Goal: Task Accomplishment & Management: Use online tool/utility

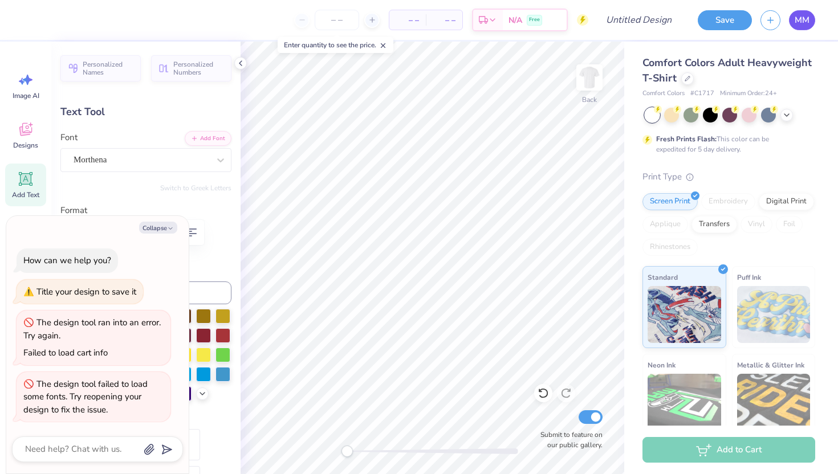
click at [799, 16] on span "MM" at bounding box center [801, 20] width 15 height 13
type textarea "x"
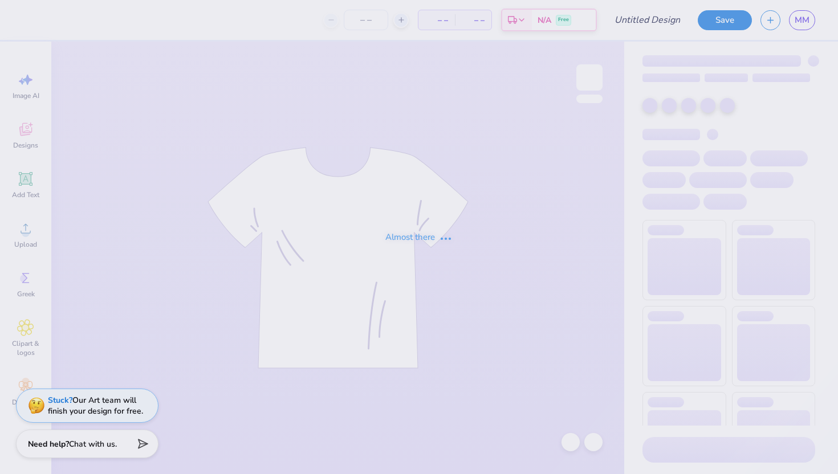
type input "Mockup 1"
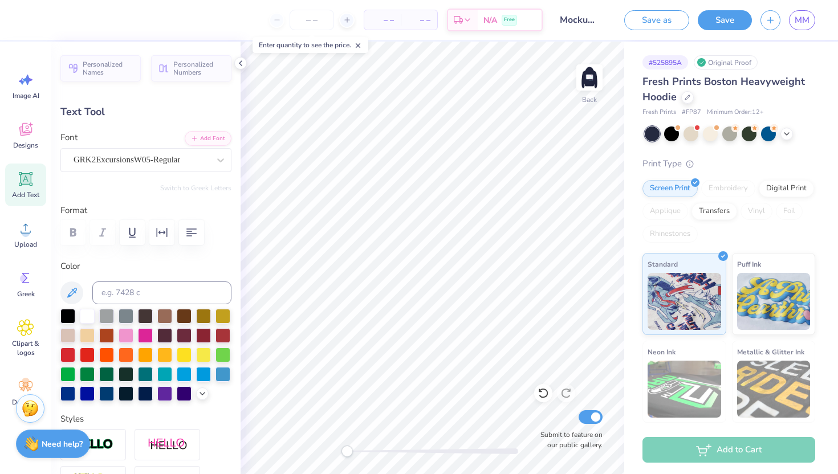
type textarea "K"
type textarea "healthy Minddds"
click at [146, 151] on div "GRK2ExcursionsW05-Regular" at bounding box center [141, 160] width 138 height 18
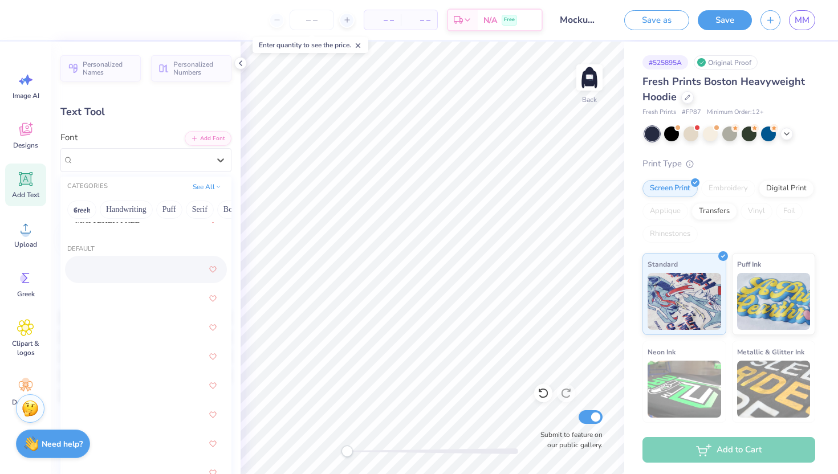
scroll to position [112, 0]
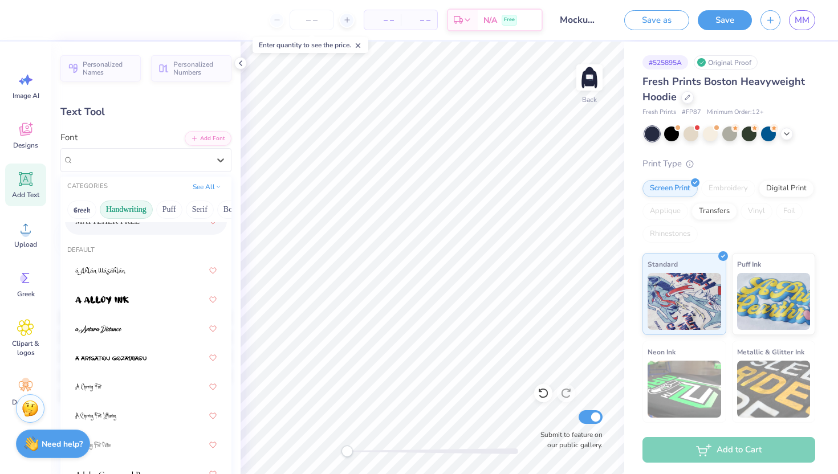
click at [134, 211] on button "Handwriting" at bounding box center [126, 210] width 53 height 18
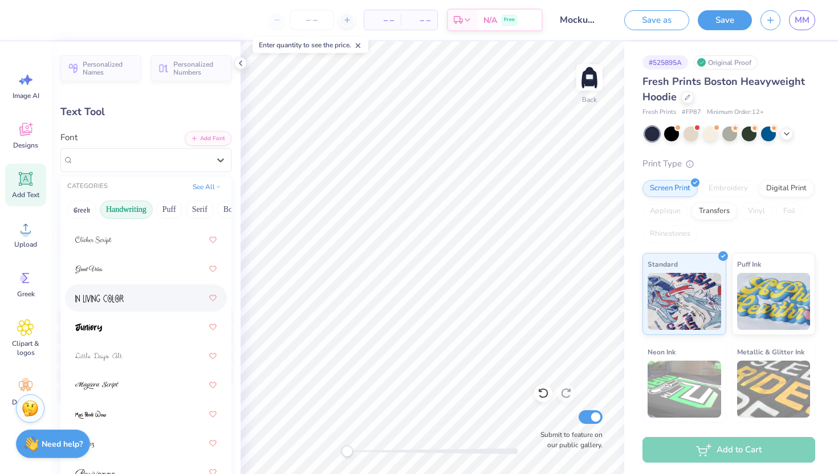
scroll to position [299, 0]
click at [119, 324] on div at bounding box center [145, 325] width 141 height 21
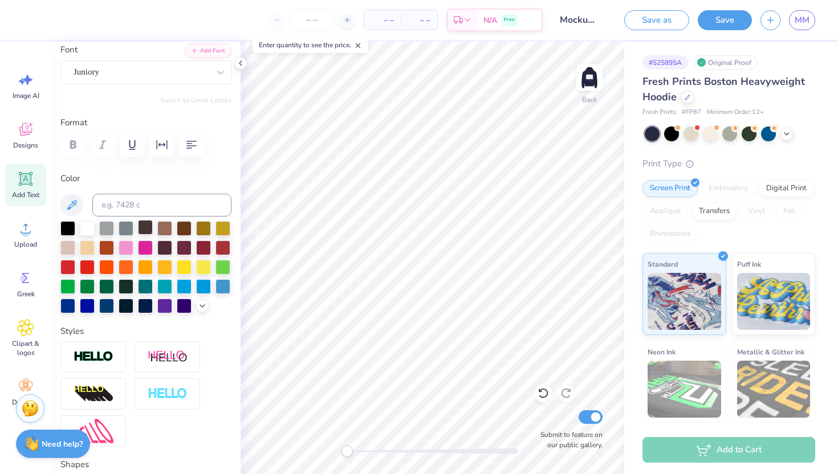
scroll to position [0, 0]
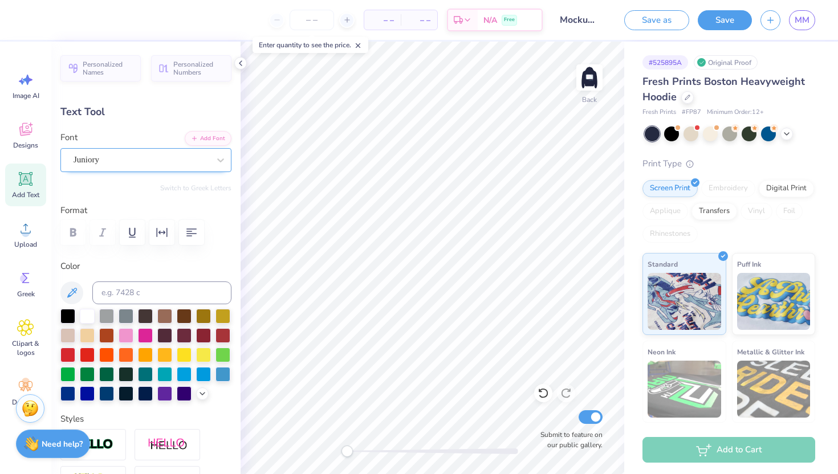
click at [121, 163] on div "Juniory" at bounding box center [141, 160] width 138 height 18
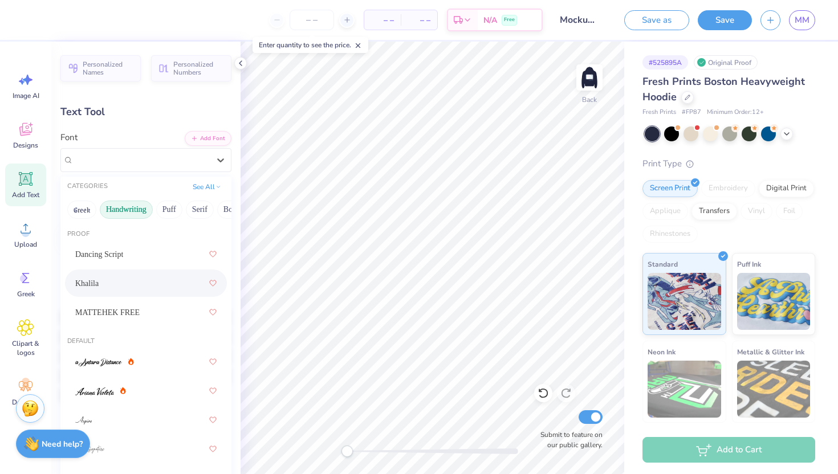
click at [129, 283] on div "Khalila" at bounding box center [145, 283] width 141 height 21
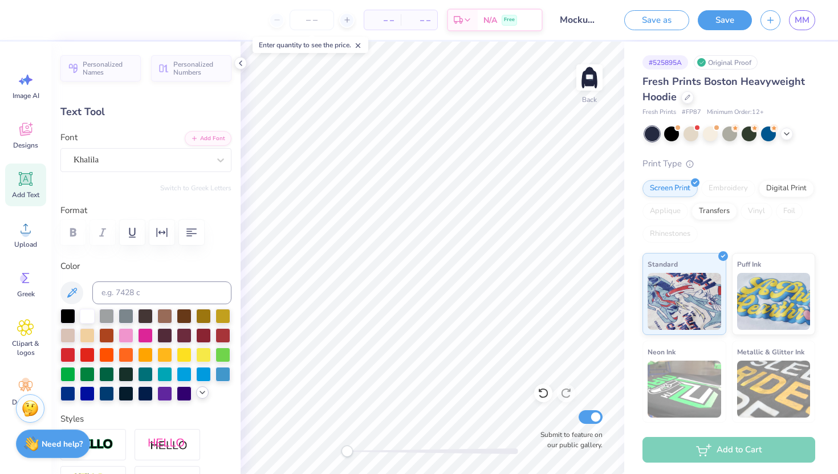
click at [204, 391] on icon at bounding box center [202, 392] width 9 height 9
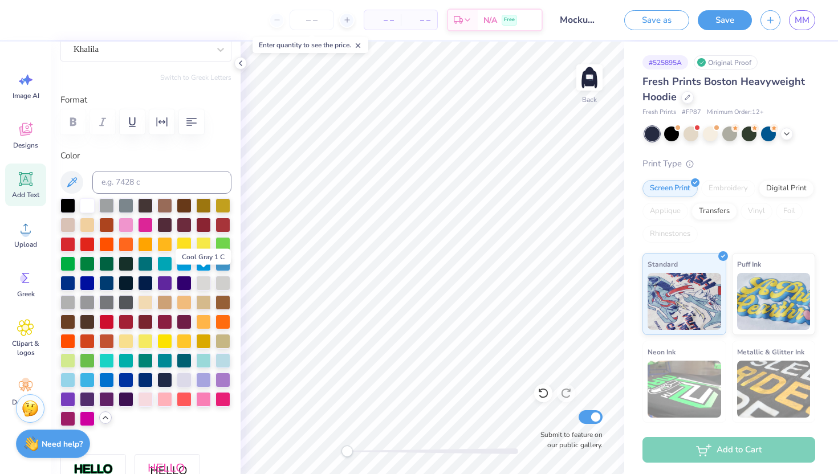
scroll to position [130, 0]
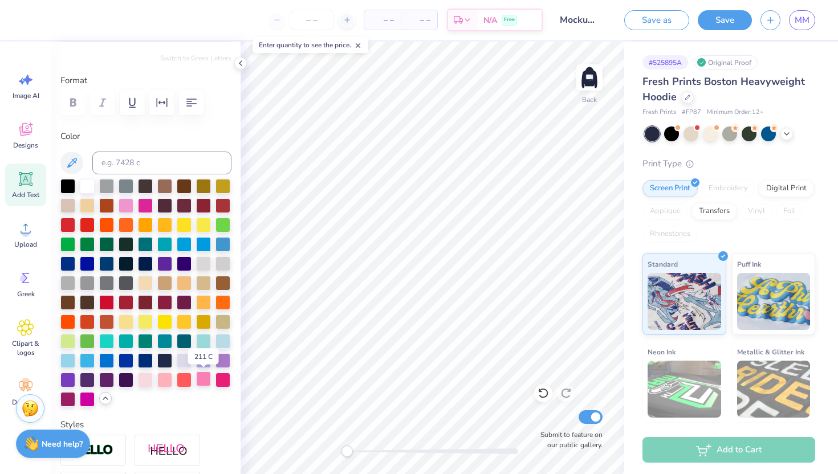
click at [205, 377] on div at bounding box center [203, 379] width 15 height 15
click at [201, 379] on div at bounding box center [203, 379] width 15 height 15
click at [150, 380] on div at bounding box center [145, 379] width 15 height 15
click at [168, 380] on div at bounding box center [164, 379] width 15 height 15
click at [68, 354] on div at bounding box center [67, 359] width 15 height 15
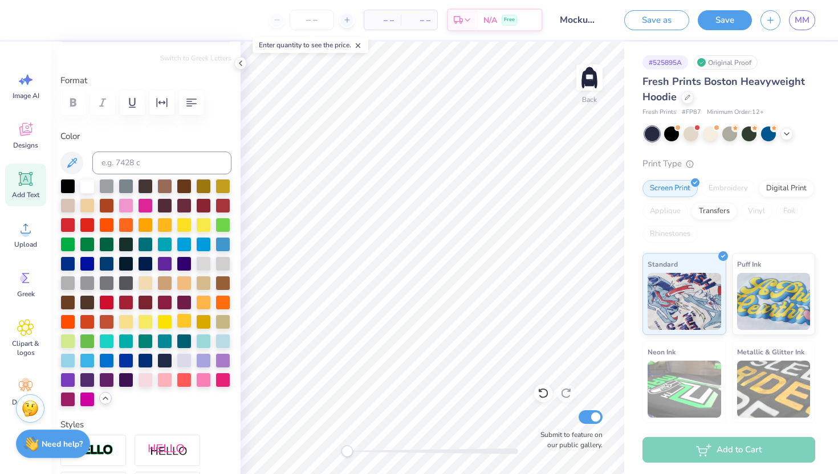
scroll to position [0, 3]
click at [104, 357] on div at bounding box center [106, 359] width 15 height 15
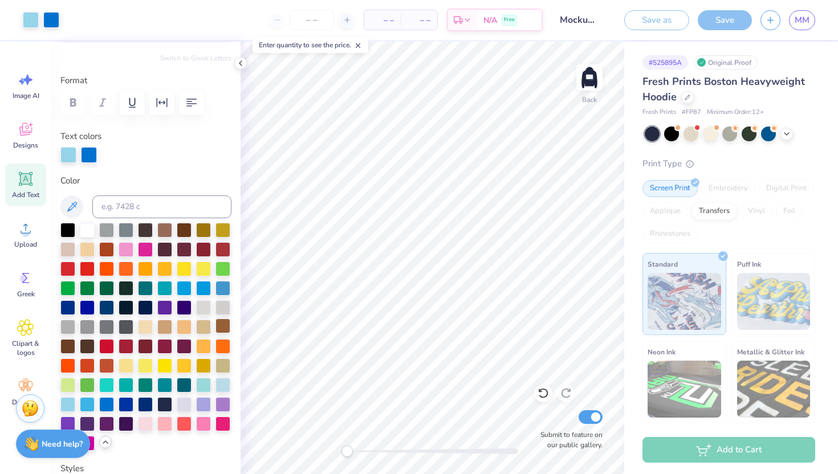
type input "18.86"
type input "2.73"
click at [83, 228] on div at bounding box center [87, 229] width 15 height 15
click at [72, 403] on div at bounding box center [67, 403] width 15 height 15
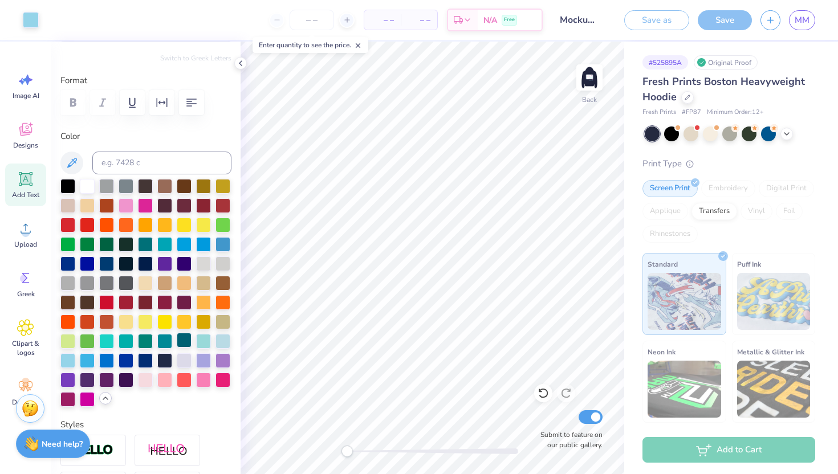
type input "4.02"
type textarea "Healthy Minddds"
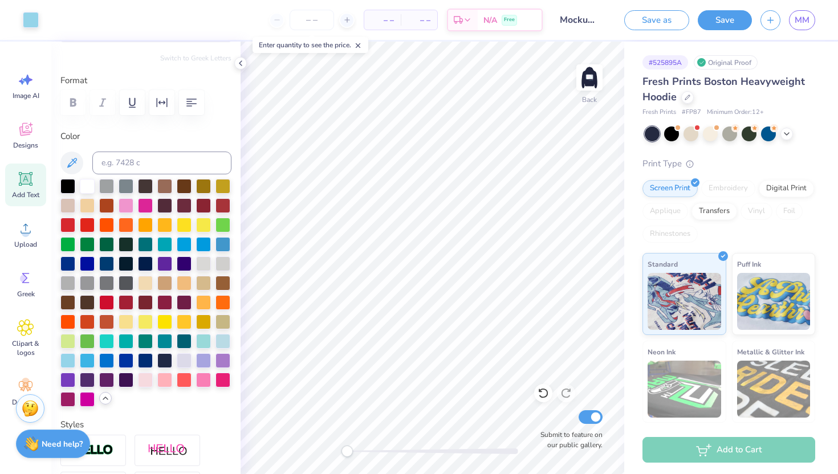
type input "9.42"
type input "5.41"
type input "2.68"
type input "4.09"
type input "2.35"
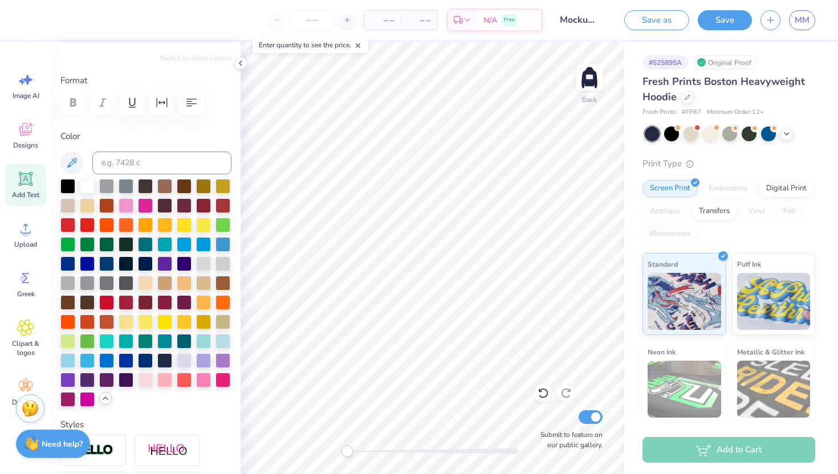
type input "5.74"
click at [594, 77] on img at bounding box center [589, 78] width 46 height 46
type input "4.28"
type input "3.90"
type input "8.26"
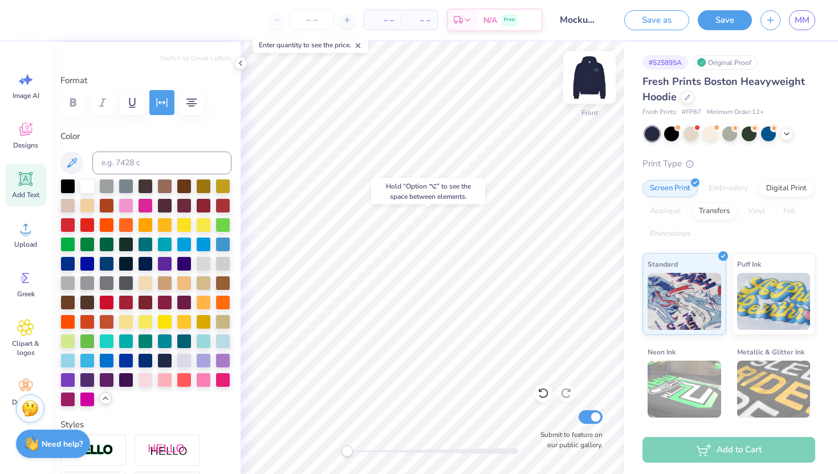
type input "0.0"
type input "7.91"
type input "1.28"
type input "16.06"
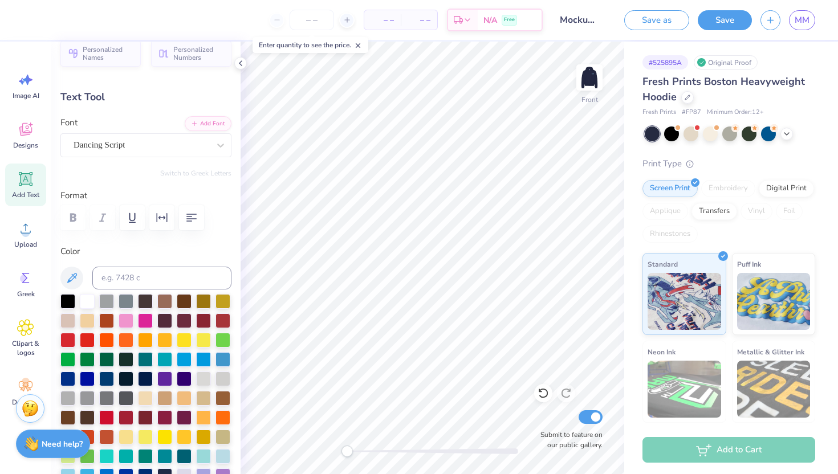
scroll to position [0, 0]
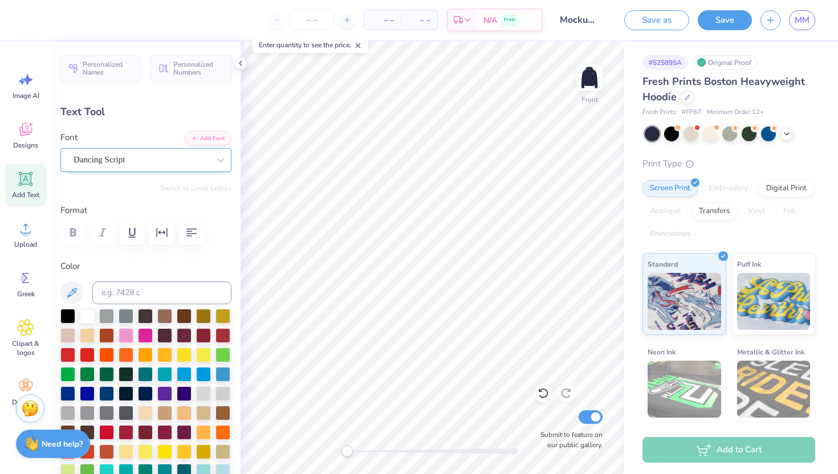
click at [118, 165] on div "Dancing Script" at bounding box center [141, 160] width 138 height 18
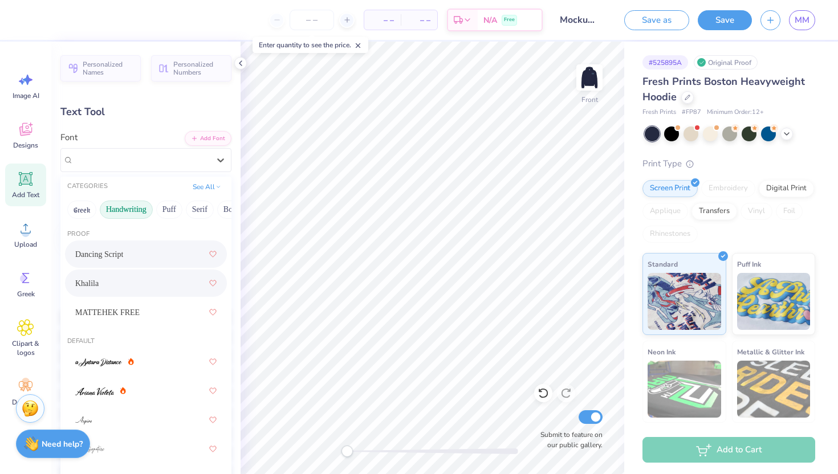
click at [120, 283] on div "Khalila" at bounding box center [145, 283] width 141 height 21
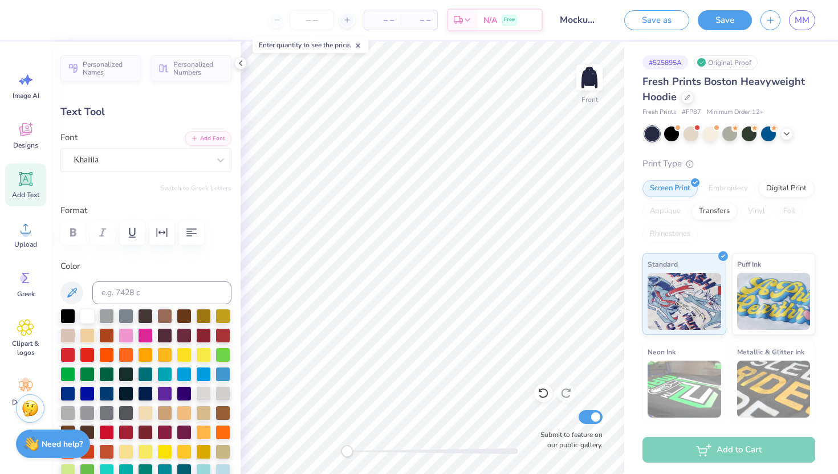
type input "5.33"
type input "0.77"
type input "16.60"
type input "1.95"
type input "0.98"
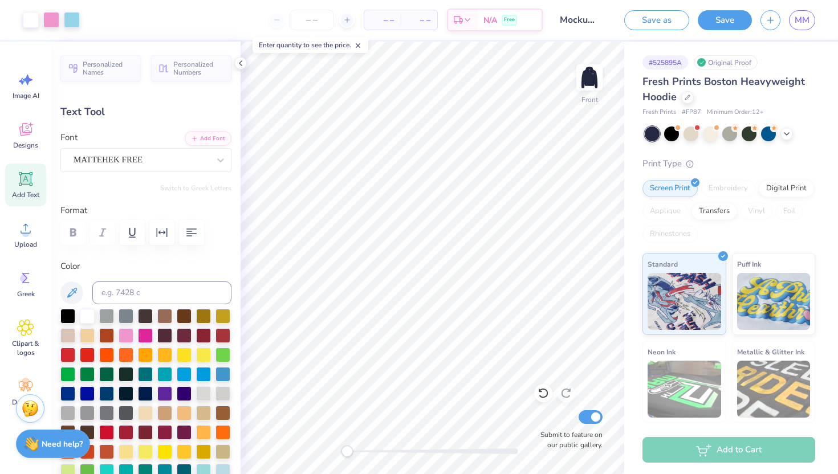
type input "12.65"
type input "1.29"
type input "0.64"
type input "12.00"
type input "5.33"
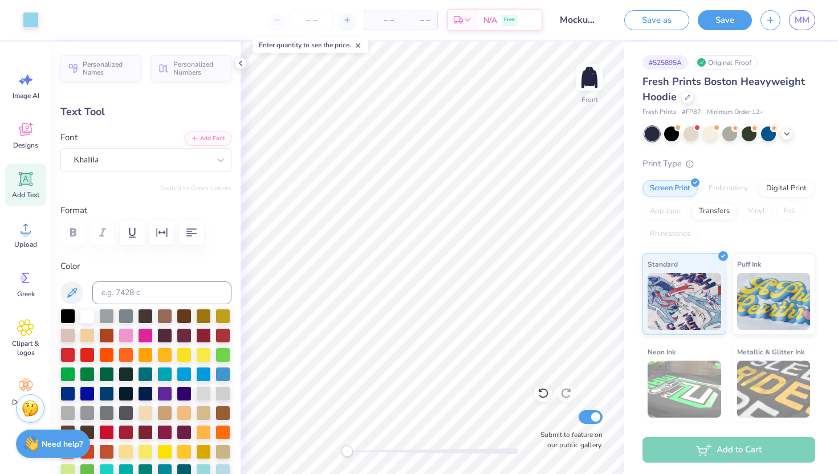
type input "0.77"
type input "16.60"
type input "4.28"
type input "3.90"
type input "8.75"
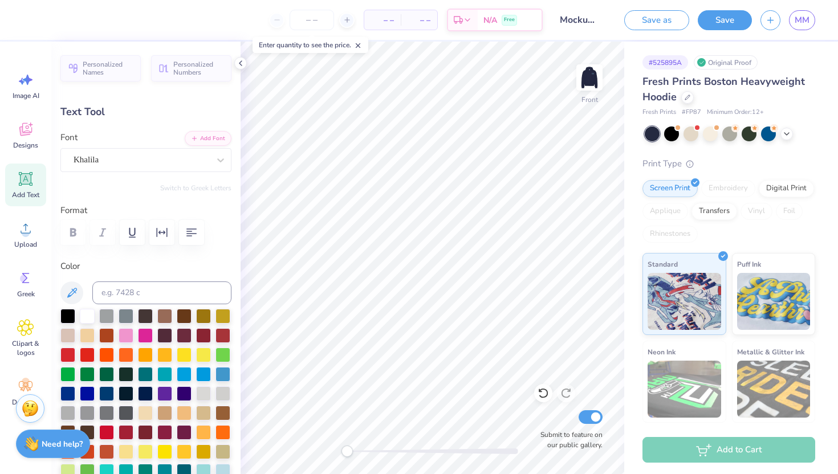
type input "-32.1"
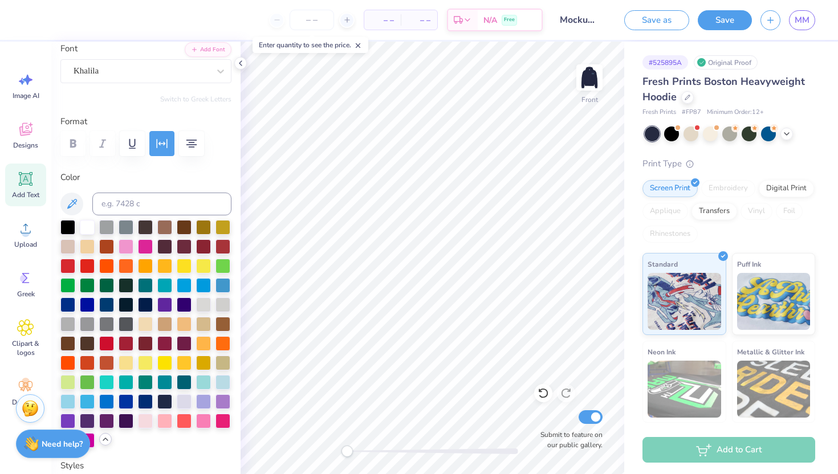
scroll to position [90, 0]
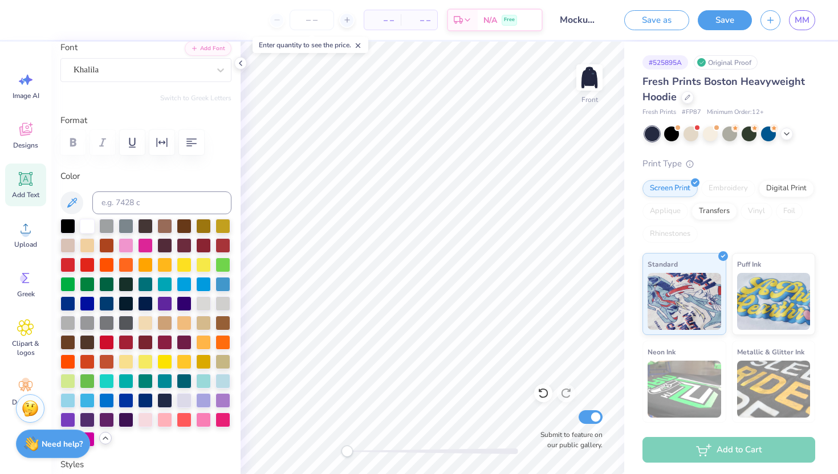
type input "5.33"
type input "0.77"
type input "16.60"
type input "0.0"
click at [209, 423] on div at bounding box center [203, 418] width 15 height 15
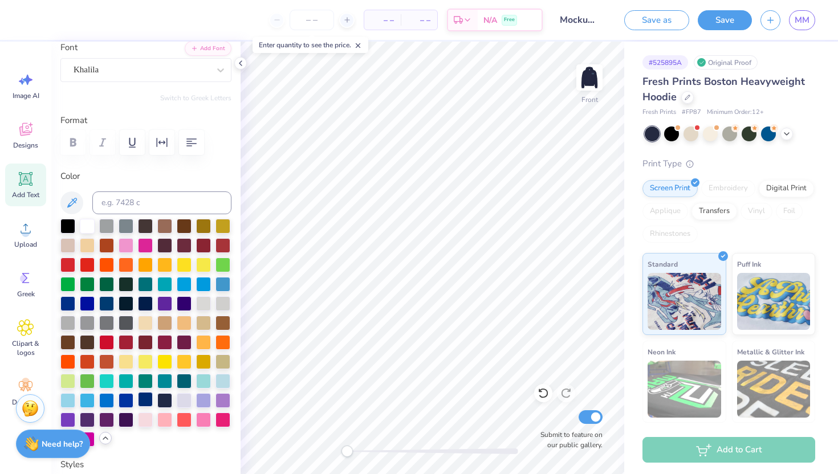
scroll to position [194, 0]
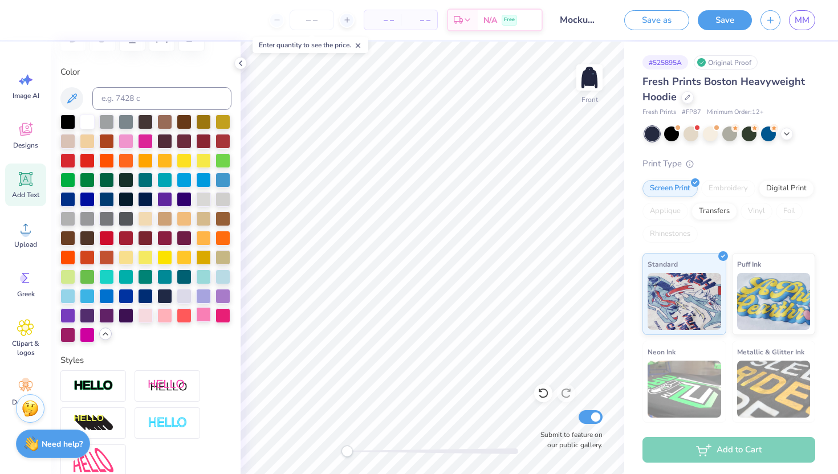
click at [206, 312] on div at bounding box center [203, 314] width 15 height 15
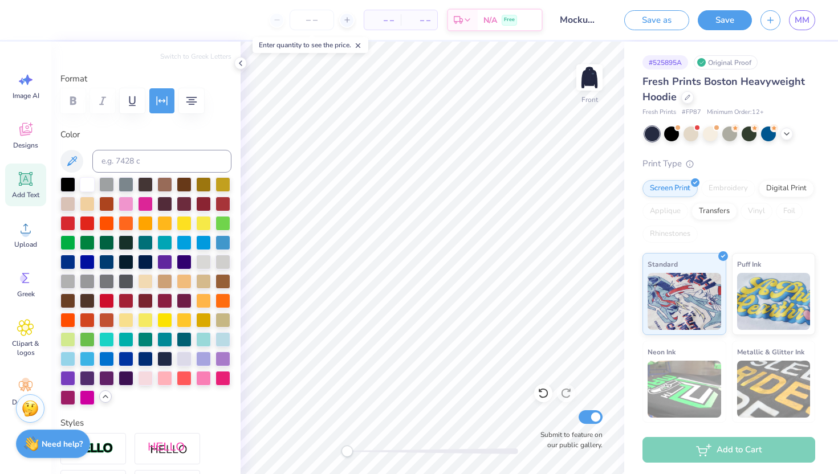
type input "4.28"
type input "3.90"
type input "8.75"
type input "-32.1"
click at [125, 203] on div at bounding box center [126, 202] width 15 height 15
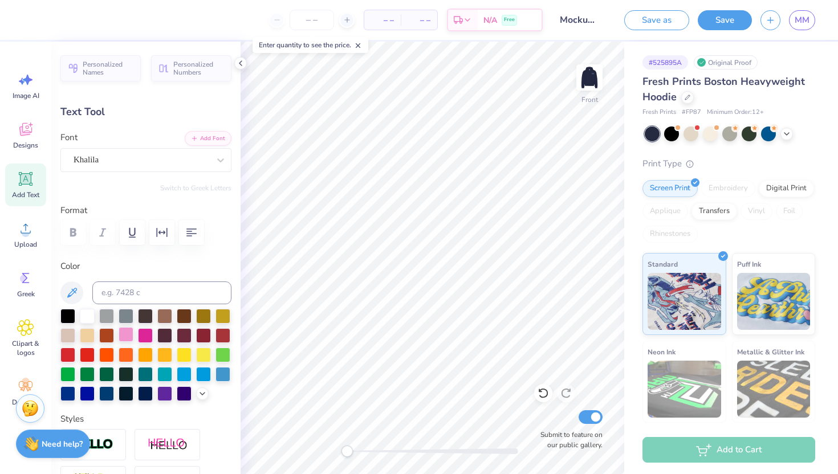
click at [125, 337] on div at bounding box center [126, 334] width 15 height 15
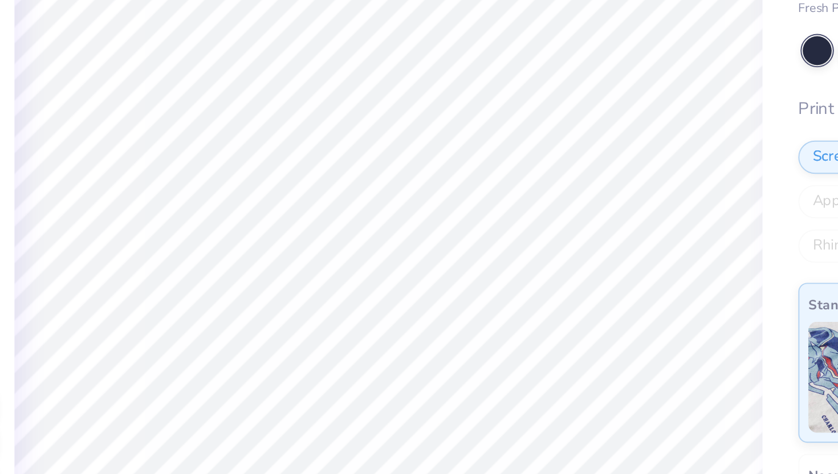
type input "1.29"
type input "0.64"
type input "12.93"
type input "1.99"
type input "1.00"
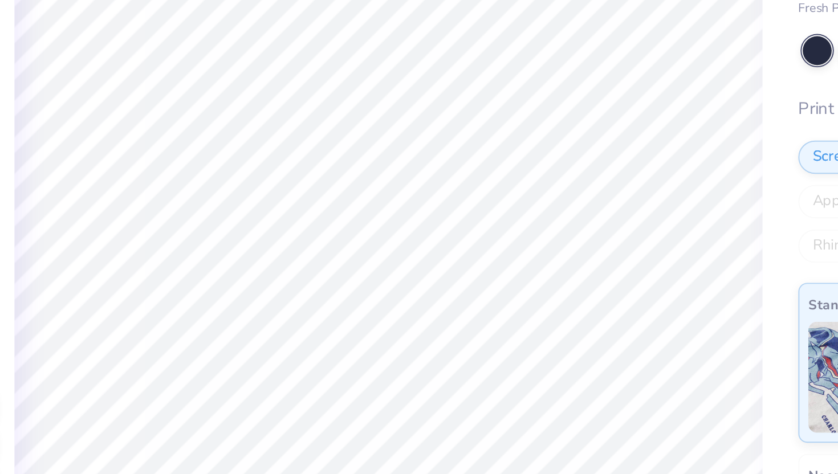
type input "12.30"
type input "0.0"
type input "1.22"
type input "10.11"
type input "8.3"
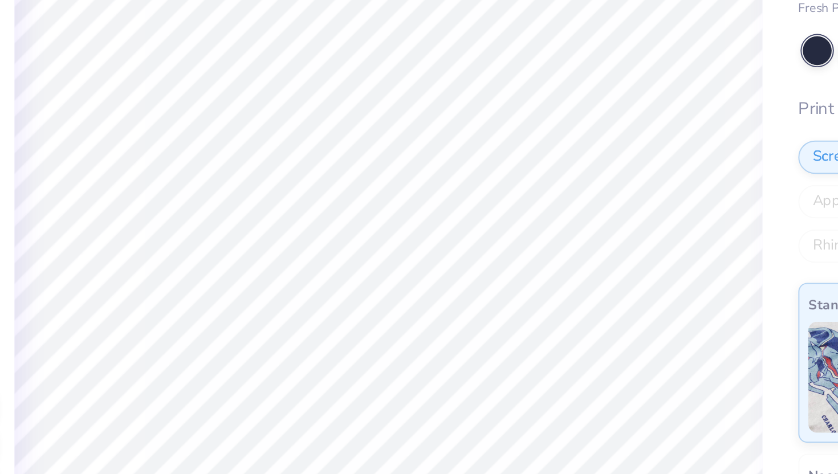
type input "5.33"
type input "0.77"
type input "16.59"
type input "0.0"
type input "4.57"
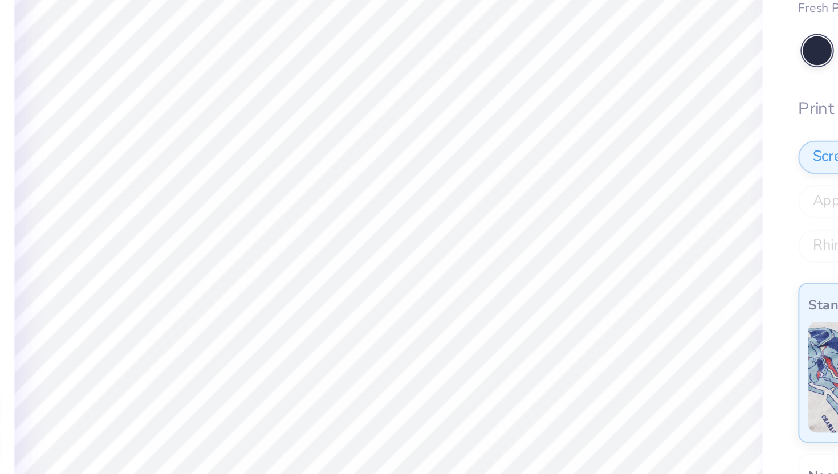
type input "0.66"
type input "11.99"
type input "0.0"
type input "0.68"
type input "11.97"
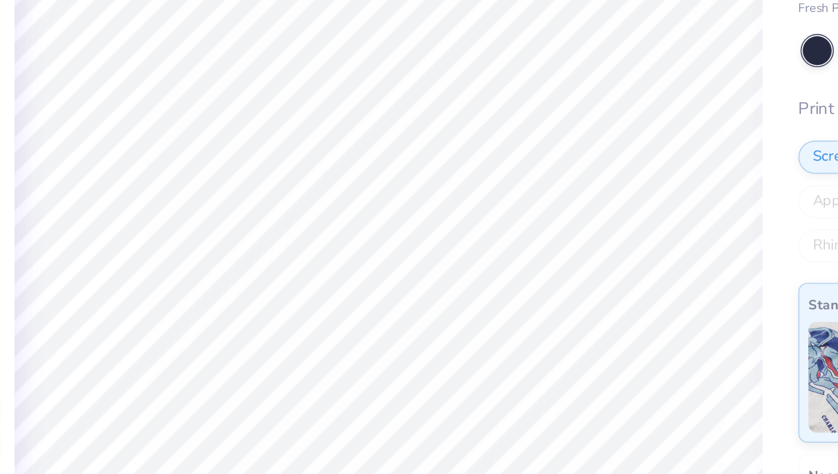
type input "-0.7"
type input "1.99"
type input "1.22"
type input "10.09"
type input "0.0"
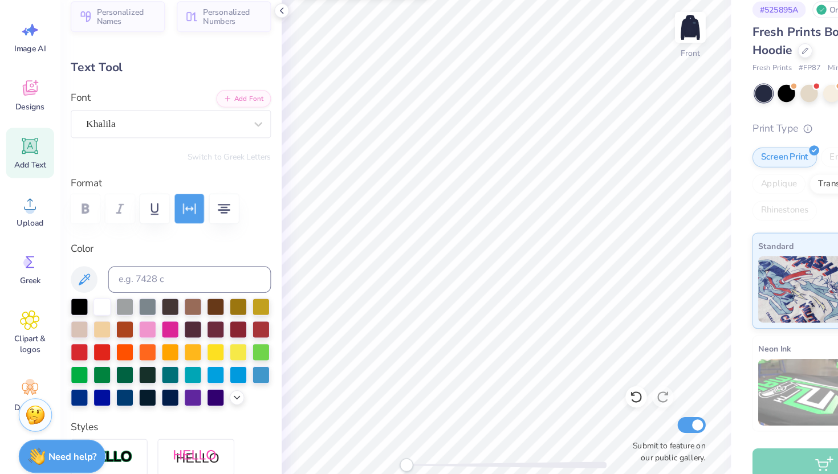
type input "4.28"
type input "3.90"
type input "8.75"
type input "-32.1"
type input "4.87"
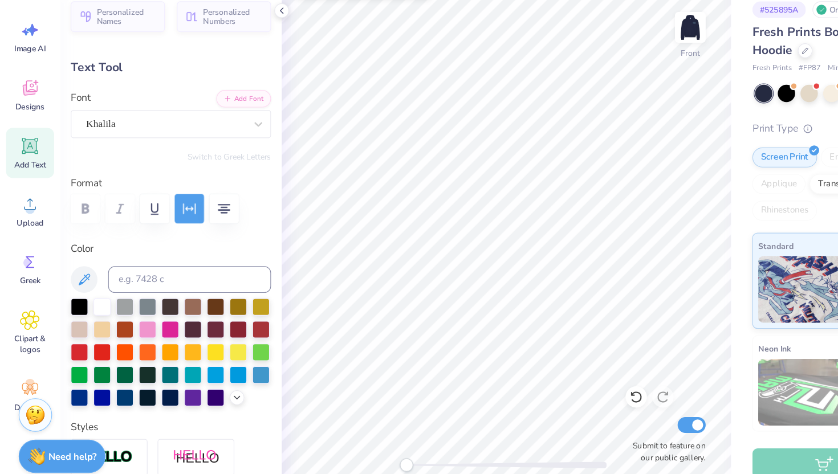
type input "4.44"
type input "8.13"
type input "0.0"
type input "8.57"
type input "0.0"
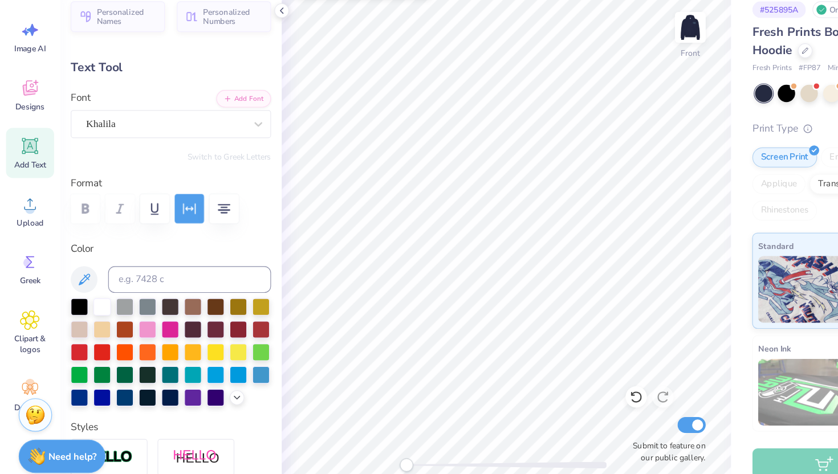
type input "1.99"
type input "1.22"
type input "11.10"
type input "0.0"
click at [27, 279] on circle at bounding box center [24, 279] width 8 height 8
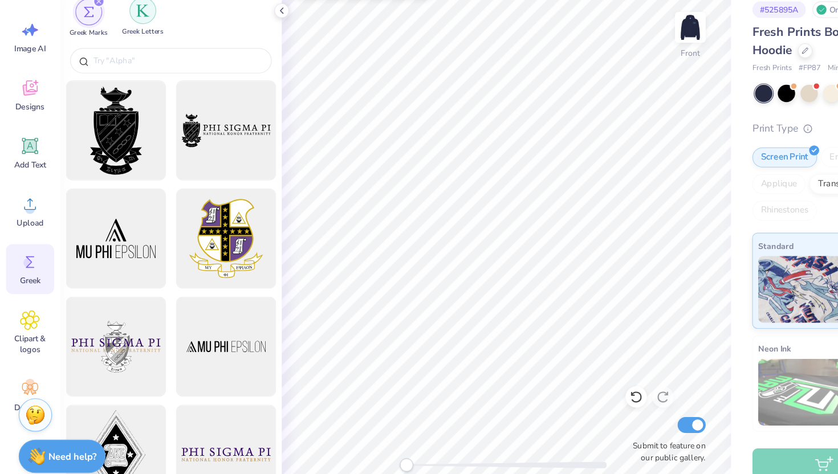
click at [118, 70] on div "filter for Greek Letters" at bounding box center [122, 63] width 23 height 23
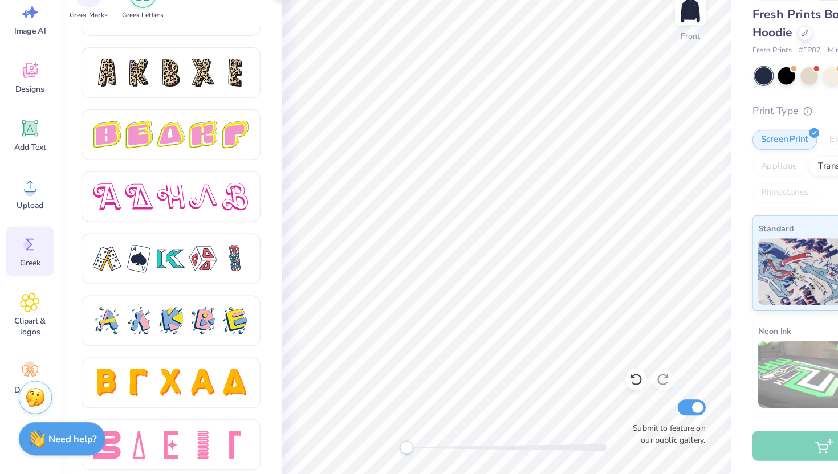
scroll to position [1890, 0]
click at [120, 449] on div at bounding box center [119, 450] width 24 height 24
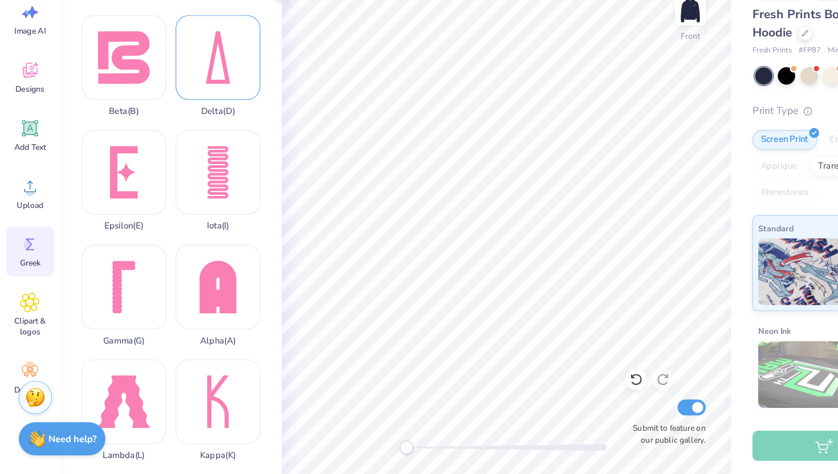
click at [186, 140] on div "Delta ( D )" at bounding box center [186, 125] width 72 height 87
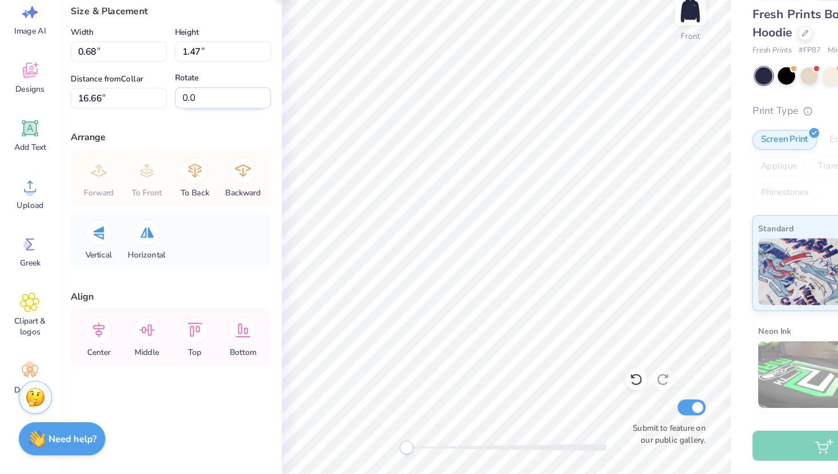
type input "0.68"
type input "1.47"
type input "16.66"
type input "0.46"
type input "0.99"
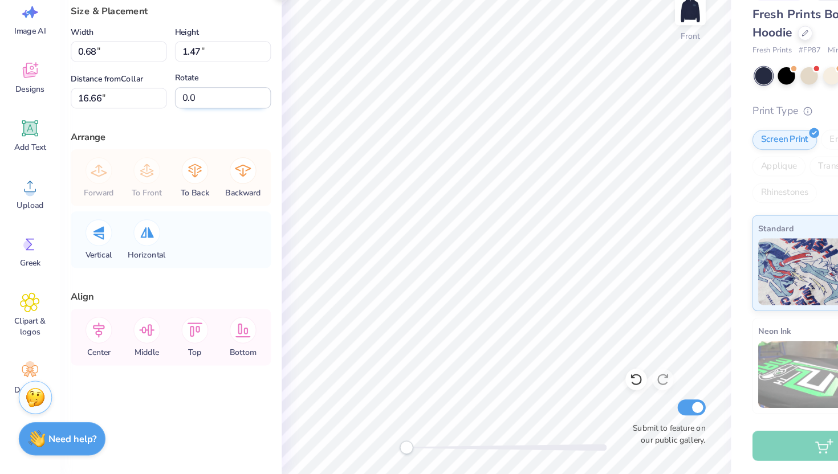
type input "14.75"
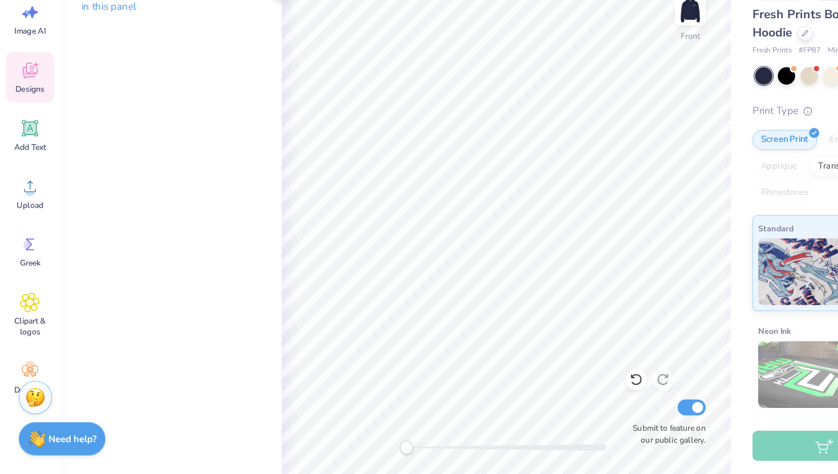
click at [28, 145] on span "Designs" at bounding box center [25, 145] width 25 height 9
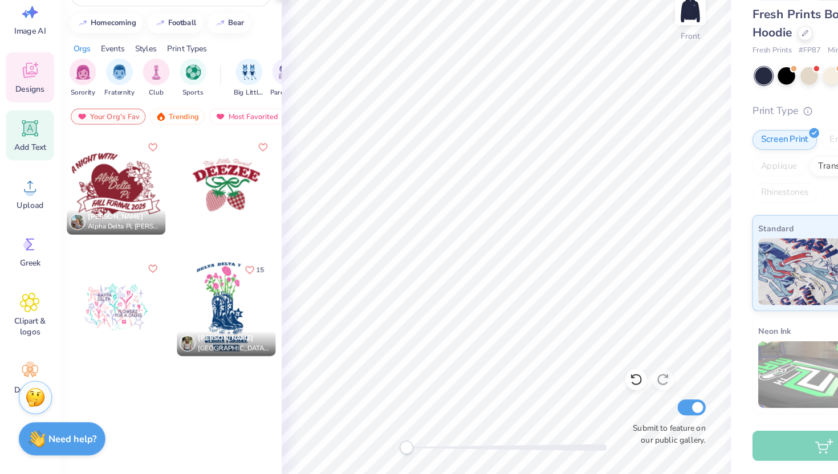
click at [27, 177] on icon at bounding box center [26, 179] width 11 height 11
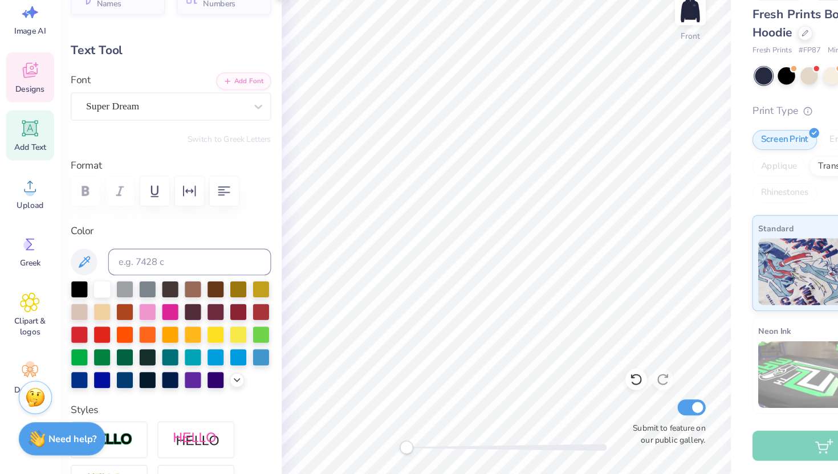
click at [19, 136] on icon at bounding box center [25, 129] width 17 height 17
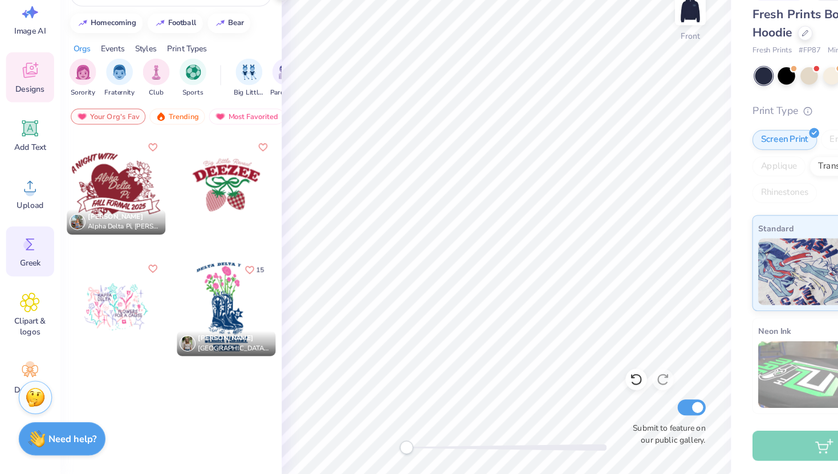
click at [25, 270] on icon at bounding box center [25, 278] width 17 height 17
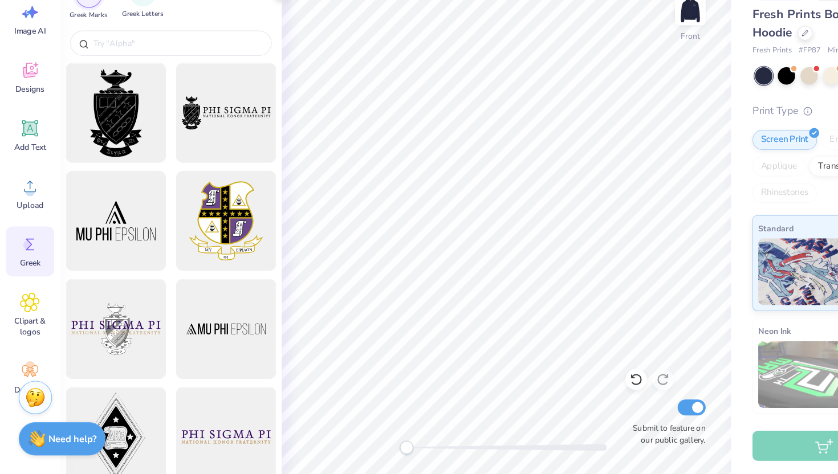
click at [123, 80] on span "Greek Letters" at bounding box center [121, 81] width 35 height 9
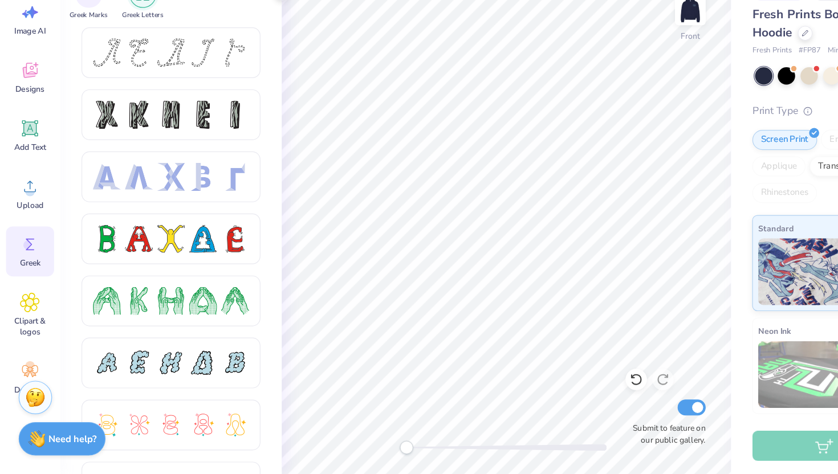
scroll to position [0, 0]
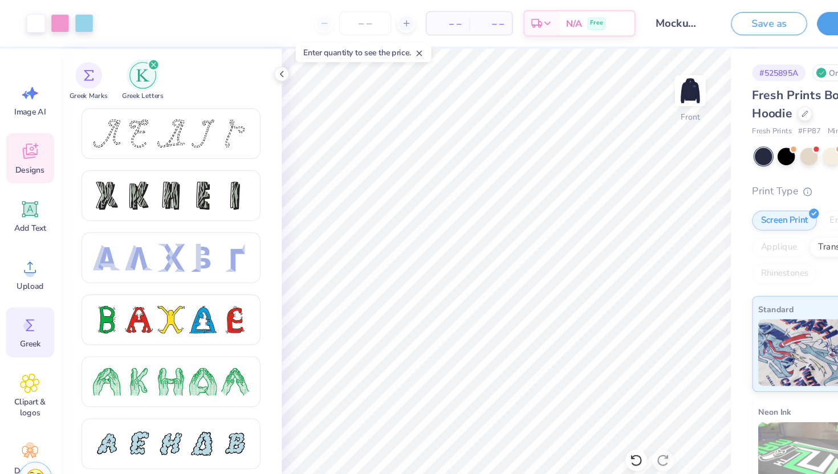
click at [27, 125] on icon at bounding box center [25, 129] width 17 height 17
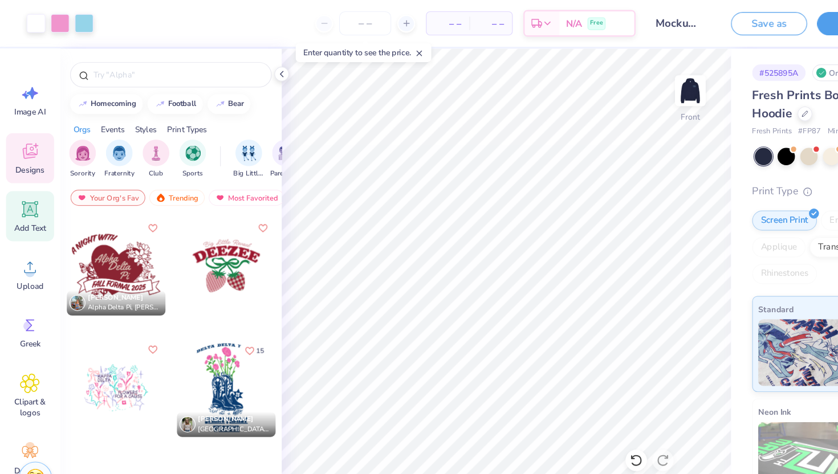
click at [28, 175] on icon at bounding box center [26, 179] width 11 height 11
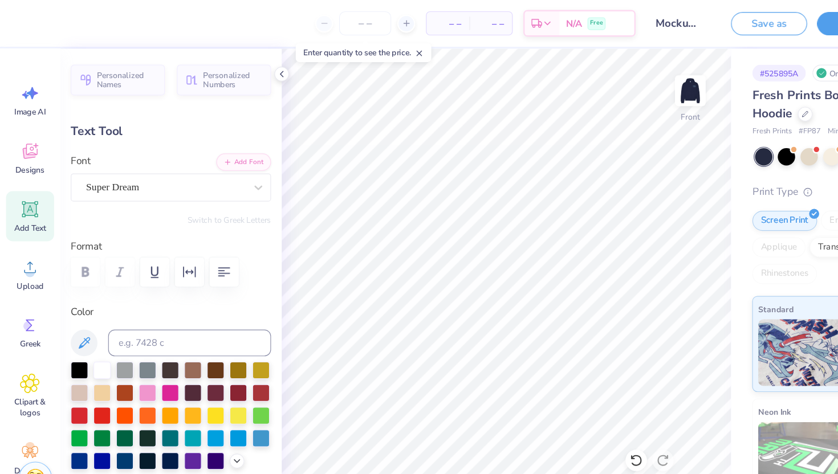
paste textarea
type textarea "TEXT"
paste textarea
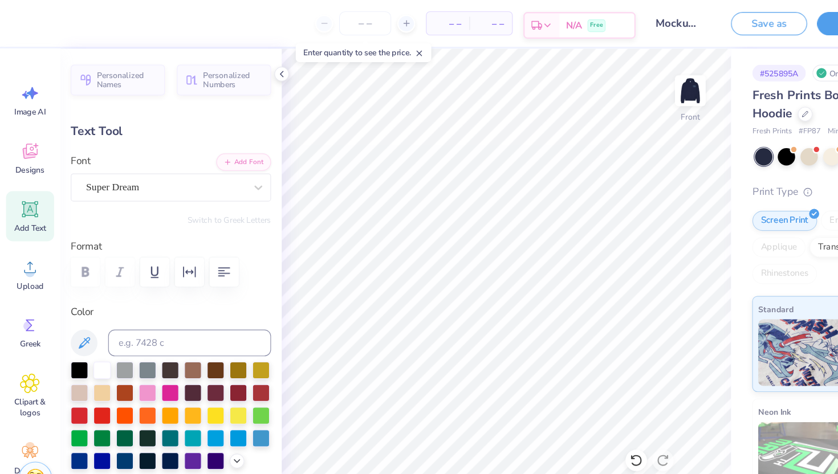
type textarea "T"
click at [25, 285] on icon at bounding box center [25, 278] width 17 height 17
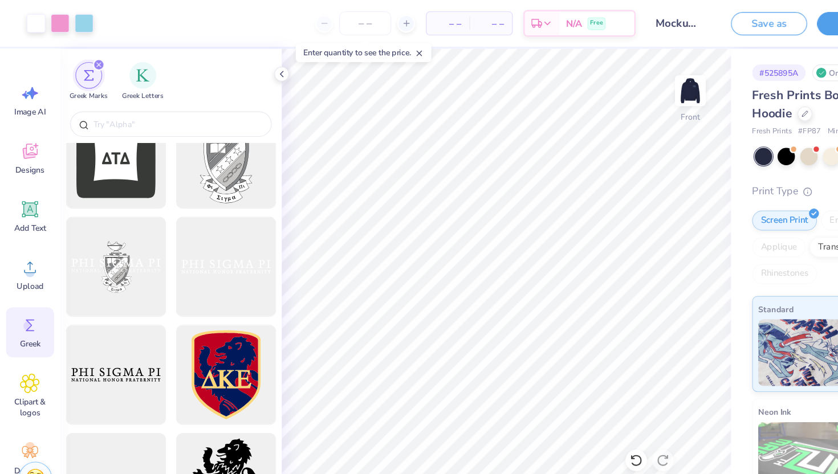
scroll to position [506, 0]
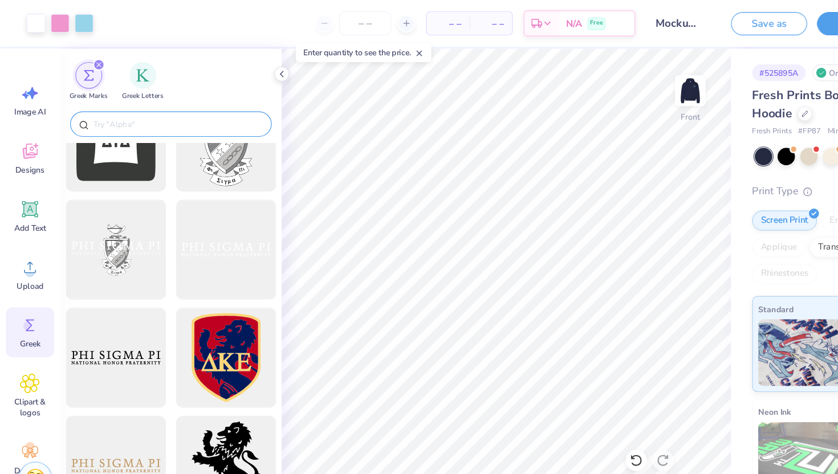
click at [119, 106] on input "text" at bounding box center [152, 105] width 146 height 11
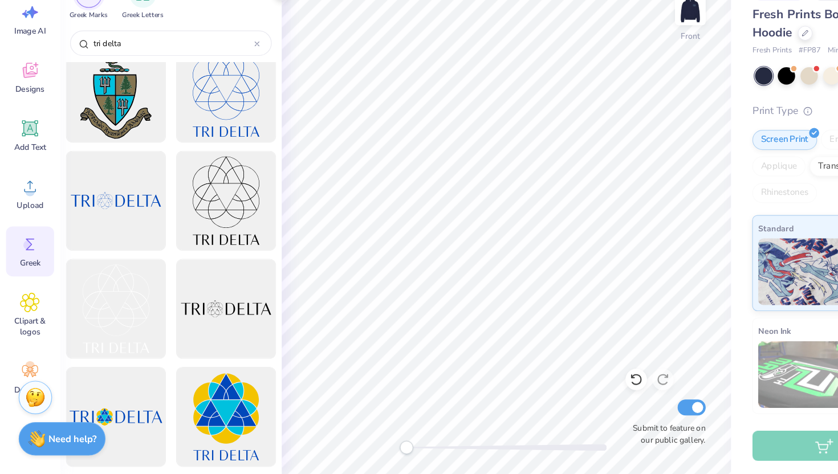
scroll to position [0, 0]
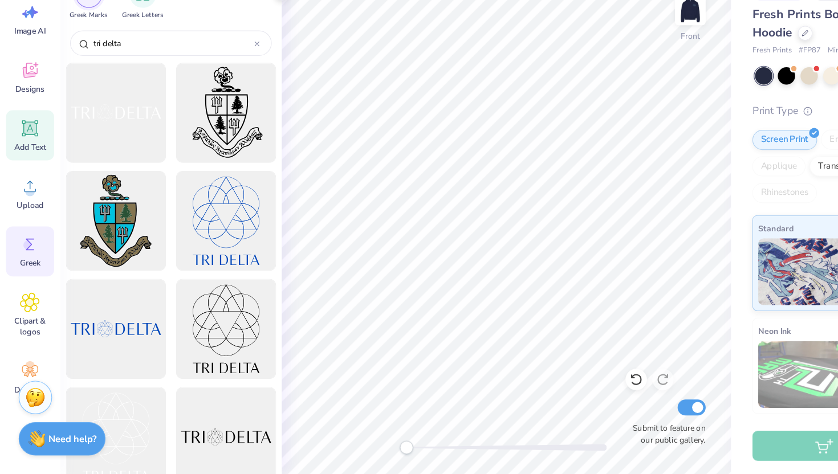
type input "tri delta"
click at [27, 178] on icon at bounding box center [26, 179] width 11 height 11
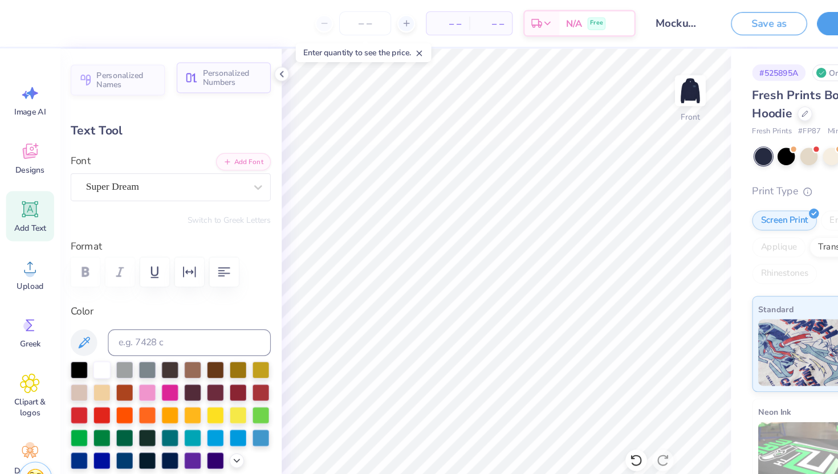
click at [185, 76] on button "Personalized Numbers" at bounding box center [191, 67] width 80 height 26
click at [30, 130] on icon at bounding box center [25, 129] width 17 height 17
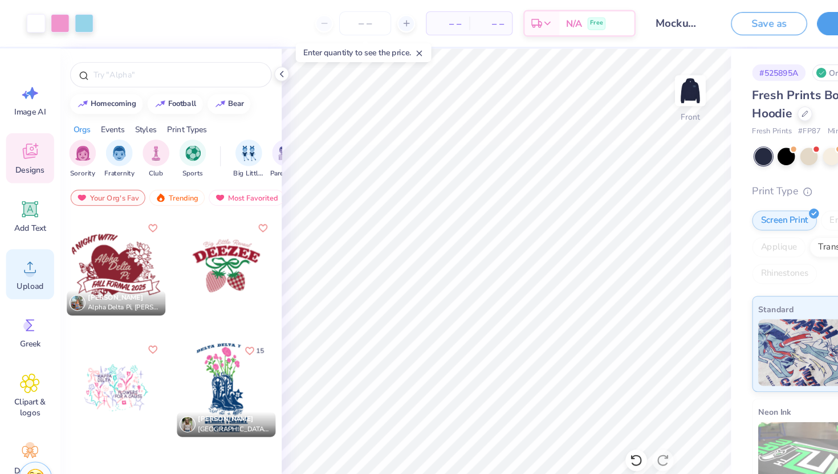
click at [32, 236] on icon at bounding box center [25, 228] width 17 height 17
click at [24, 174] on icon at bounding box center [26, 179] width 11 height 11
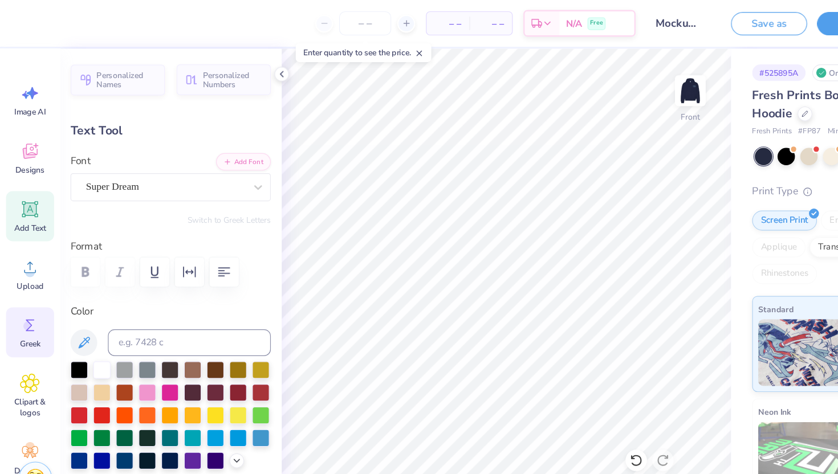
click at [27, 277] on circle at bounding box center [24, 279] width 8 height 8
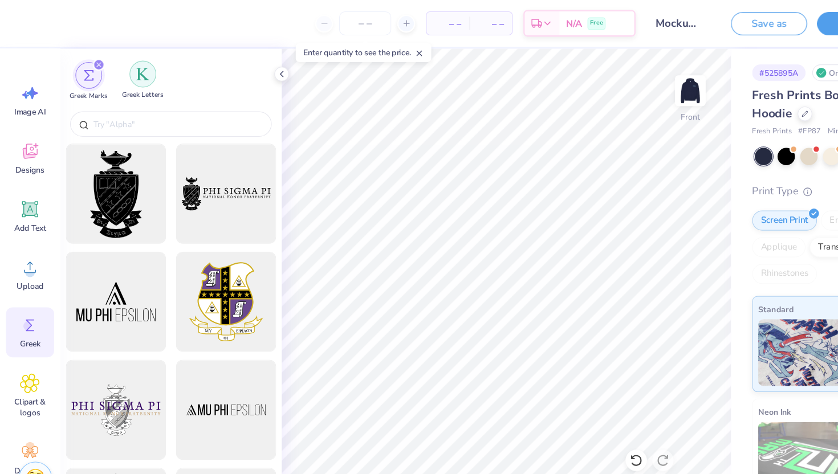
click at [122, 64] on img "filter for Greek Letters" at bounding box center [121, 63] width 11 height 11
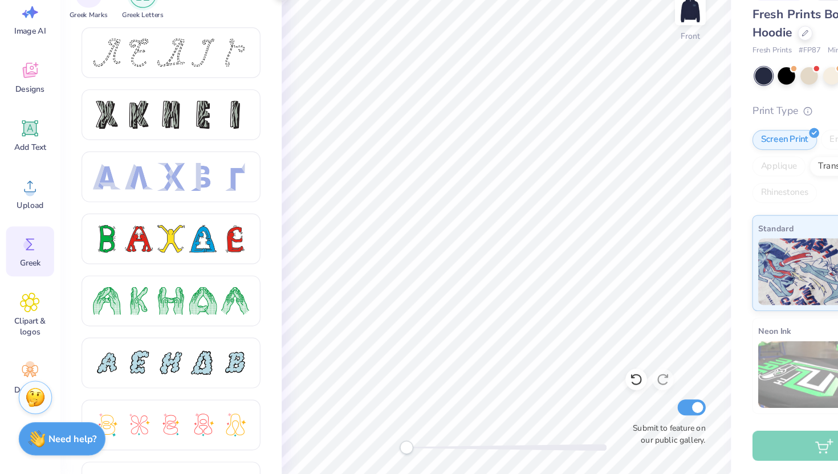
type textarea "TEXTDDD"
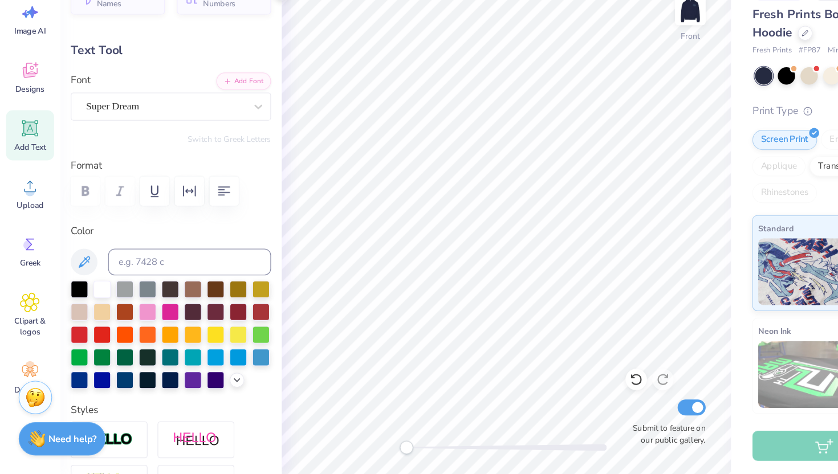
type textarea "DDD"
type input "5.47"
type input "2.09"
click at [128, 332] on div at bounding box center [126, 334] width 15 height 15
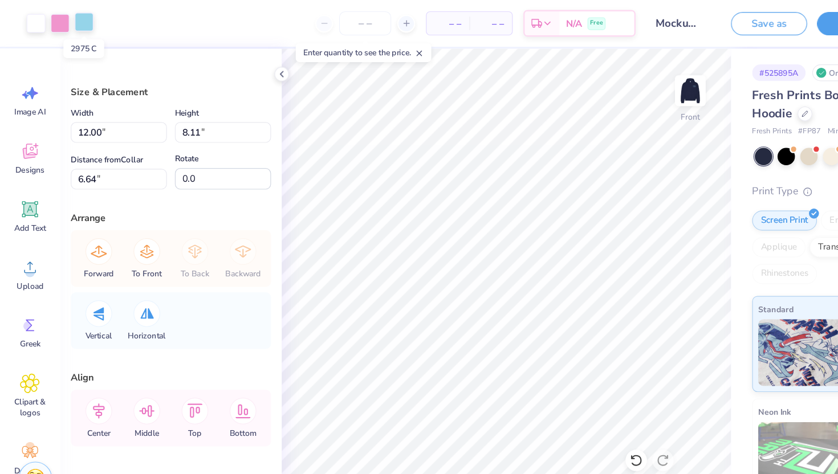
click at [72, 24] on div at bounding box center [72, 19] width 16 height 16
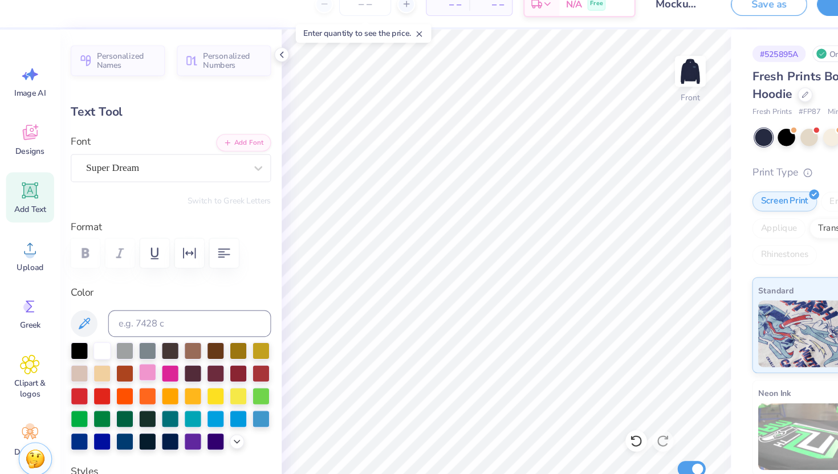
click at [125, 335] on div at bounding box center [126, 334] width 15 height 15
type input "2.40"
type input "0.92"
type input "16.27"
click at [22, 273] on icon at bounding box center [25, 278] width 17 height 17
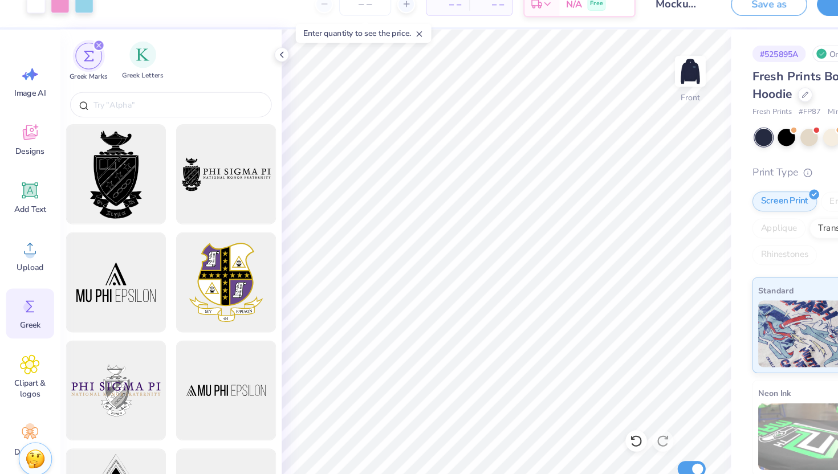
click at [125, 74] on div "Greek Letters" at bounding box center [121, 69] width 35 height 34
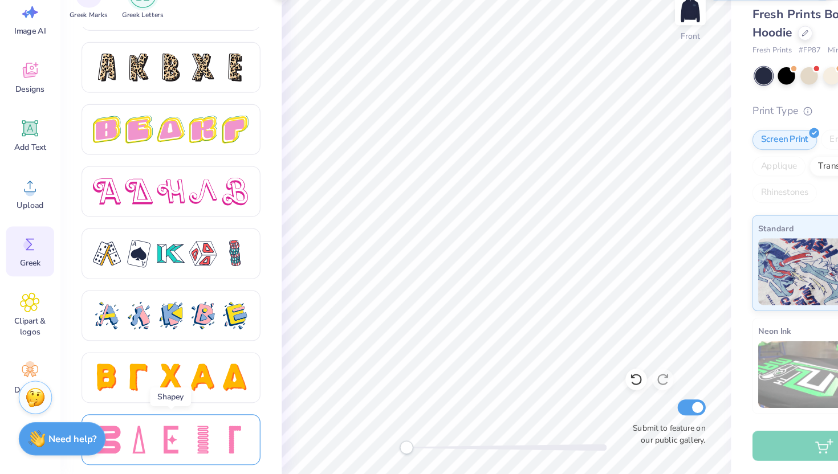
click at [120, 443] on div at bounding box center [119, 444] width 24 height 24
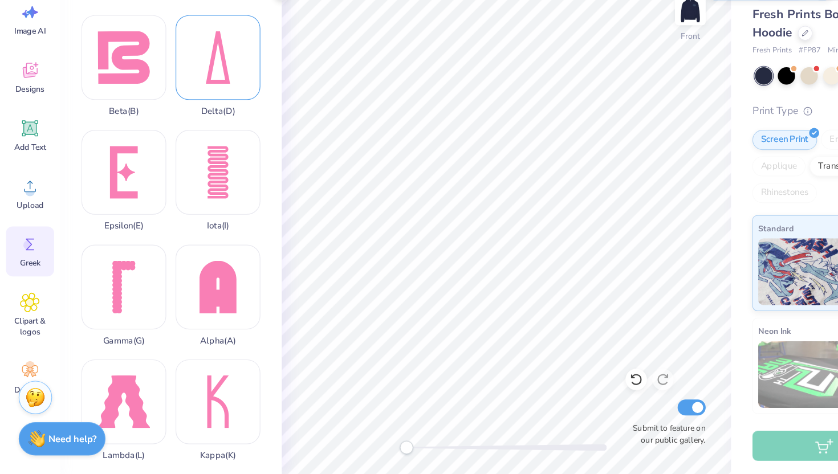
click at [186, 140] on div "Delta ( D )" at bounding box center [186, 125] width 72 height 87
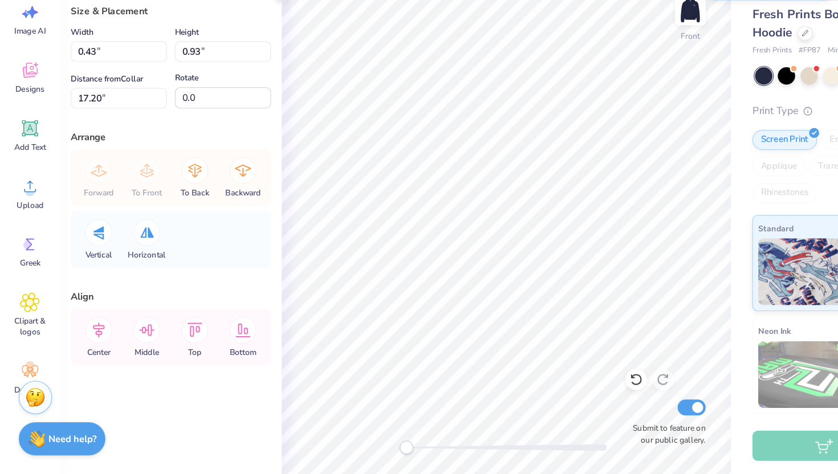
type input "0.43"
type input "0.93"
type input "14.75"
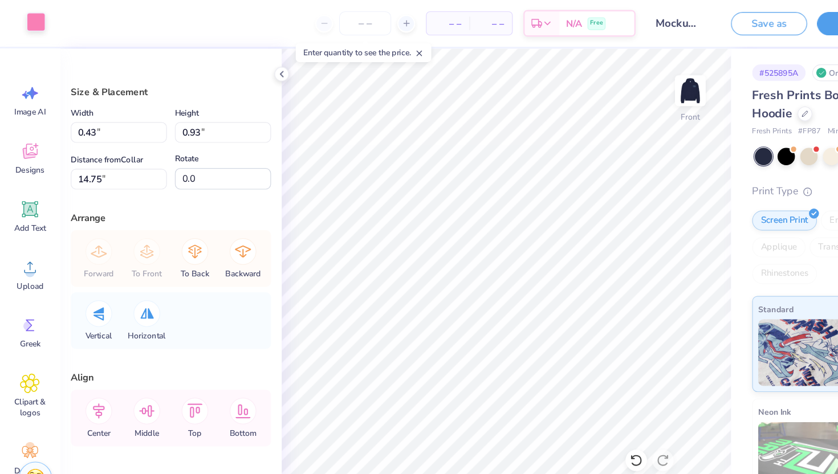
click at [30, 28] on div "Art colors" at bounding box center [19, 20] width 39 height 40
click at [31, 21] on div at bounding box center [31, 19] width 16 height 16
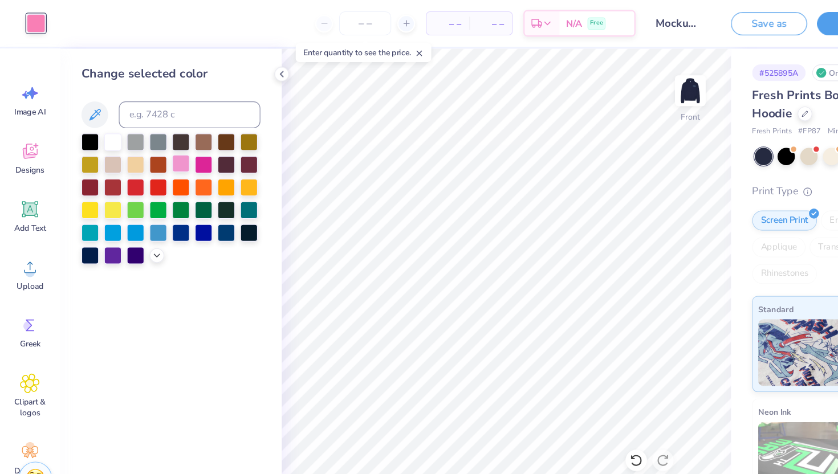
click at [152, 137] on div at bounding box center [154, 139] width 15 height 15
click at [192, 274] on div "Change selected color" at bounding box center [145, 258] width 189 height 432
click at [25, 274] on icon at bounding box center [25, 278] width 17 height 17
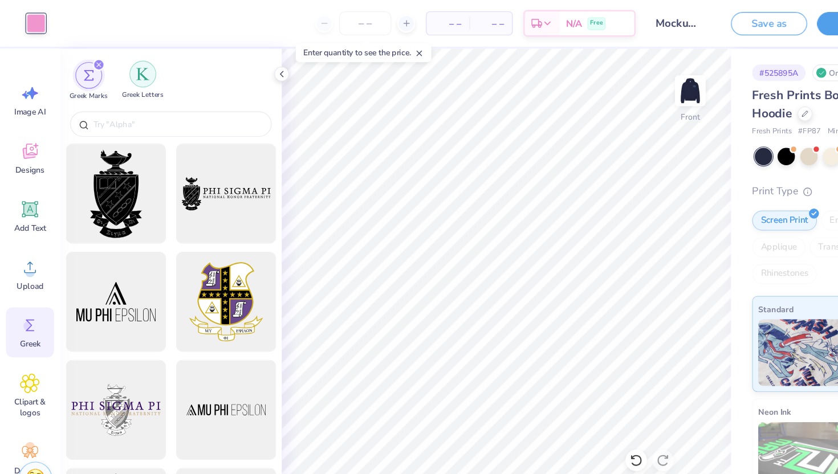
click at [122, 58] on img "filter for Greek Letters" at bounding box center [121, 63] width 11 height 11
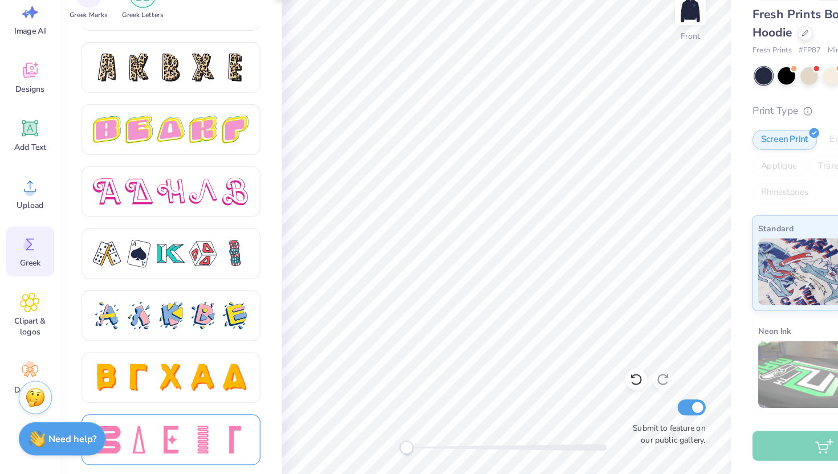
click at [118, 449] on div at bounding box center [119, 444] width 24 height 24
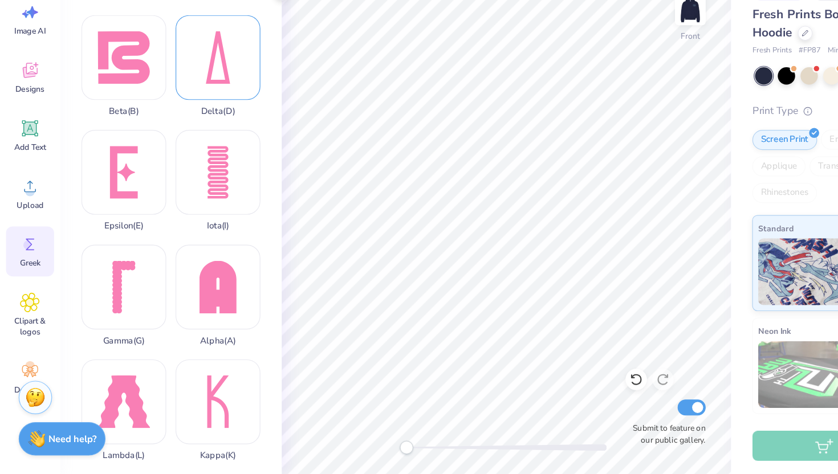
click at [188, 128] on div "Delta ( D )" at bounding box center [186, 125] width 72 height 87
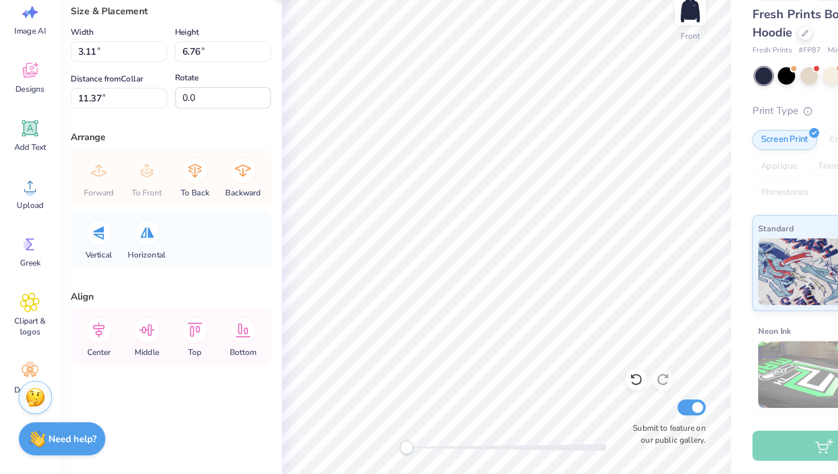
type input "0.45"
type input "0.99"
type input "17.14"
type input "0.43"
type input "0.93"
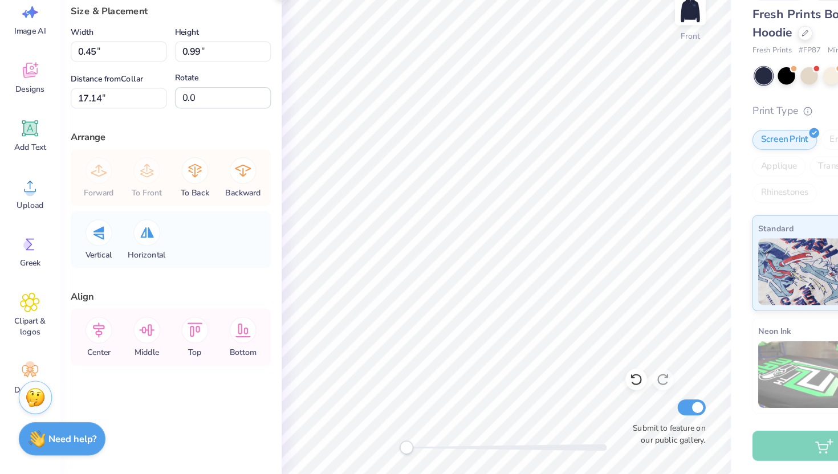
type input "14.75"
type input "0.45"
type input "0.99"
type input "0.43"
type input "0.94"
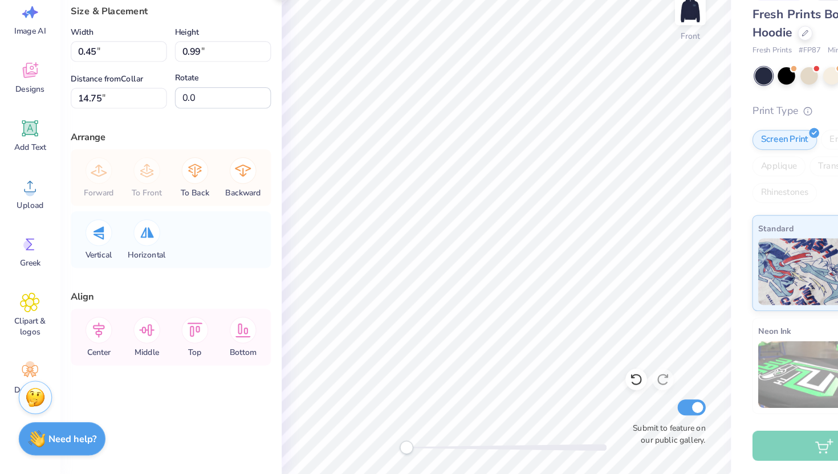
type input "14.80"
type input "0.93"
type input "14.75"
type input "0.93"
type input "14.75"
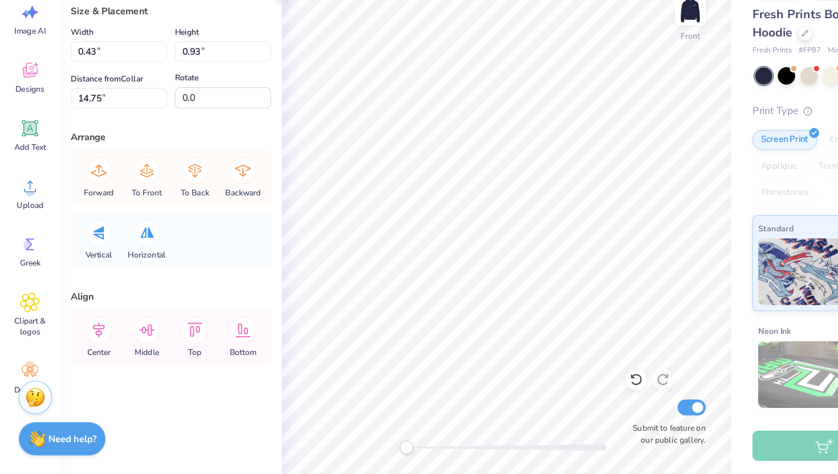
type input "0.94"
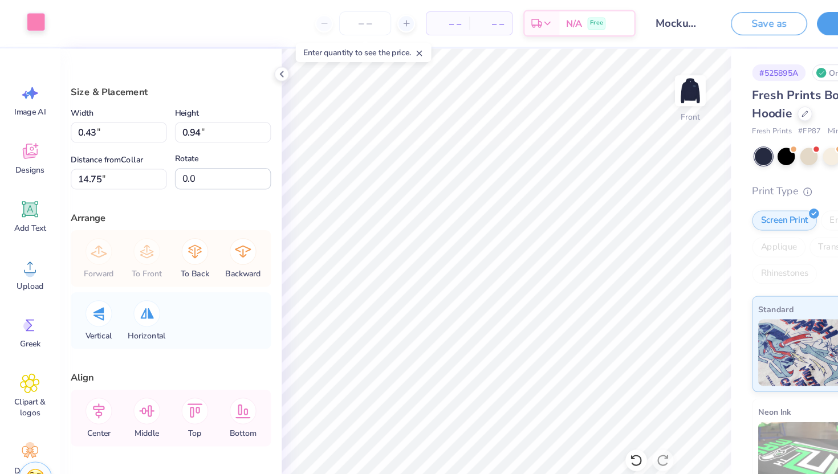
click at [27, 21] on div at bounding box center [31, 19] width 16 height 16
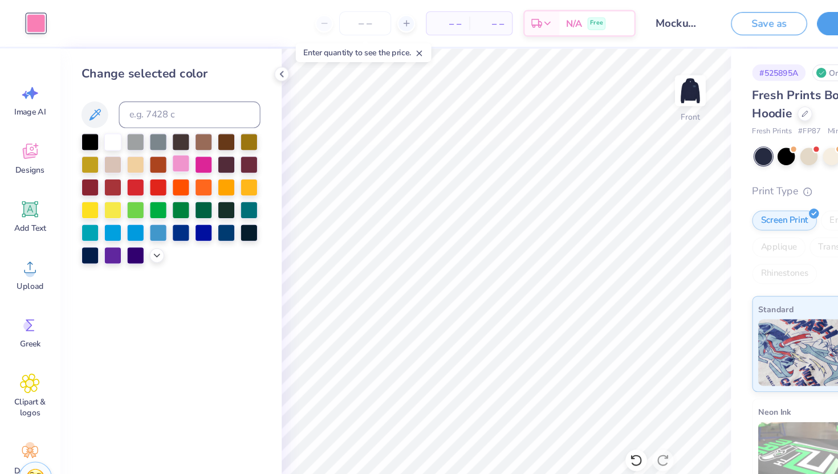
click at [154, 139] on div at bounding box center [154, 139] width 15 height 15
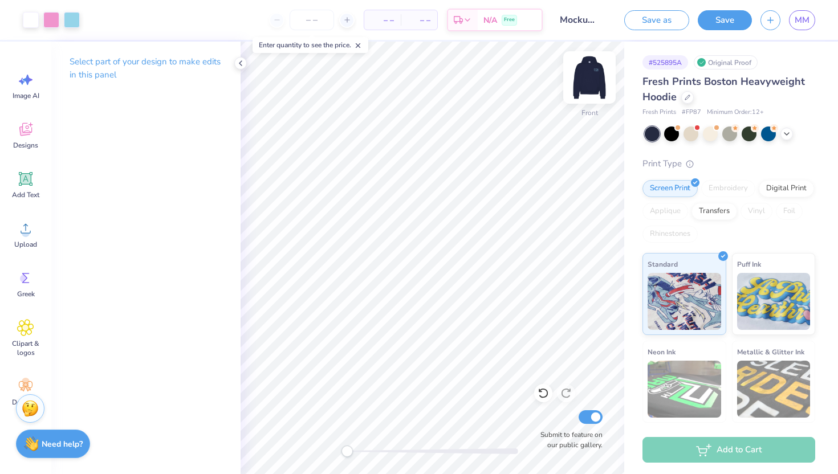
click at [589, 82] on img at bounding box center [589, 78] width 46 height 46
click at [588, 83] on img at bounding box center [589, 78] width 46 height 46
click at [588, 83] on img at bounding box center [589, 77] width 23 height 23
click at [728, 26] on button "Save" at bounding box center [724, 19] width 54 height 20
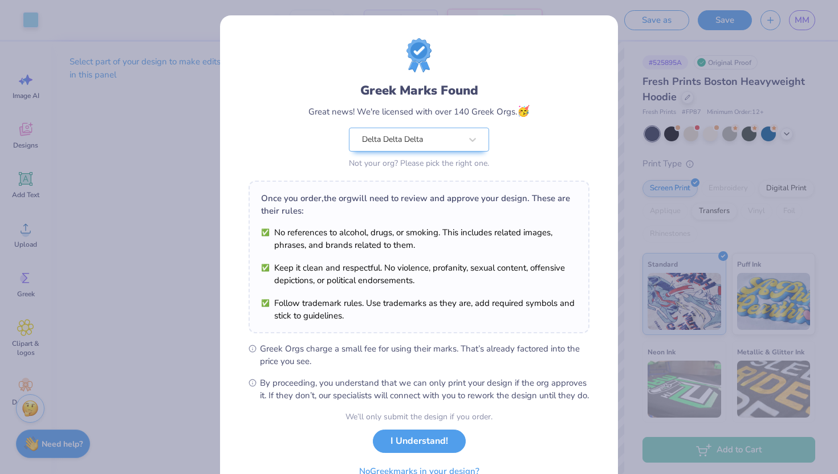
scroll to position [59, 0]
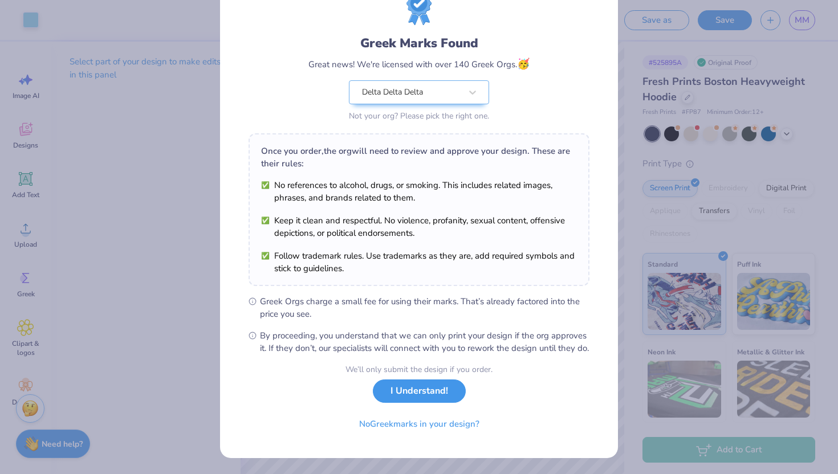
click at [405, 395] on button "I Understand!" at bounding box center [419, 390] width 93 height 23
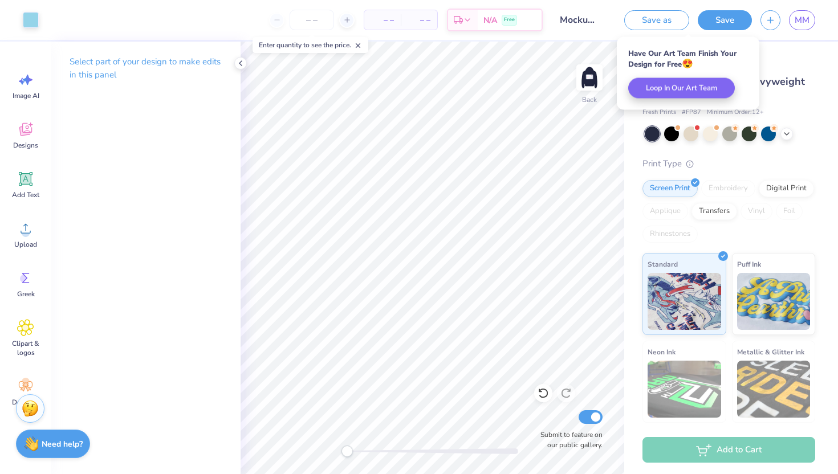
scroll to position [0, 0]
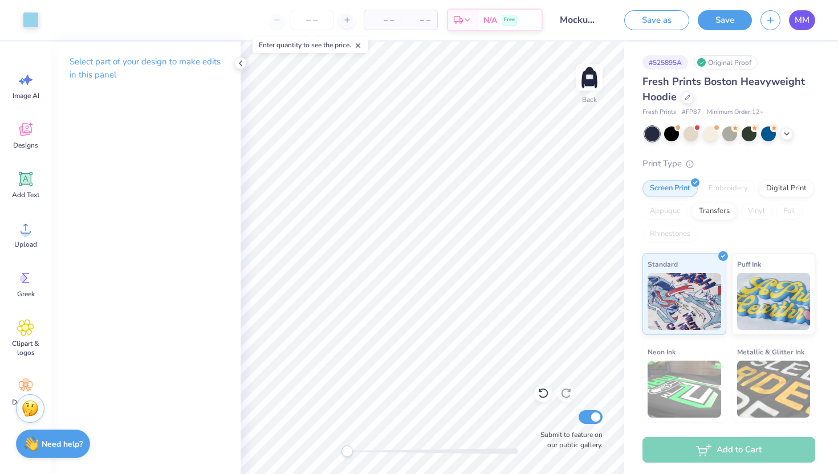
click at [797, 18] on span "MM" at bounding box center [801, 20] width 15 height 13
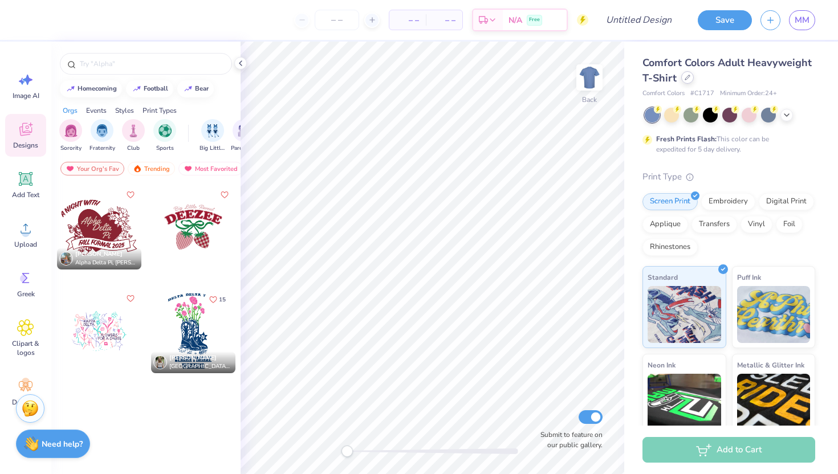
click at [688, 77] on icon at bounding box center [687, 78] width 6 height 6
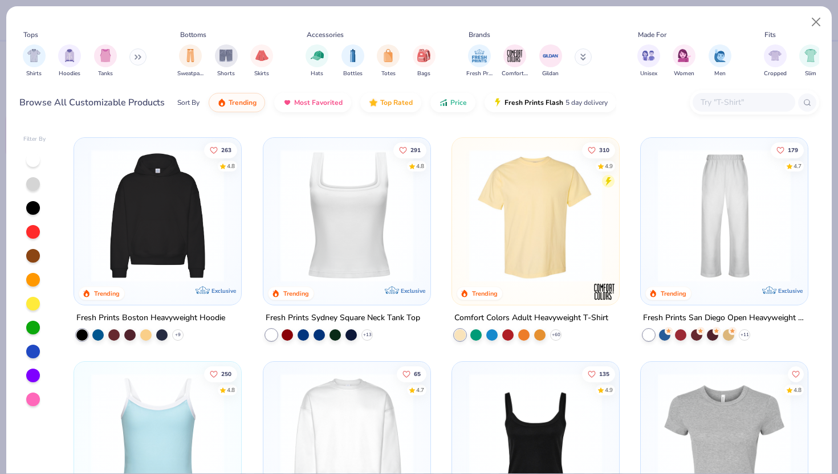
scroll to position [200, 0]
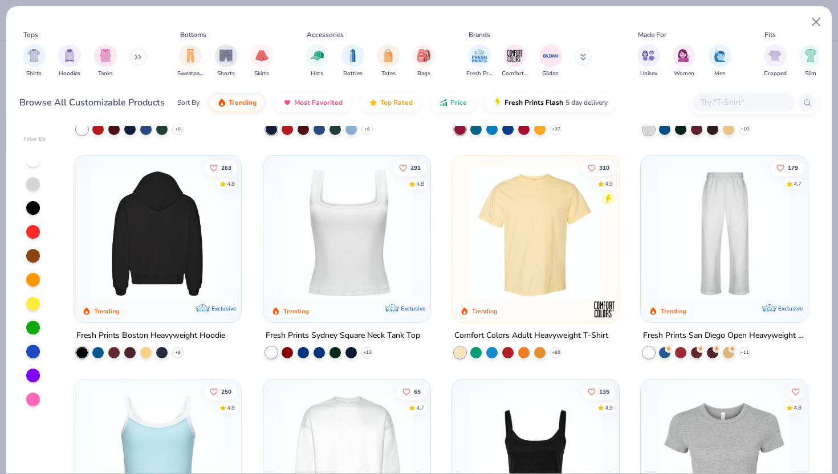
click at [85, 244] on img at bounding box center [13, 233] width 144 height 133
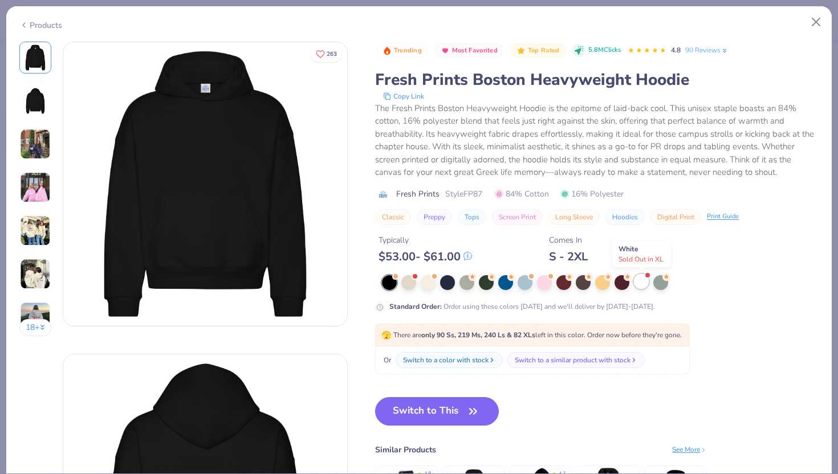
click at [642, 283] on div at bounding box center [641, 281] width 15 height 15
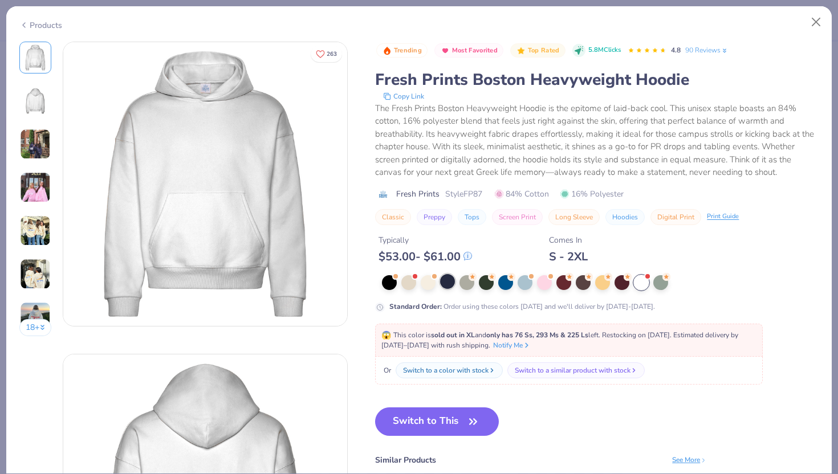
click at [444, 278] on div at bounding box center [447, 281] width 15 height 15
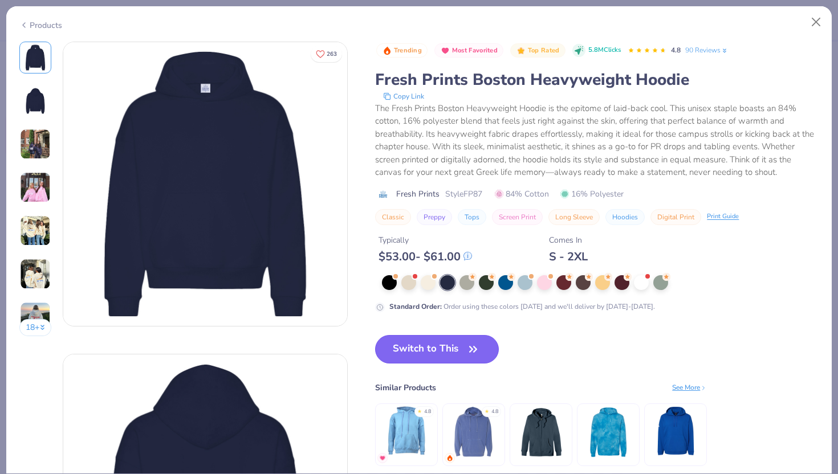
click at [455, 346] on button "Switch to This" at bounding box center [437, 349] width 124 height 28
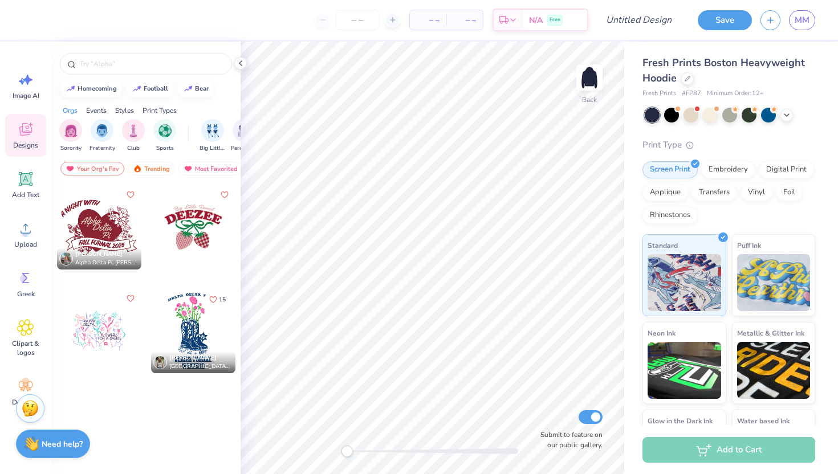
click at [99, 337] on div at bounding box center [99, 331] width 84 height 84
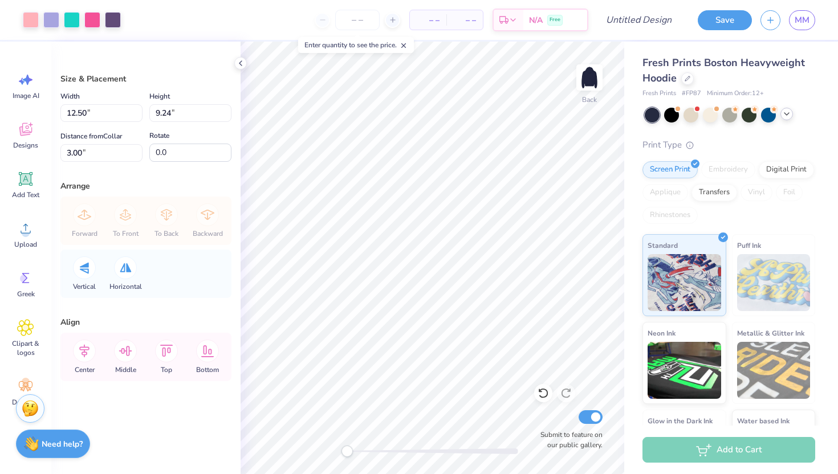
click at [785, 113] on icon at bounding box center [786, 113] width 9 height 9
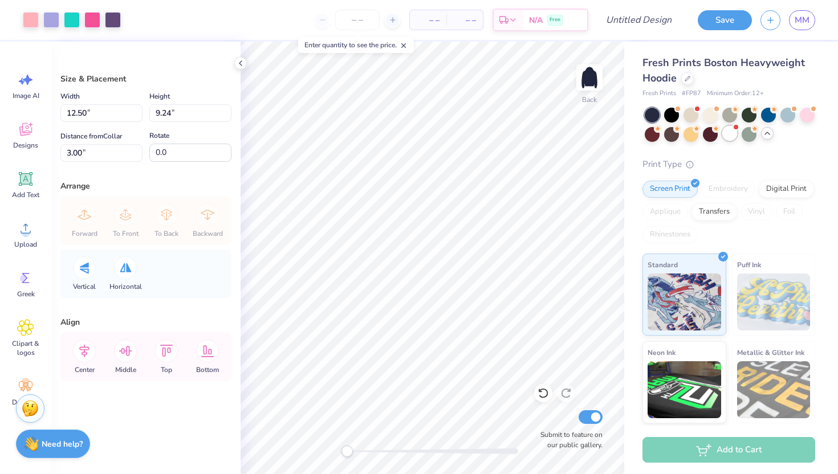
click at [730, 134] on div at bounding box center [729, 133] width 15 height 15
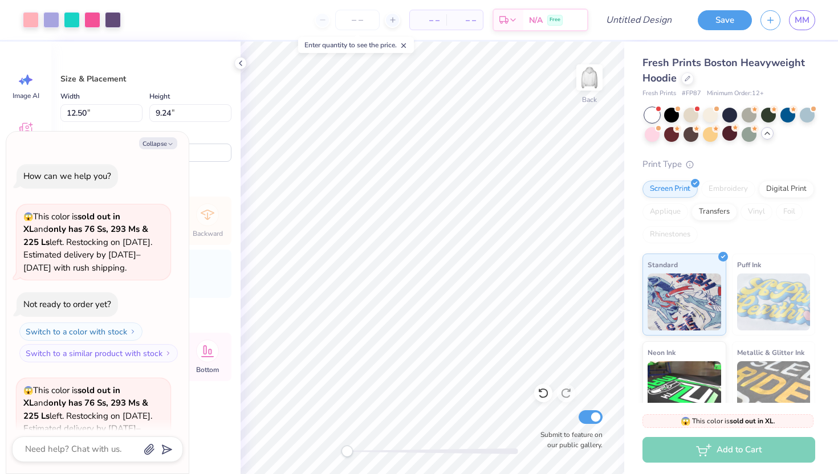
scroll to position [114, 0]
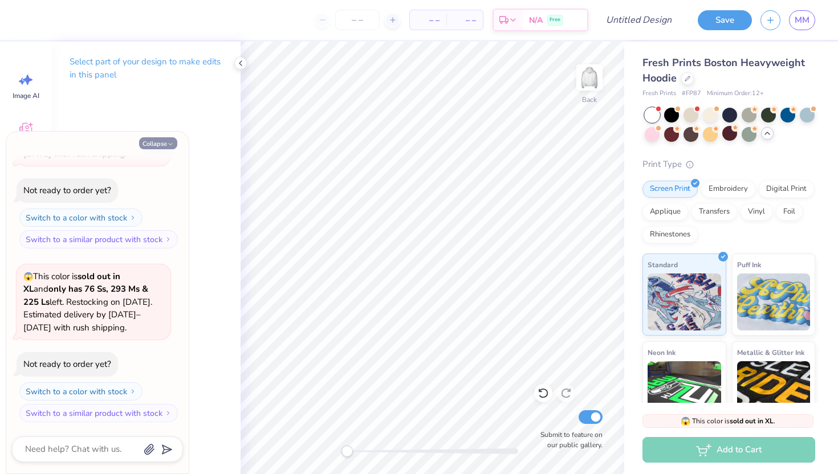
click at [161, 142] on button "Collapse" at bounding box center [158, 143] width 38 height 12
type textarea "x"
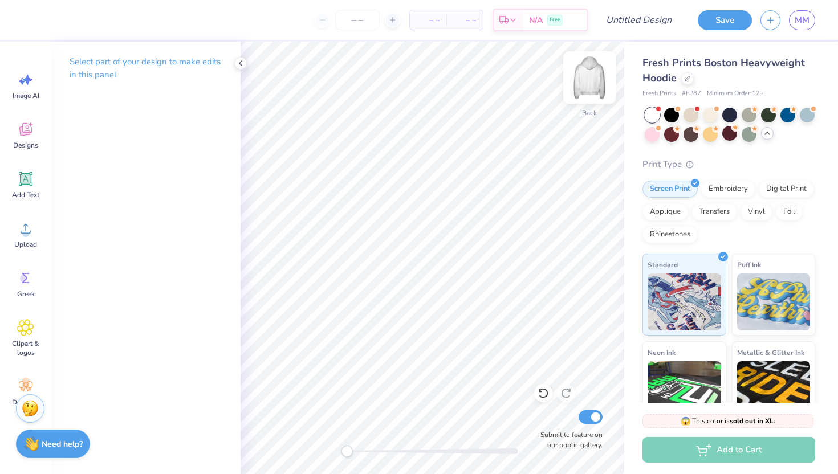
click at [586, 84] on img at bounding box center [589, 78] width 46 height 46
click at [26, 140] on div "Designs" at bounding box center [25, 135] width 41 height 43
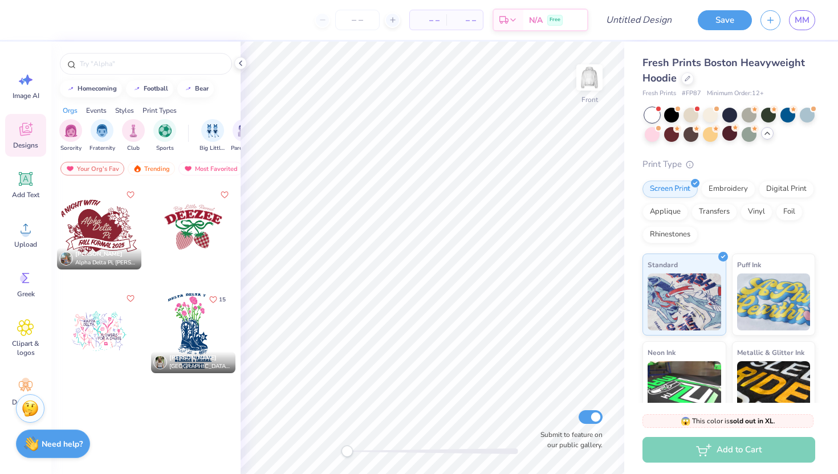
click at [85, 330] on div at bounding box center [99, 331] width 84 height 84
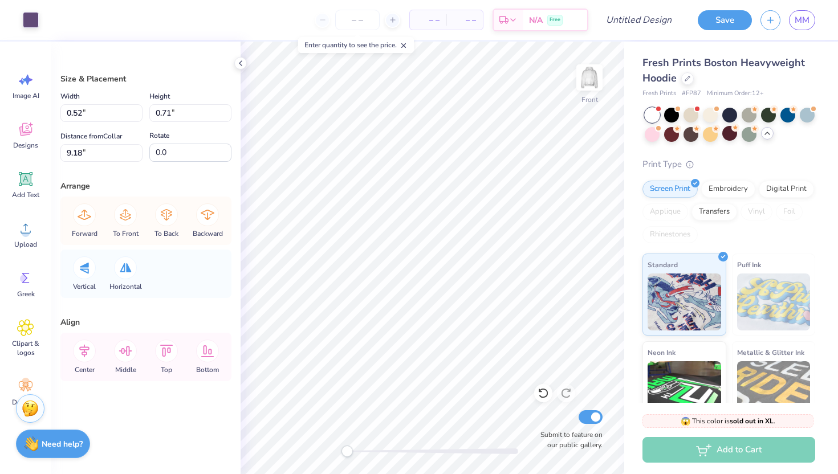
type input "3.99"
type input "4.39"
type input "6.70"
type input "0.52"
type input "0.70"
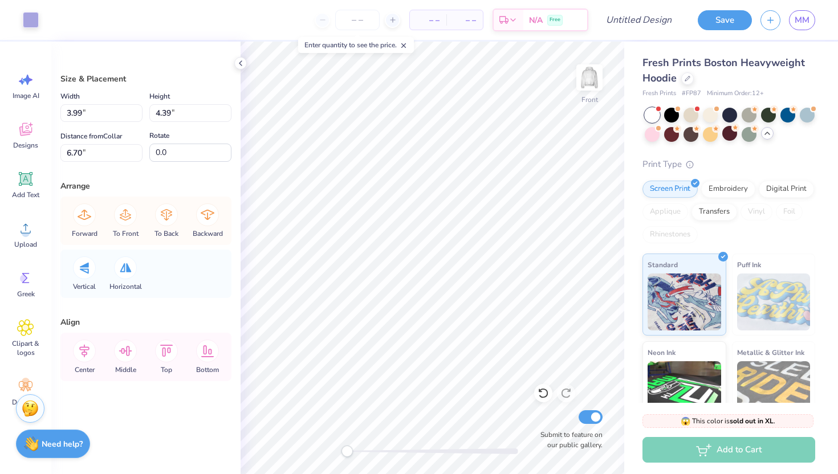
type input "8.40"
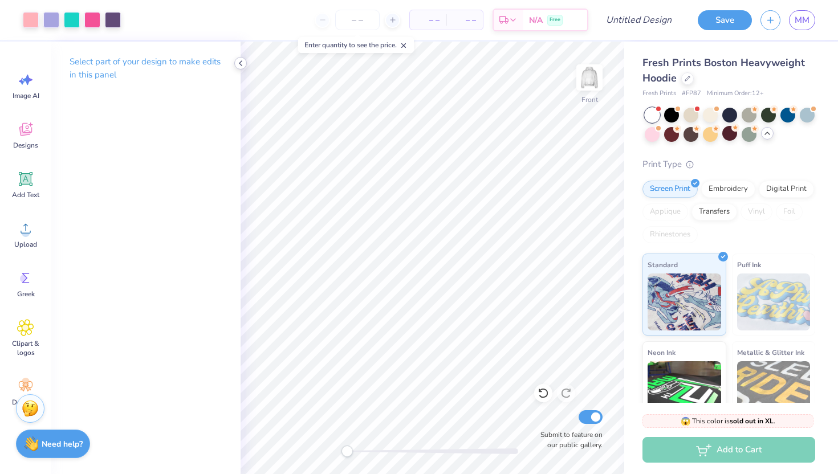
click at [240, 61] on icon at bounding box center [240, 63] width 9 height 9
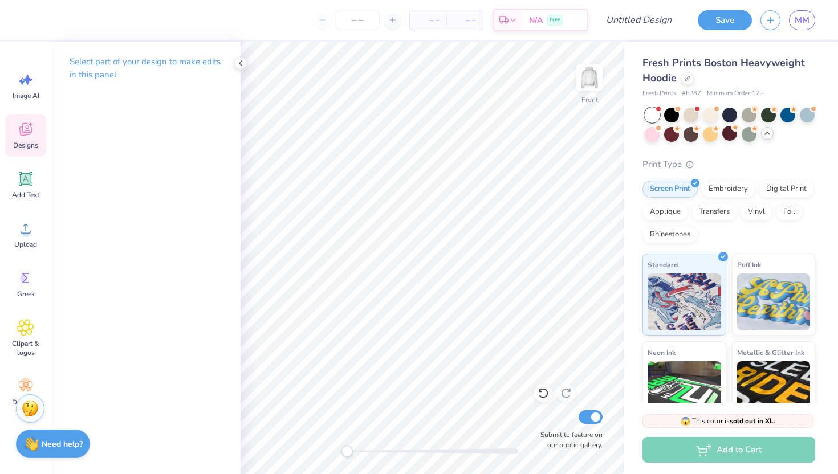
click at [23, 139] on div "Designs" at bounding box center [25, 135] width 41 height 43
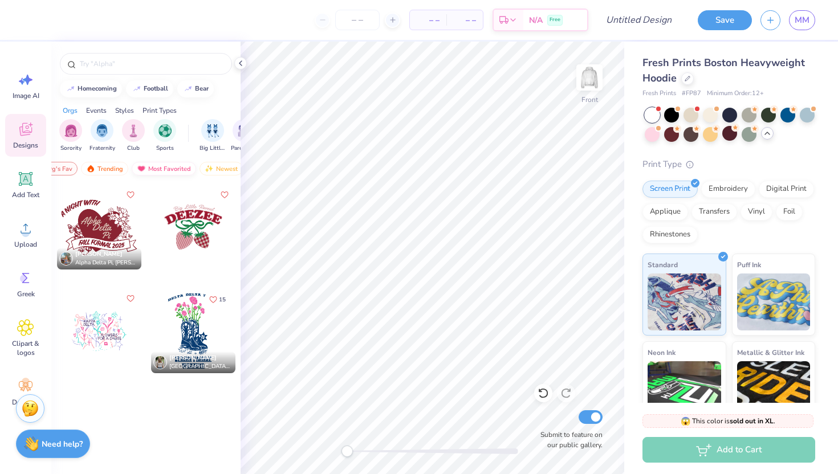
scroll to position [0, 66]
click at [146, 169] on div "Most Favorited" at bounding box center [144, 169] width 64 height 14
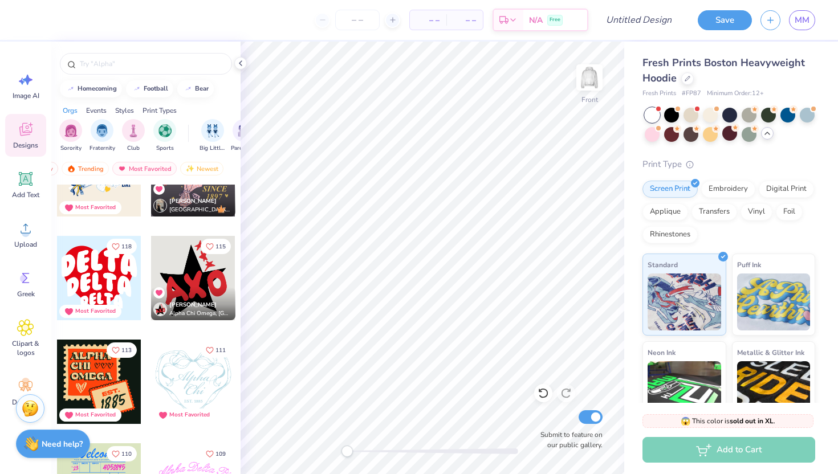
scroll to position [882, 0]
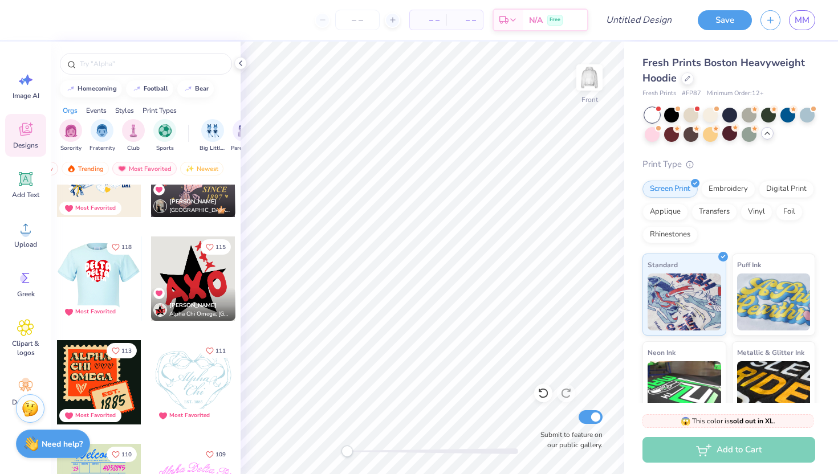
click at [114, 279] on div at bounding box center [98, 278] width 84 height 84
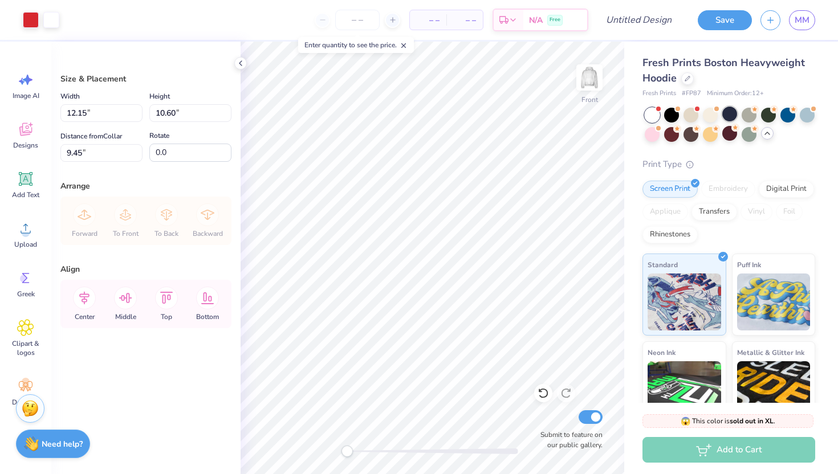
click at [727, 115] on div at bounding box center [729, 114] width 15 height 15
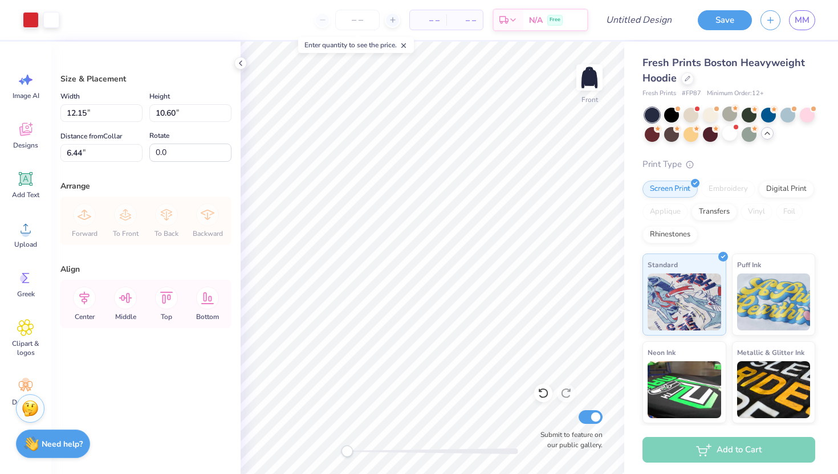
type input "6.44"
click at [29, 17] on div at bounding box center [31, 19] width 16 height 16
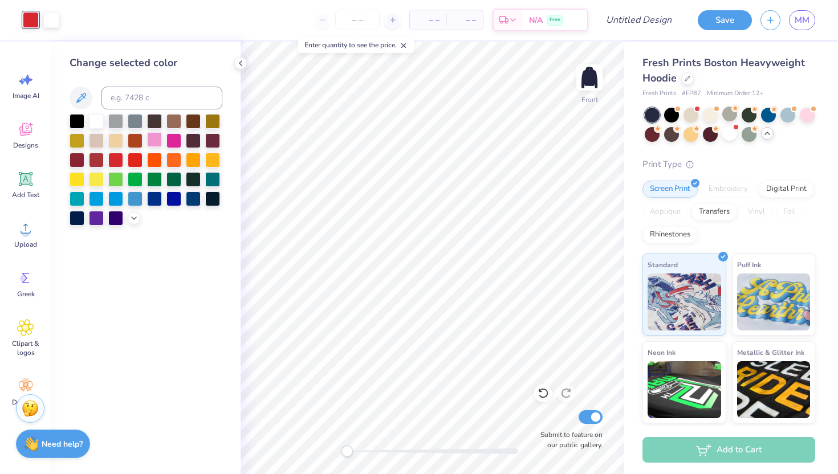
click at [157, 141] on div at bounding box center [154, 139] width 15 height 15
click at [136, 222] on icon at bounding box center [133, 217] width 9 height 9
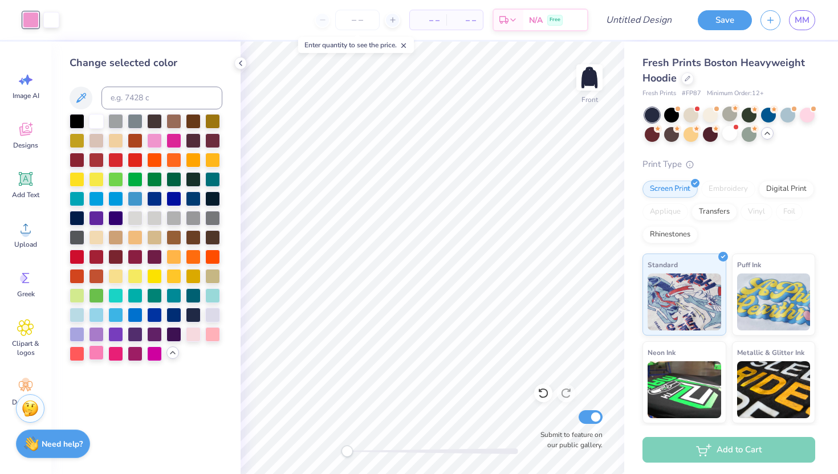
click at [100, 349] on div at bounding box center [96, 352] width 15 height 15
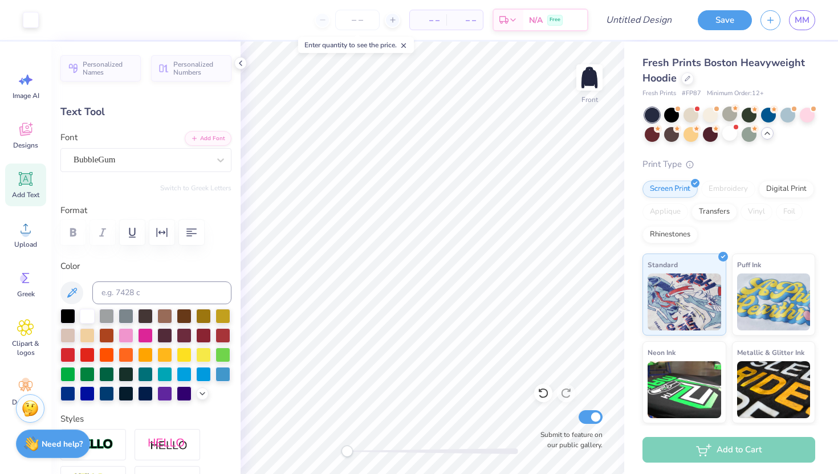
type input "10.31"
type input "3.92"
type input "11.05"
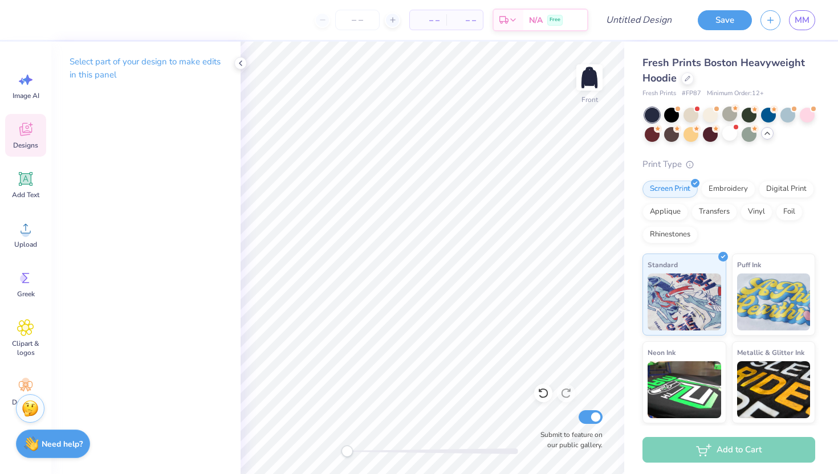
click at [21, 117] on div "Designs" at bounding box center [25, 135] width 41 height 43
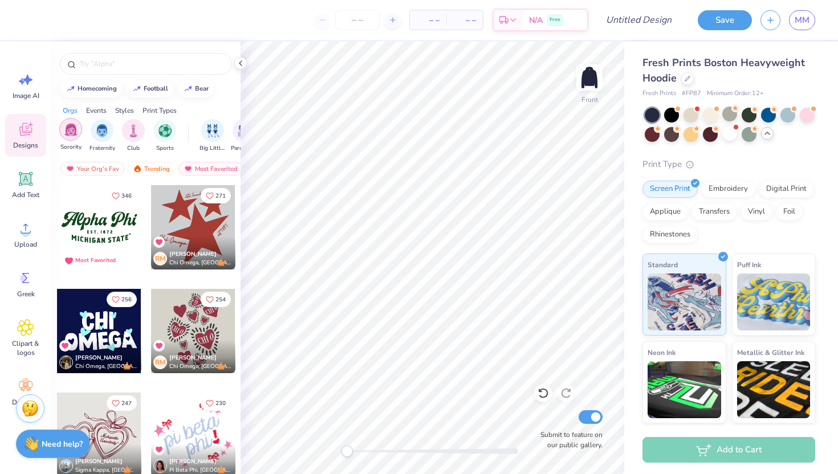
click at [65, 130] on img "filter for Sorority" at bounding box center [70, 129] width 13 height 13
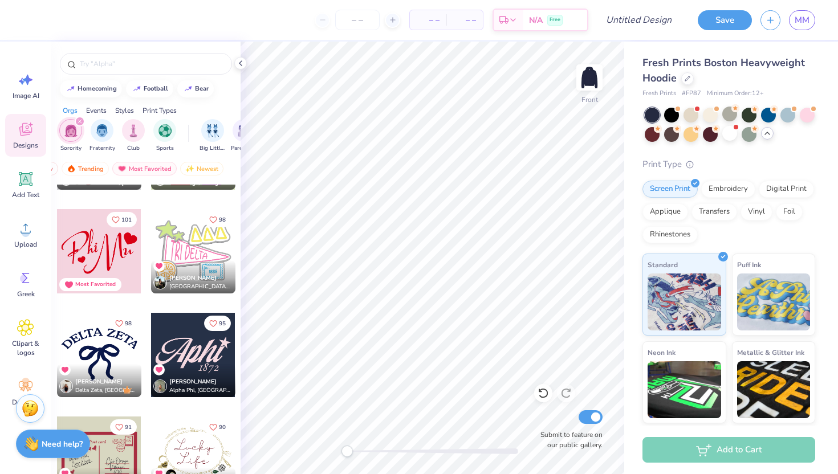
scroll to position [1323, 0]
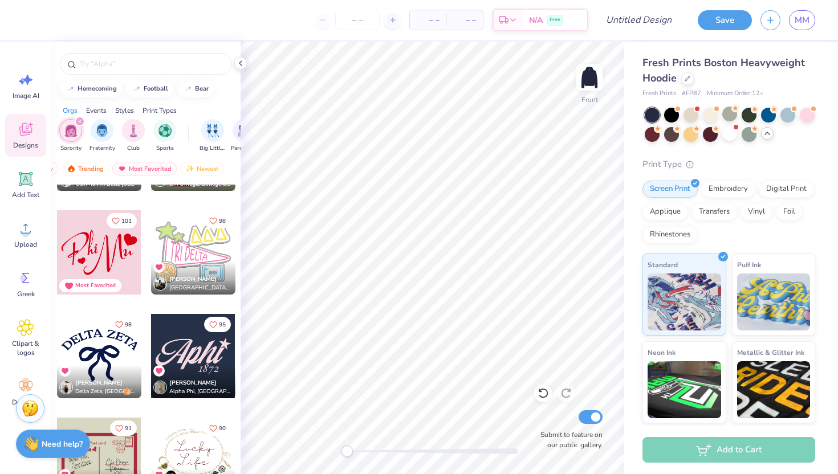
click at [215, 244] on div at bounding box center [193, 252] width 84 height 84
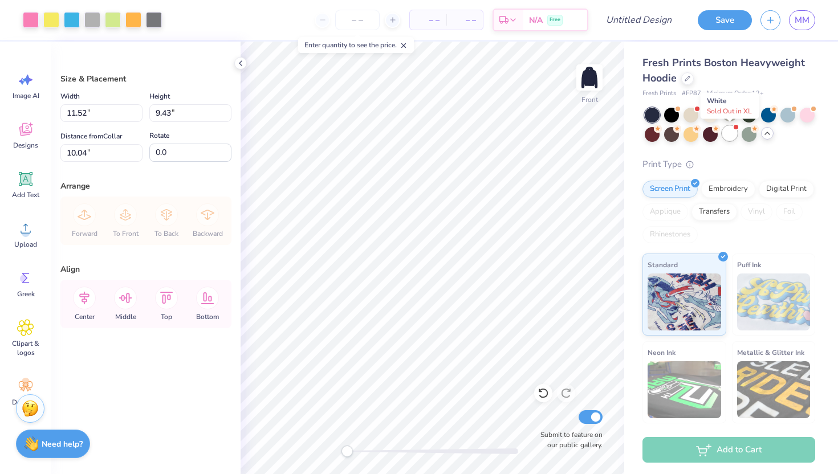
click at [727, 132] on div at bounding box center [729, 133] width 15 height 15
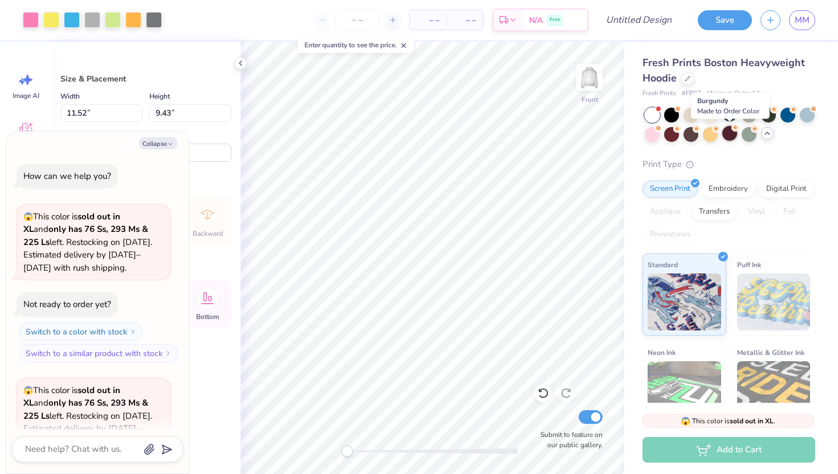
scroll to position [288, 0]
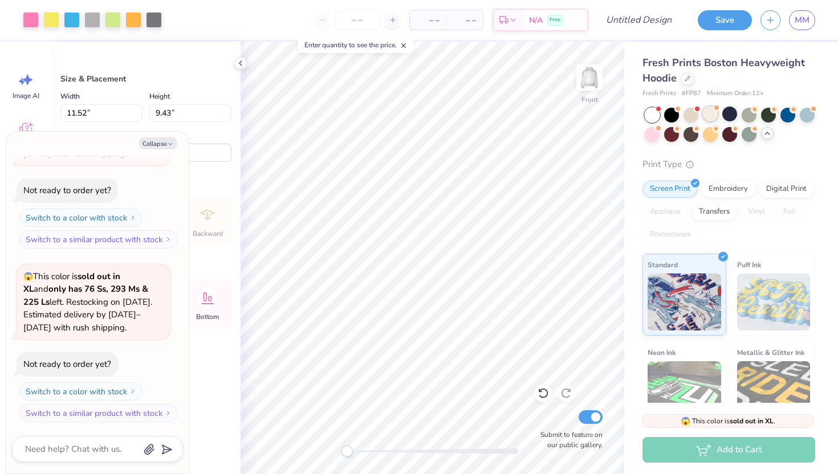
click at [708, 118] on div at bounding box center [710, 114] width 15 height 15
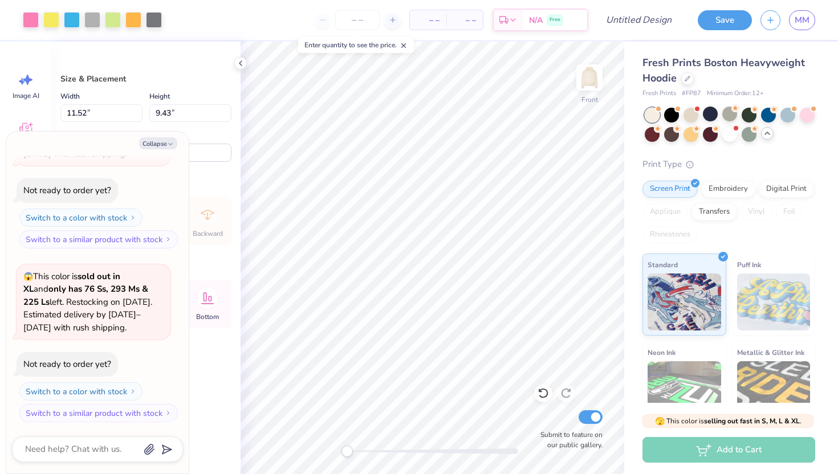
scroll to position [436, 0]
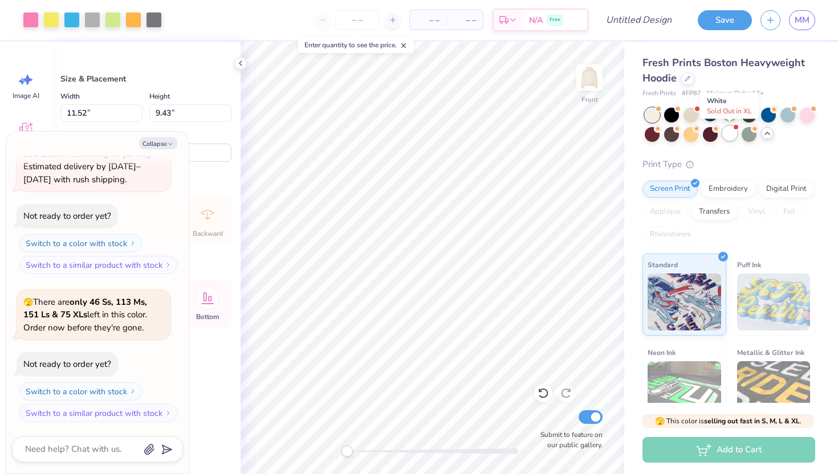
click at [732, 136] on div at bounding box center [729, 133] width 15 height 15
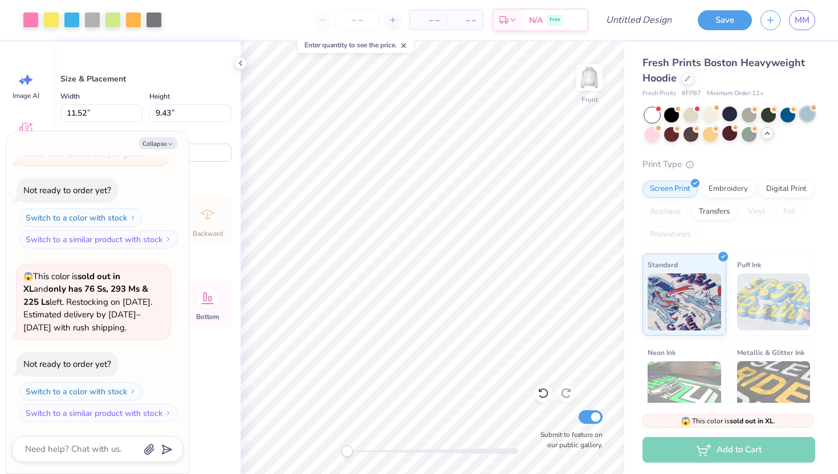
click at [806, 121] on div at bounding box center [806, 114] width 15 height 15
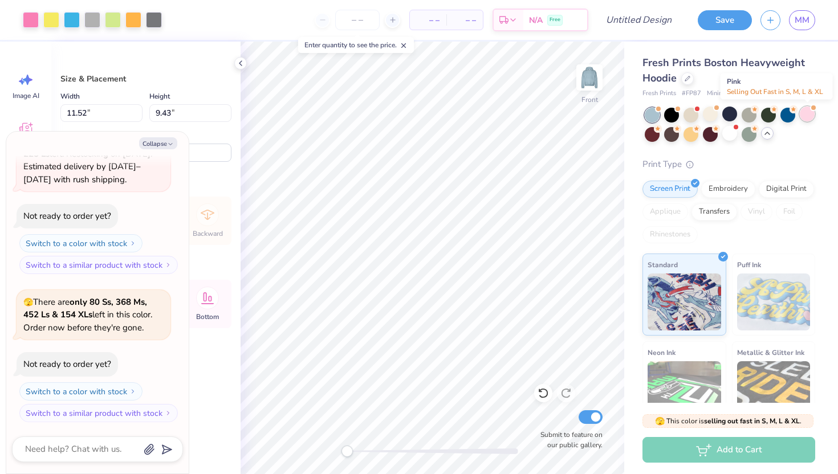
click at [805, 115] on div at bounding box center [806, 114] width 15 height 15
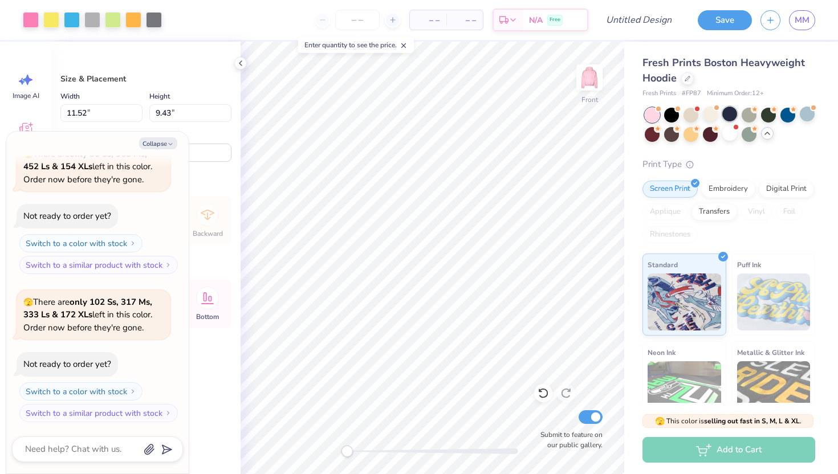
click at [731, 111] on div at bounding box center [729, 114] width 15 height 15
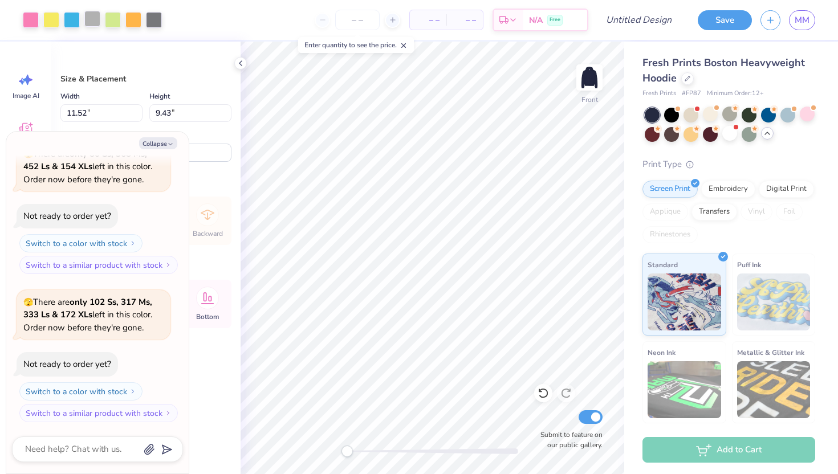
click at [95, 21] on div at bounding box center [92, 19] width 16 height 16
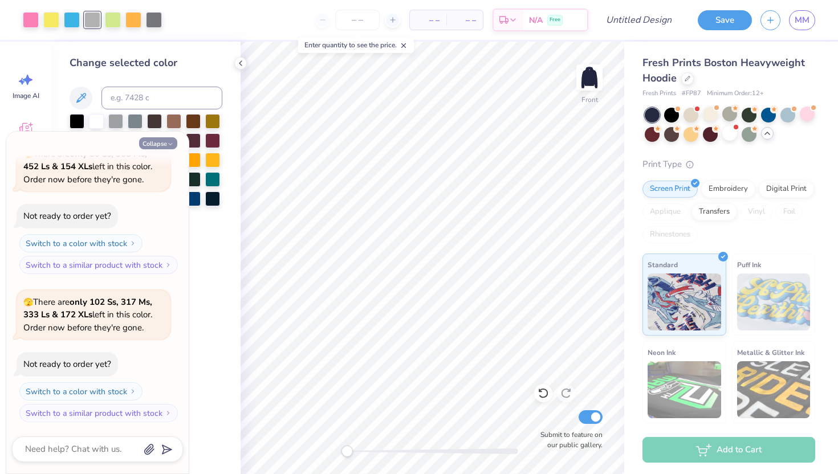
click at [166, 143] on button "Collapse" at bounding box center [158, 143] width 38 height 12
type textarea "x"
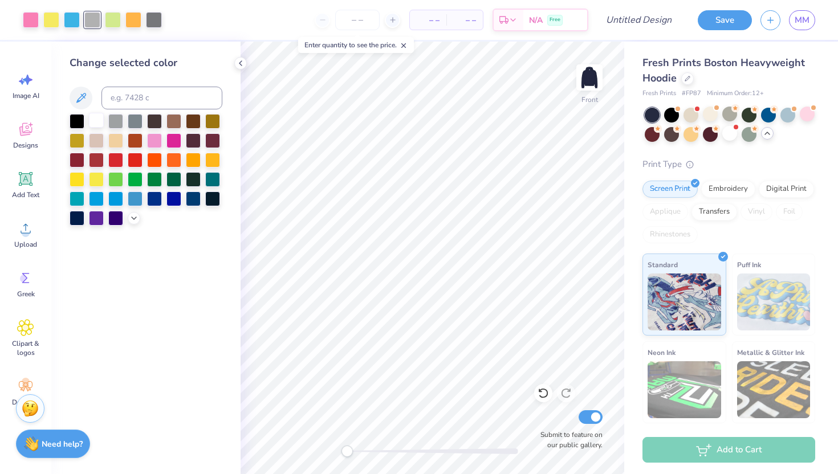
click at [94, 126] on div at bounding box center [96, 120] width 15 height 15
click at [154, 18] on div at bounding box center [154, 19] width 16 height 16
click at [97, 120] on div at bounding box center [96, 120] width 15 height 15
click at [113, 121] on div at bounding box center [115, 120] width 15 height 15
click at [97, 120] on div at bounding box center [96, 120] width 15 height 15
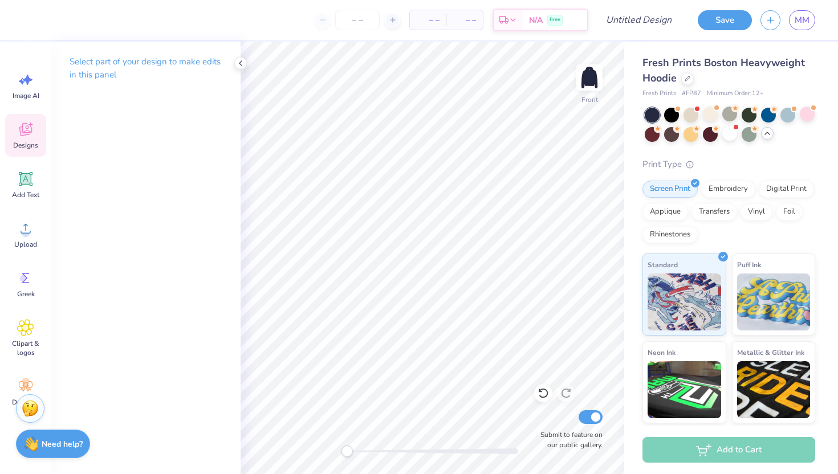
click at [20, 144] on span "Designs" at bounding box center [25, 145] width 25 height 9
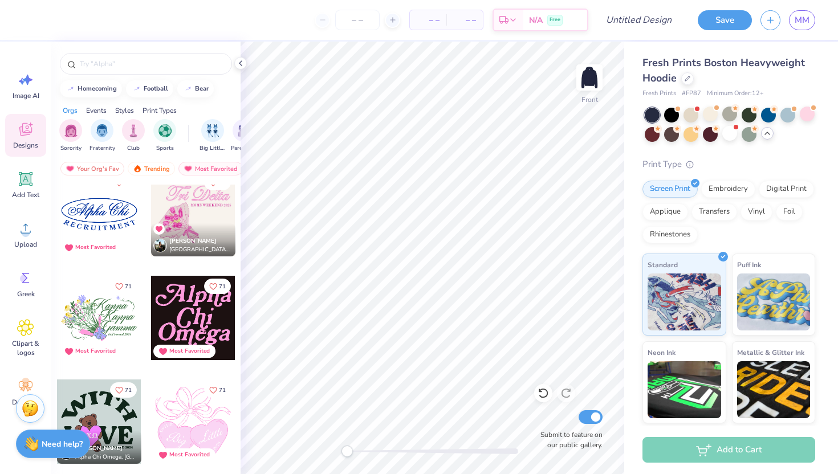
scroll to position [2390, 0]
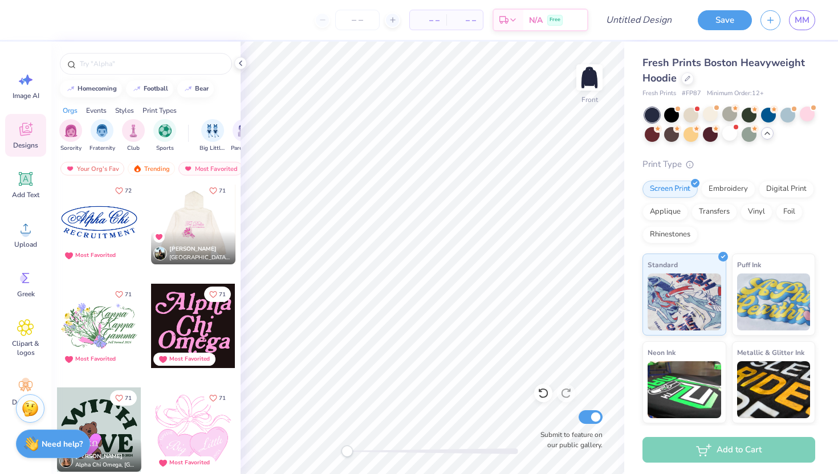
click at [203, 226] on div at bounding box center [192, 222] width 84 height 84
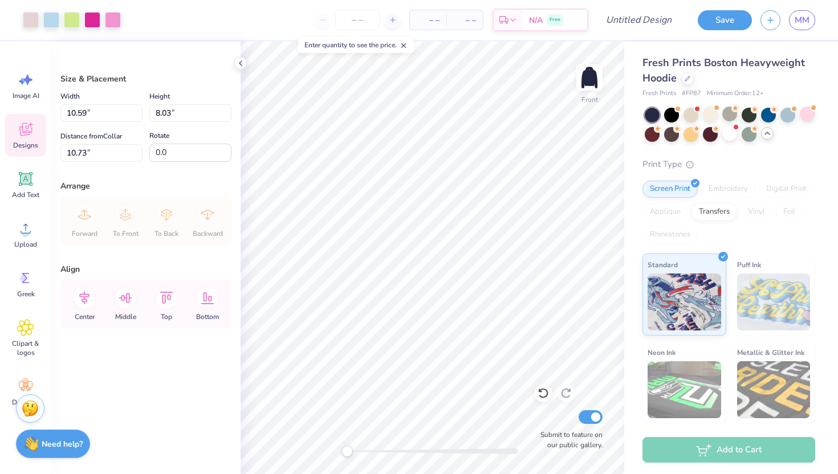
click at [31, 131] on icon at bounding box center [25, 129] width 17 height 17
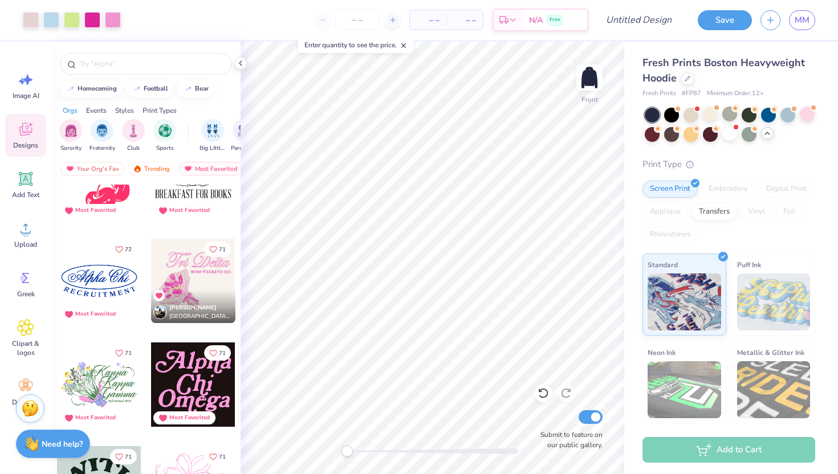
scroll to position [2394, 0]
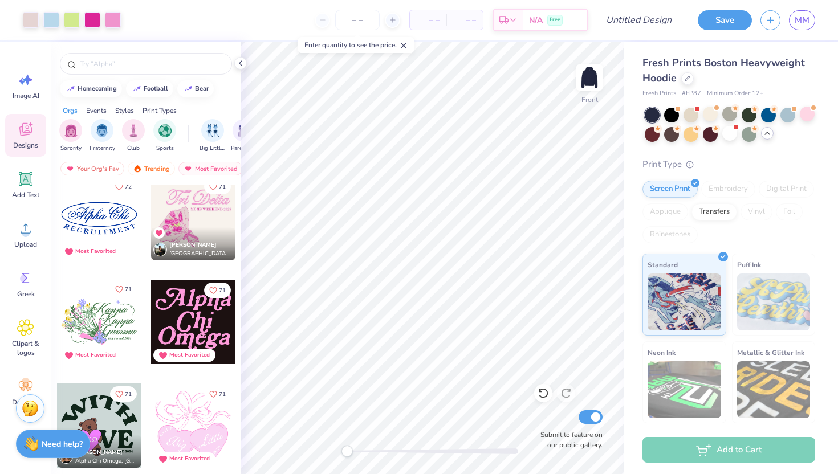
click at [119, 288] on icon "Like" at bounding box center [119, 289] width 8 height 8
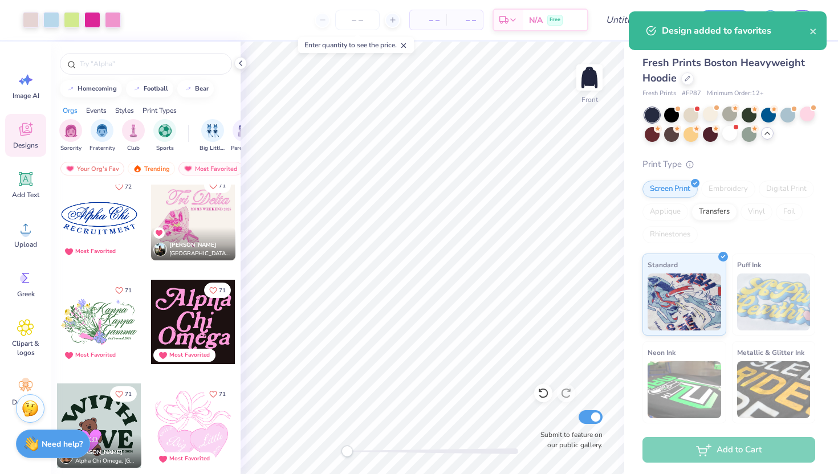
click at [211, 188] on icon "Like" at bounding box center [213, 186] width 8 height 8
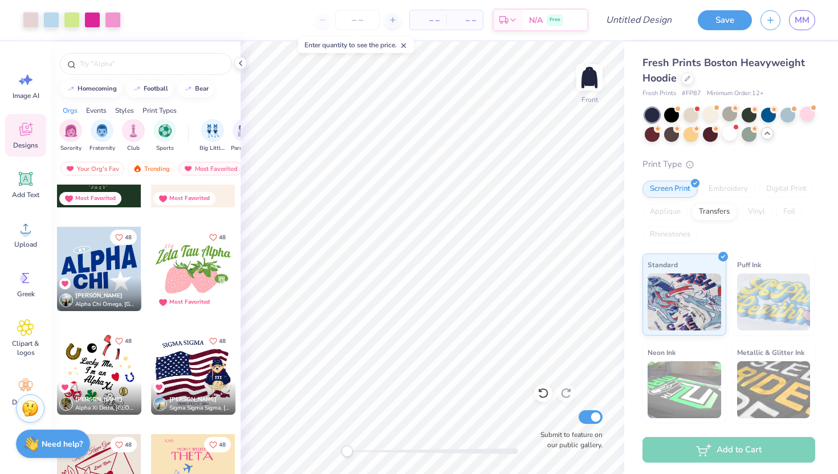
scroll to position [4889, 0]
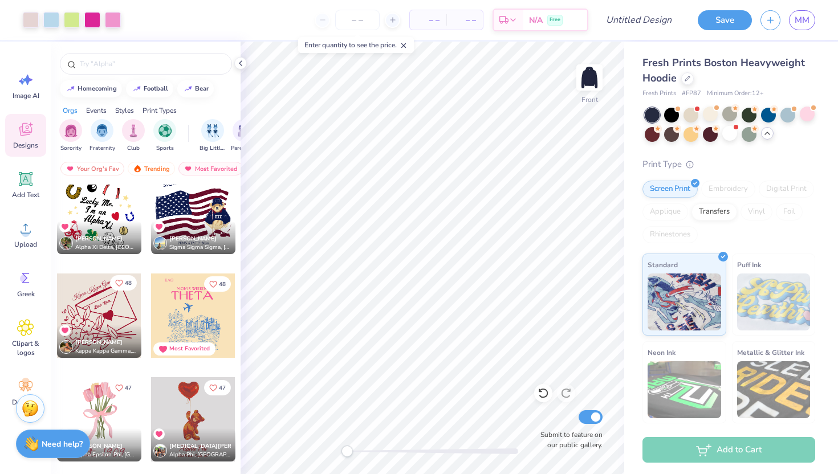
click at [123, 280] on button "48" at bounding box center [123, 282] width 27 height 15
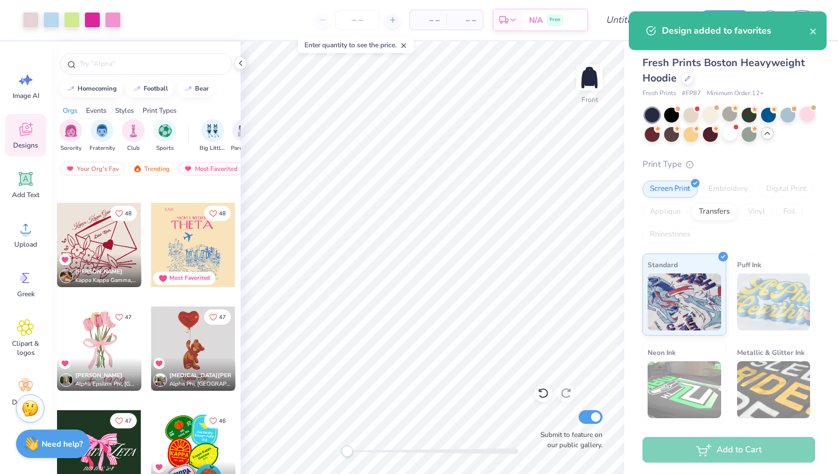
scroll to position [4977, 0]
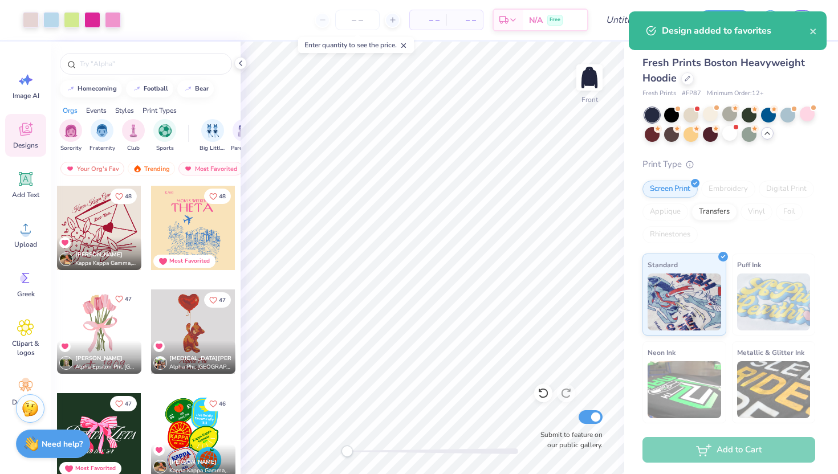
click at [116, 296] on icon "Like" at bounding box center [119, 299] width 8 height 8
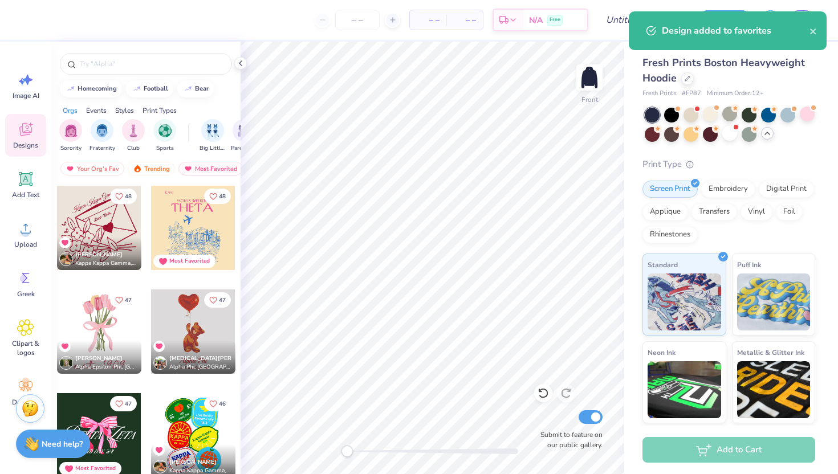
click at [98, 329] on div at bounding box center [99, 331] width 84 height 84
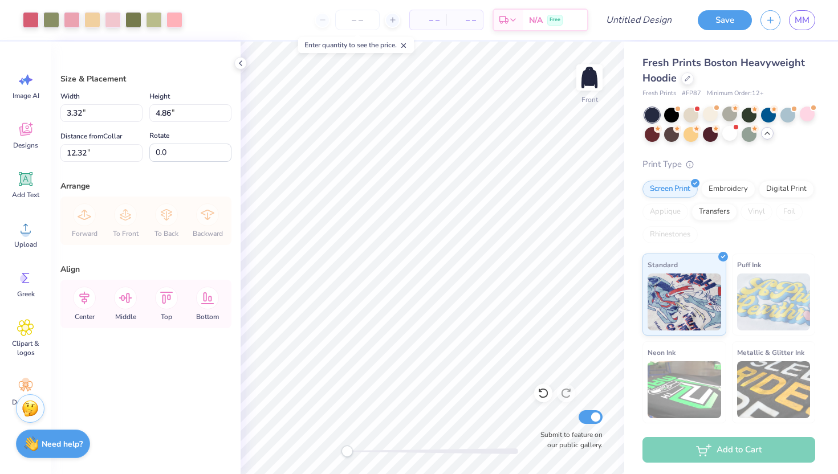
type input "6.17"
type input "9.04"
type input "8.14"
type input "9.60"
type input "14.06"
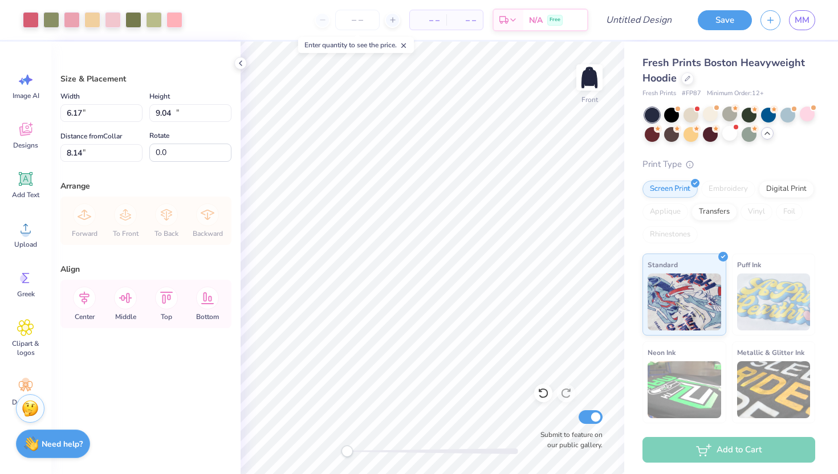
type input "7.64"
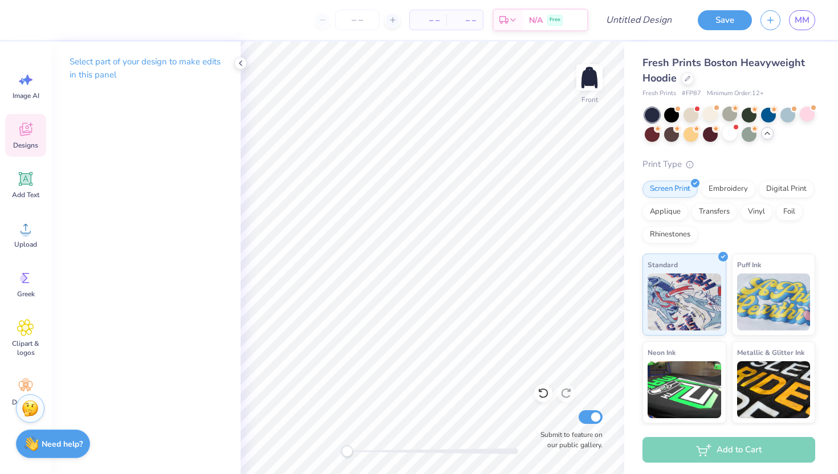
click at [27, 130] on icon at bounding box center [25, 129] width 17 height 17
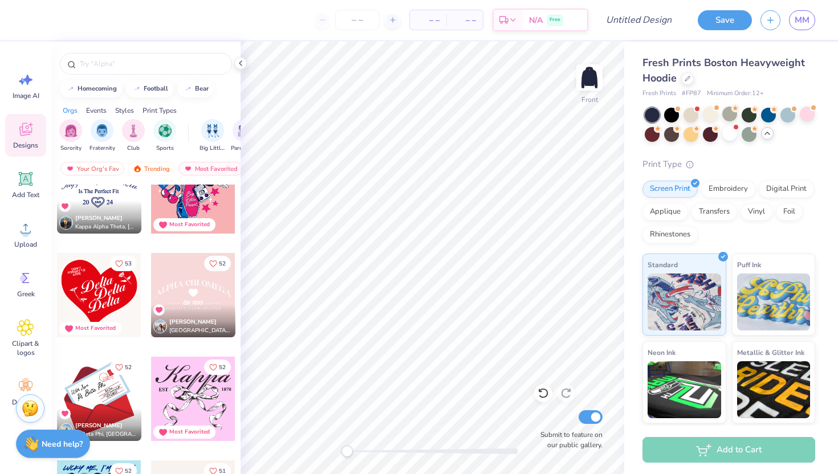
scroll to position [4125, 0]
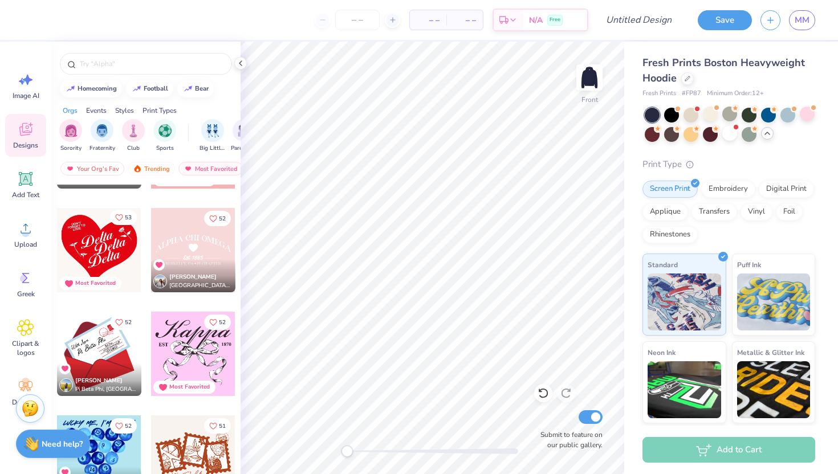
click at [117, 219] on icon "Like" at bounding box center [119, 217] width 7 height 6
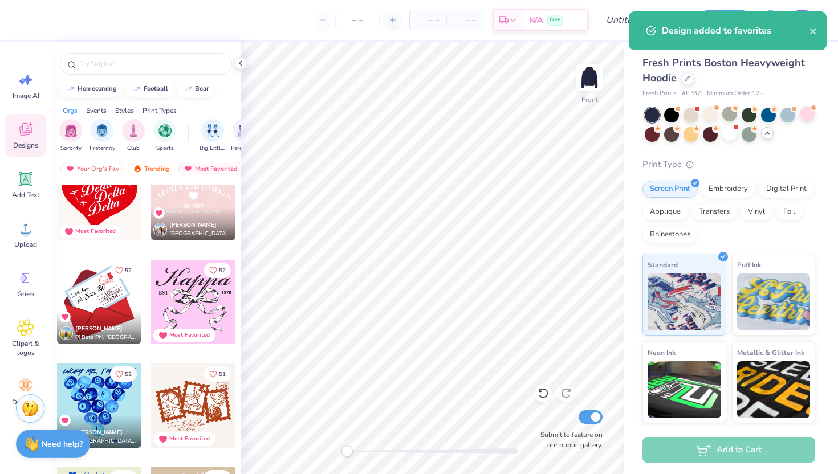
scroll to position [4190, 0]
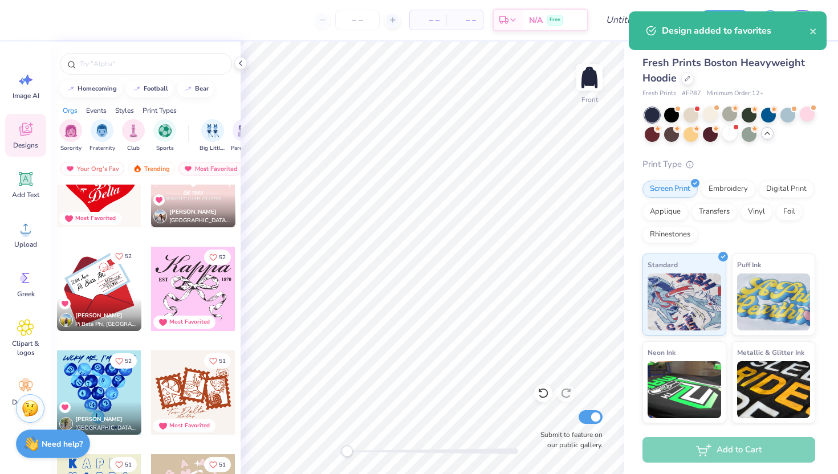
click at [119, 254] on icon "Like" at bounding box center [119, 256] width 7 height 6
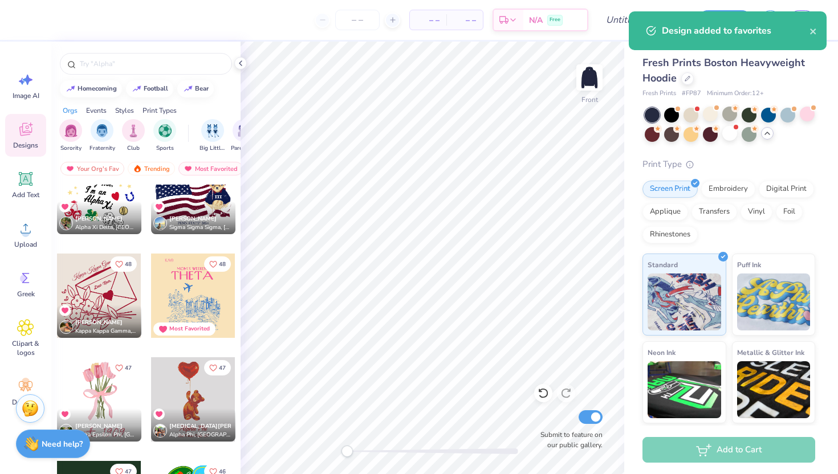
scroll to position [4947, 0]
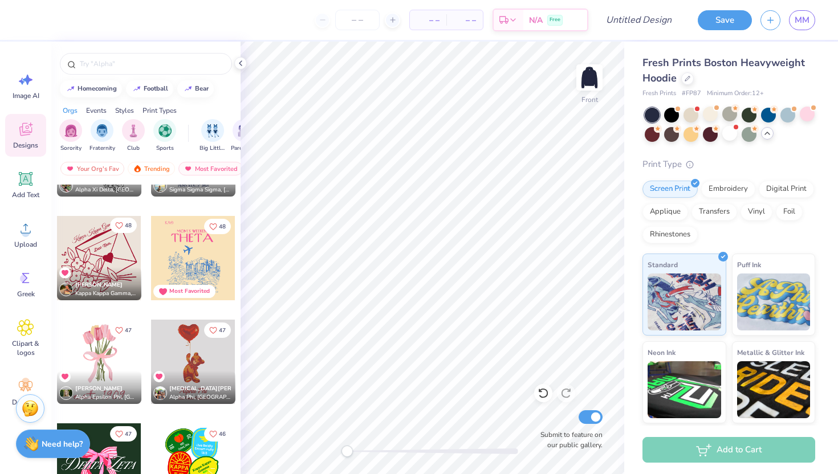
click at [116, 223] on icon "Like" at bounding box center [119, 225] width 7 height 6
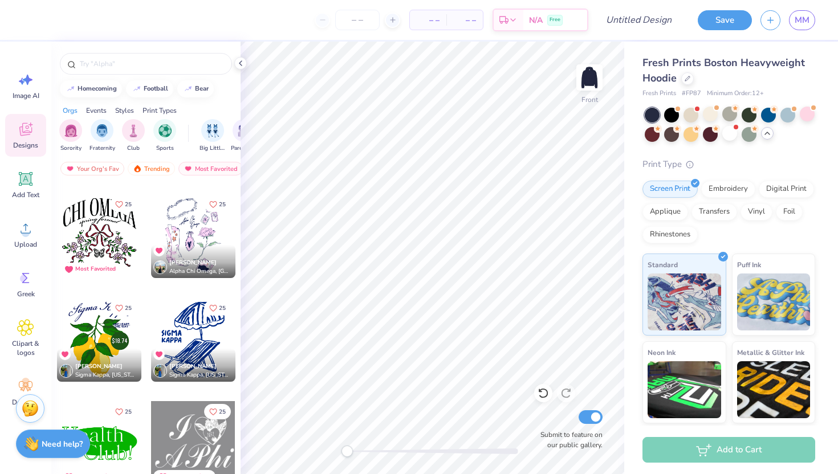
scroll to position [14406, 0]
click at [212, 201] on icon "Like" at bounding box center [213, 204] width 8 height 8
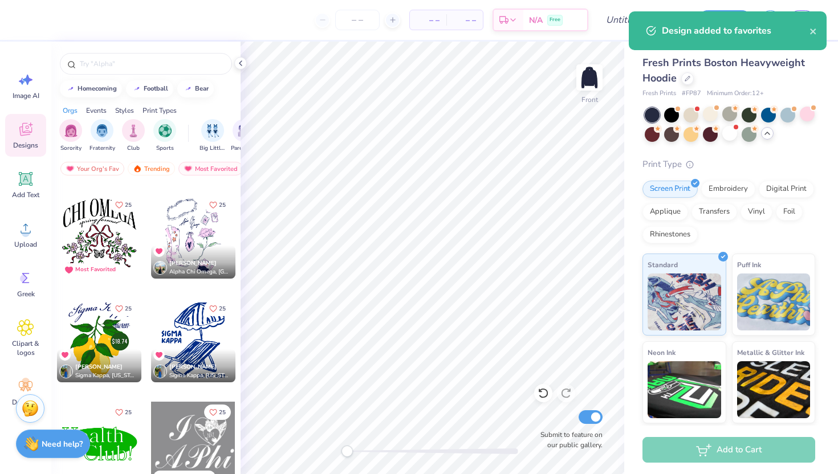
click at [203, 241] on div at bounding box center [193, 236] width 84 height 84
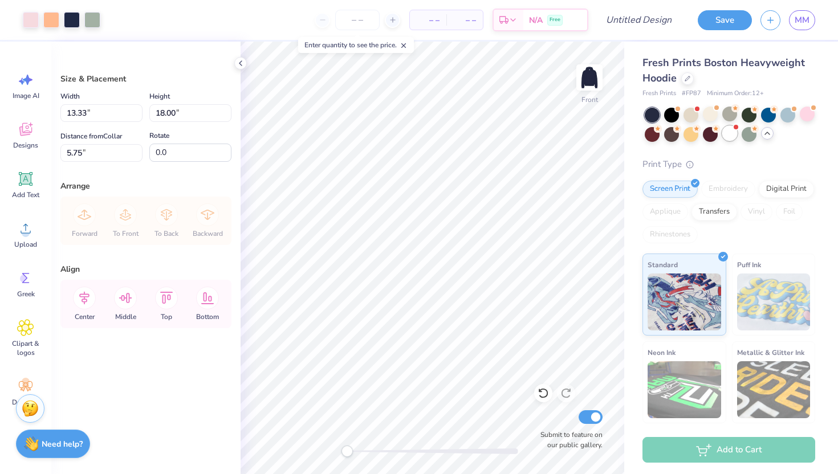
click at [732, 130] on div at bounding box center [729, 133] width 15 height 15
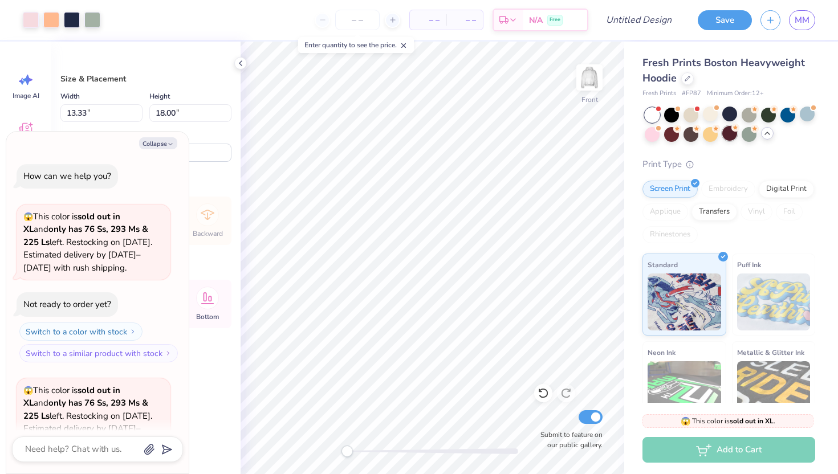
scroll to position [1080, 0]
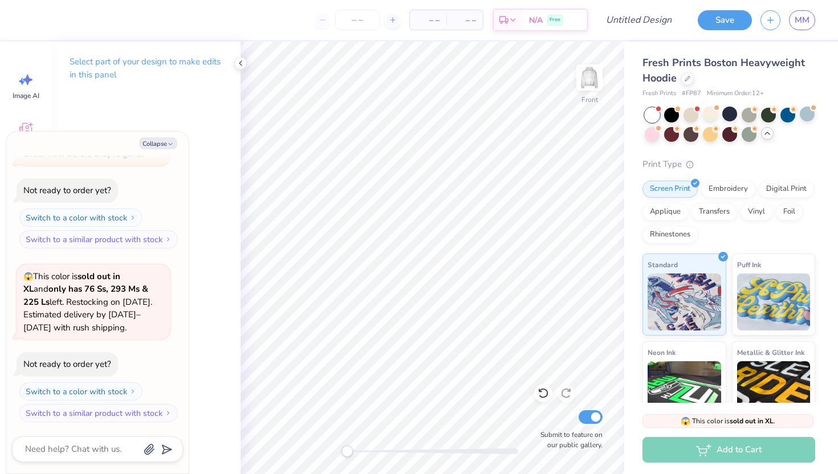
click at [161, 152] on div "Collapse How can we help you? 😱 This color is sold out in XL and only has 76 Ss…" at bounding box center [97, 303] width 182 height 342
click at [161, 142] on button "Collapse" at bounding box center [158, 143] width 38 height 12
type textarea "x"
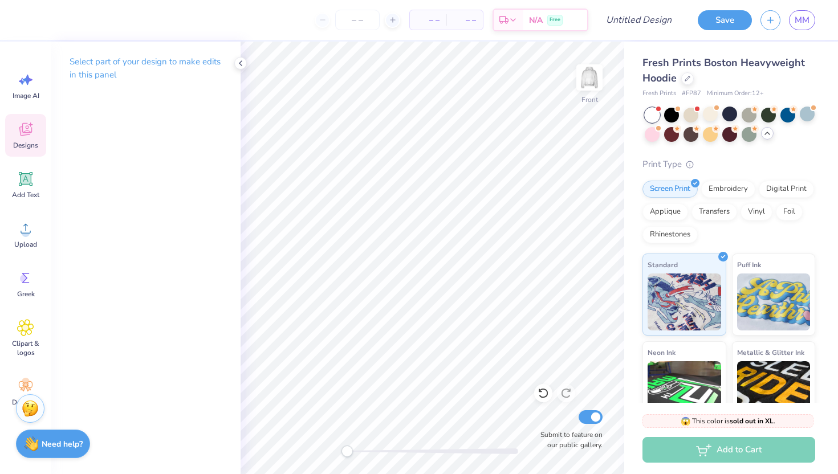
click at [27, 137] on icon at bounding box center [25, 129] width 17 height 17
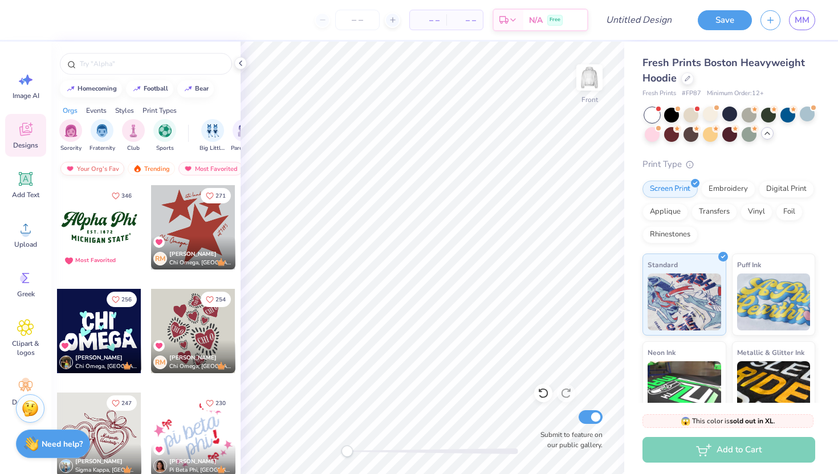
click at [80, 168] on div "Your Org's Fav" at bounding box center [92, 169] width 64 height 14
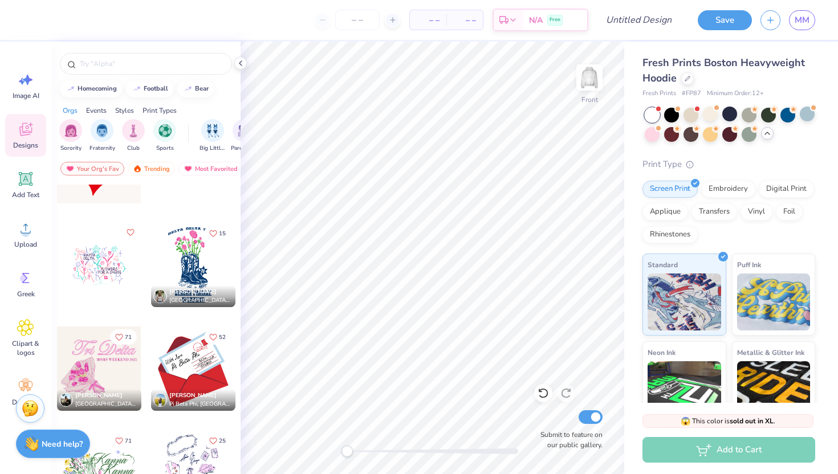
scroll to position [290, 0]
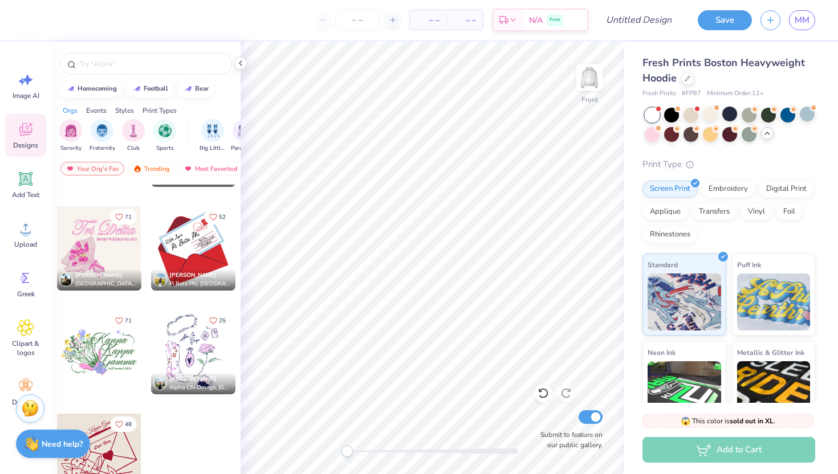
click at [105, 354] on div at bounding box center [99, 352] width 84 height 84
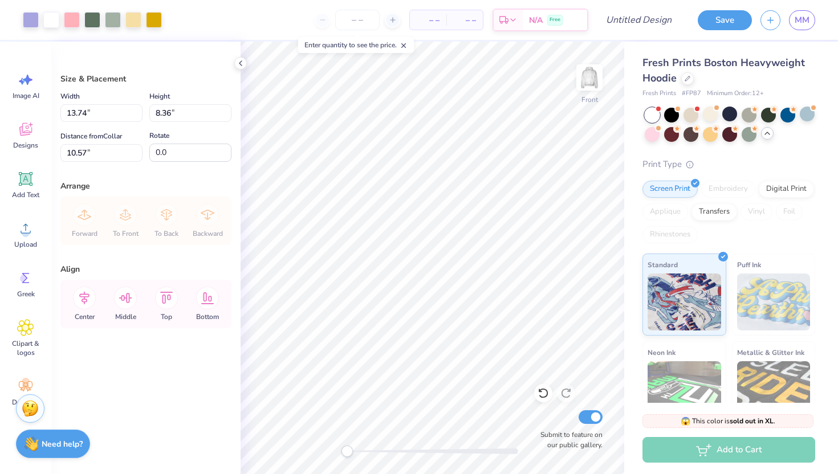
click at [764, 134] on icon at bounding box center [766, 133] width 9 height 9
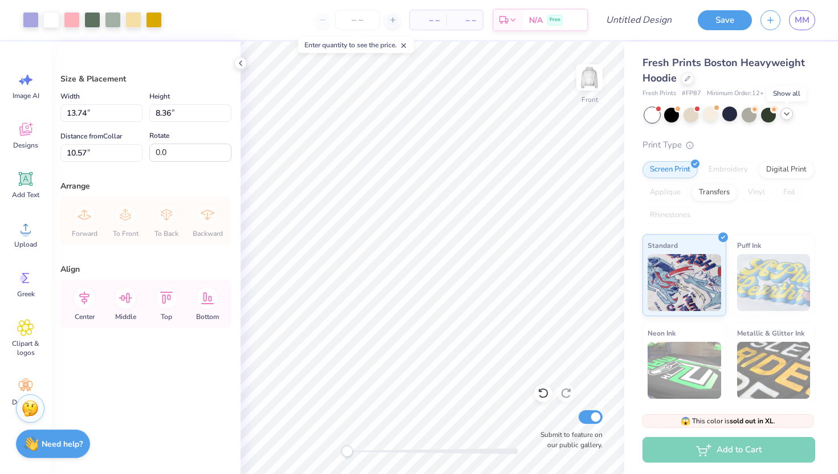
click at [789, 113] on icon at bounding box center [786, 113] width 9 height 9
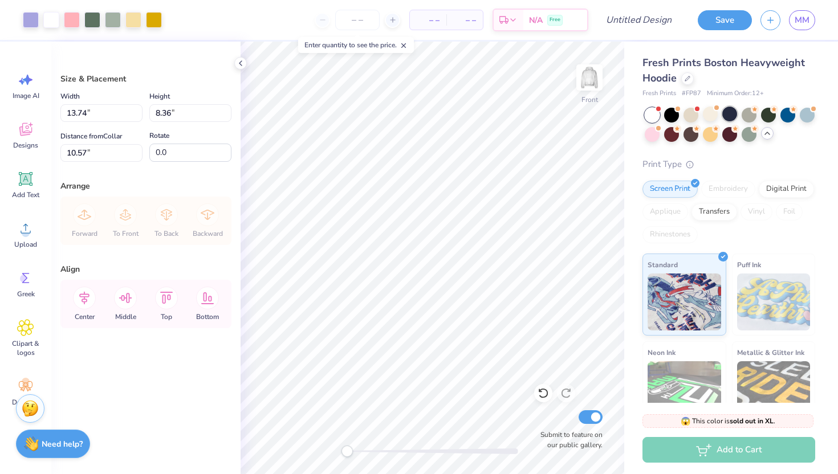
click at [727, 113] on div at bounding box center [729, 114] width 15 height 15
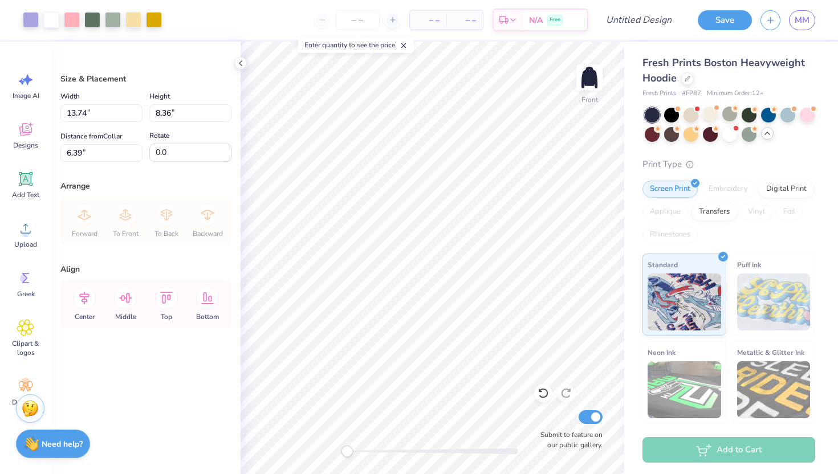
type input "6.39"
click at [96, 21] on div at bounding box center [92, 19] width 16 height 16
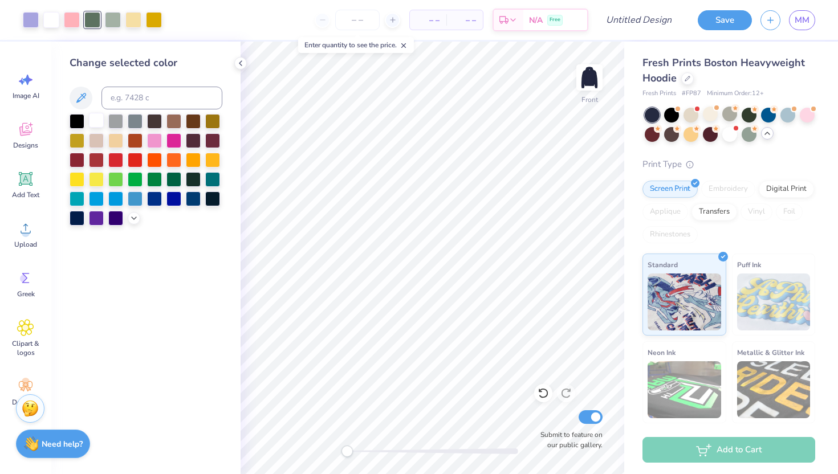
click at [97, 117] on div at bounding box center [96, 120] width 15 height 15
click at [152, 138] on div at bounding box center [154, 139] width 15 height 15
click at [132, 217] on icon at bounding box center [133, 217] width 9 height 9
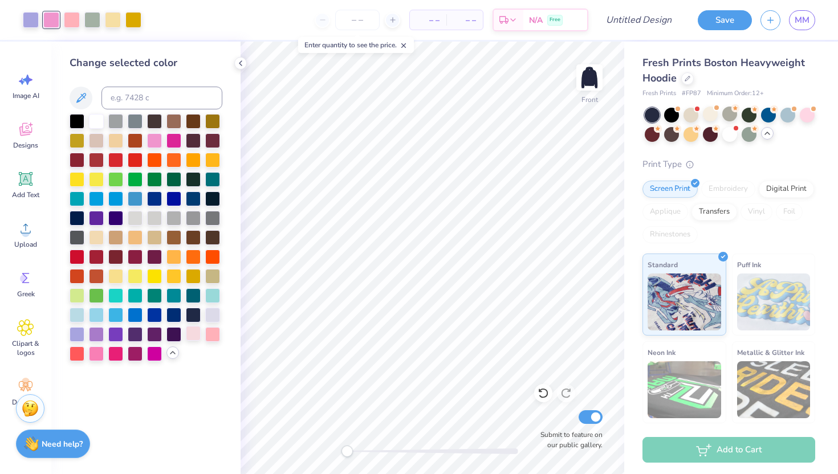
click at [190, 337] on div at bounding box center [193, 333] width 15 height 15
click at [97, 308] on div at bounding box center [96, 314] width 15 height 15
click at [99, 120] on div at bounding box center [96, 120] width 15 height 15
click at [217, 316] on div at bounding box center [212, 314] width 15 height 15
click at [216, 334] on div at bounding box center [212, 333] width 15 height 15
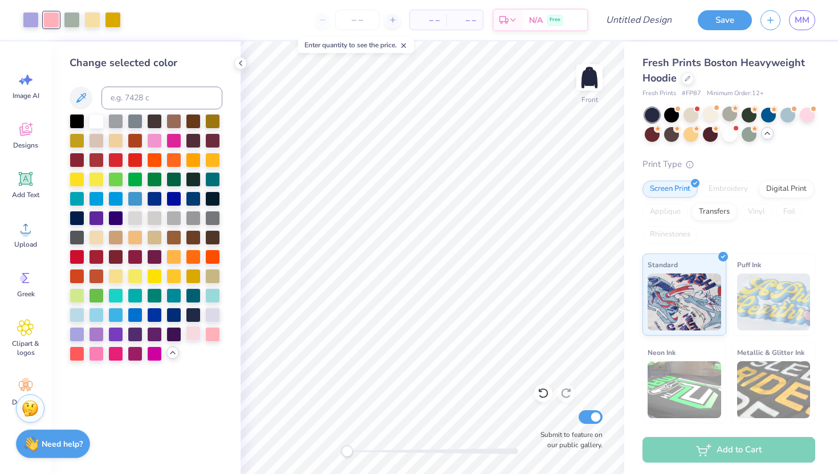
click at [200, 334] on div at bounding box center [193, 333] width 15 height 15
click at [157, 142] on div at bounding box center [154, 139] width 15 height 15
click at [81, 95] on icon at bounding box center [81, 98] width 10 height 10
click at [82, 96] on icon at bounding box center [81, 98] width 14 height 14
click at [97, 352] on div at bounding box center [96, 352] width 15 height 15
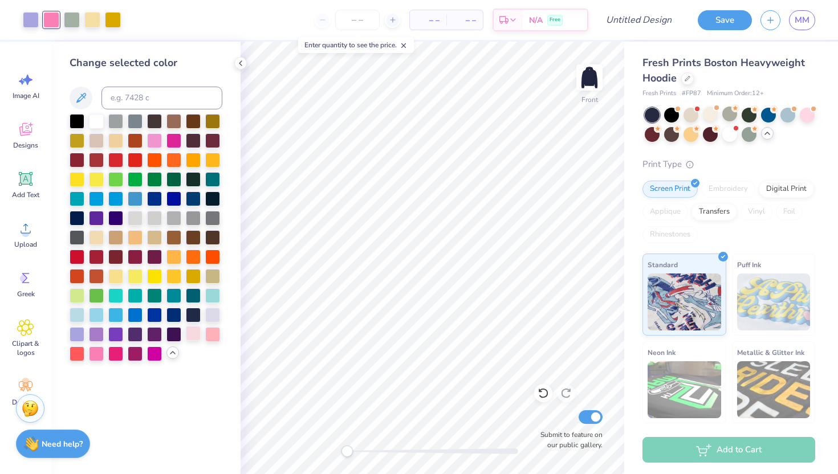
click at [194, 331] on div at bounding box center [193, 333] width 15 height 15
click at [214, 328] on div at bounding box center [212, 333] width 15 height 15
click at [195, 330] on div at bounding box center [193, 333] width 15 height 15
click at [96, 124] on div at bounding box center [96, 120] width 15 height 15
click at [197, 337] on div at bounding box center [193, 333] width 15 height 15
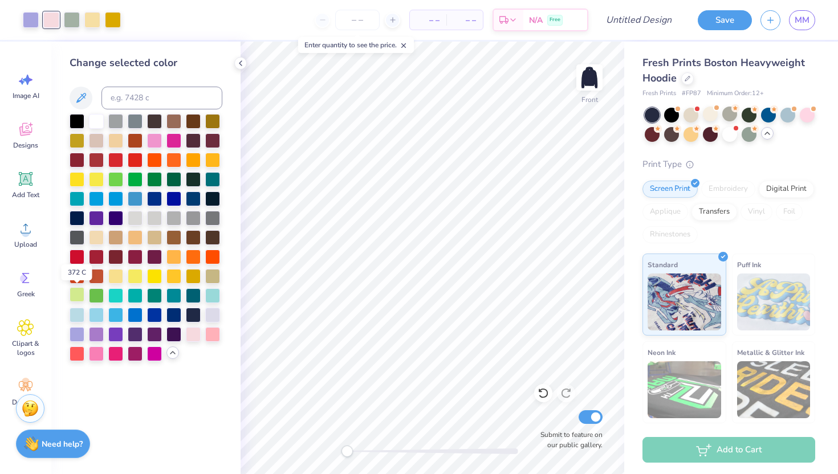
click at [77, 296] on div at bounding box center [77, 294] width 15 height 15
click at [210, 315] on div at bounding box center [212, 314] width 15 height 15
click at [80, 300] on div at bounding box center [77, 294] width 15 height 15
click at [540, 391] on icon at bounding box center [543, 394] width 10 height 10
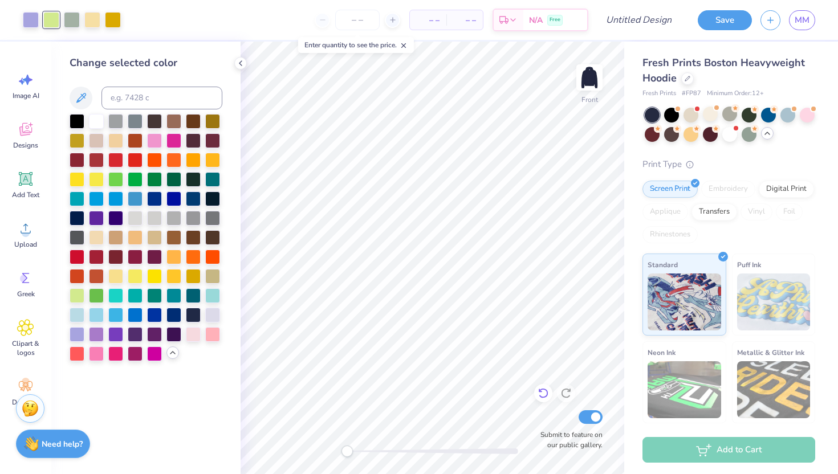
click at [540, 391] on icon at bounding box center [543, 394] width 10 height 10
click at [543, 390] on icon at bounding box center [542, 392] width 11 height 11
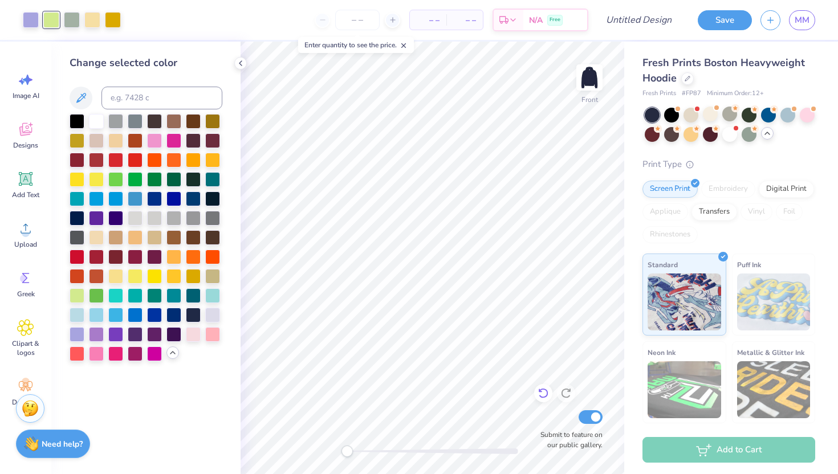
click at [543, 390] on icon at bounding box center [542, 392] width 11 height 11
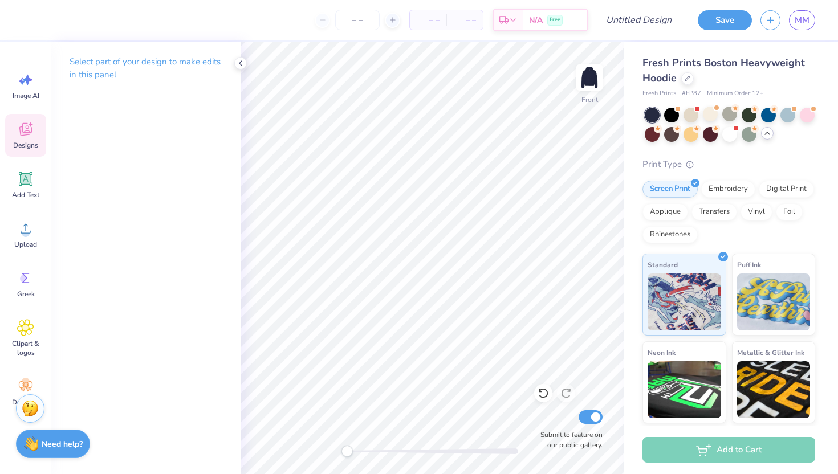
click at [29, 134] on icon at bounding box center [25, 129] width 13 height 13
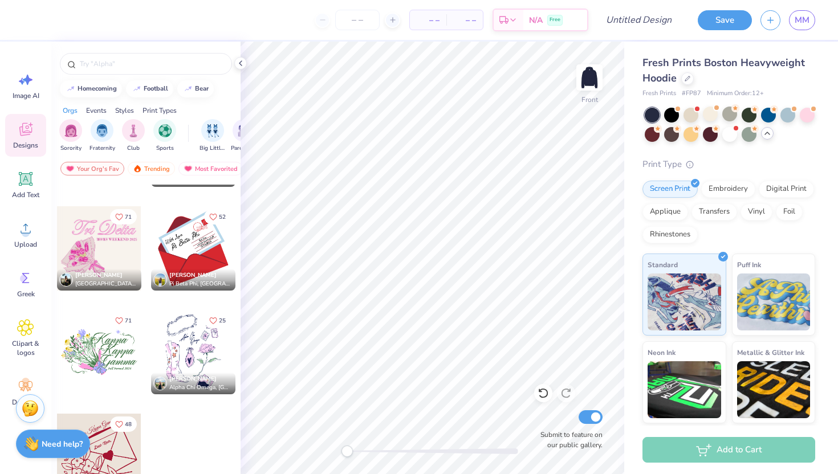
click at [108, 361] on div at bounding box center [99, 352] width 84 height 84
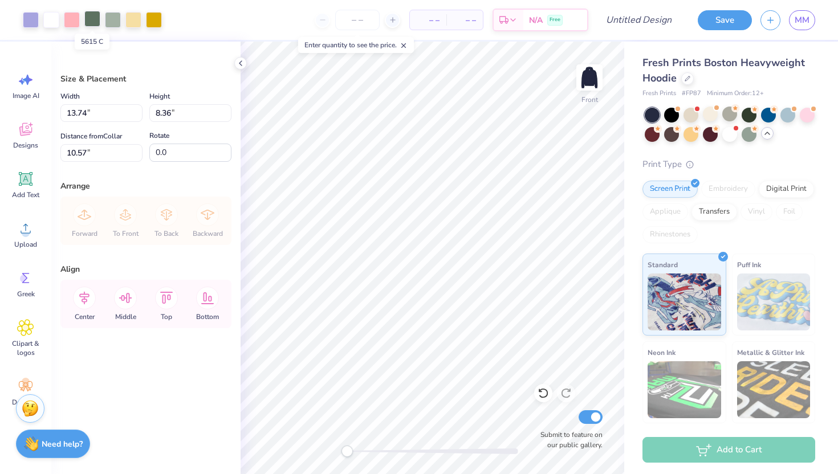
click at [96, 22] on div at bounding box center [92, 19] width 16 height 16
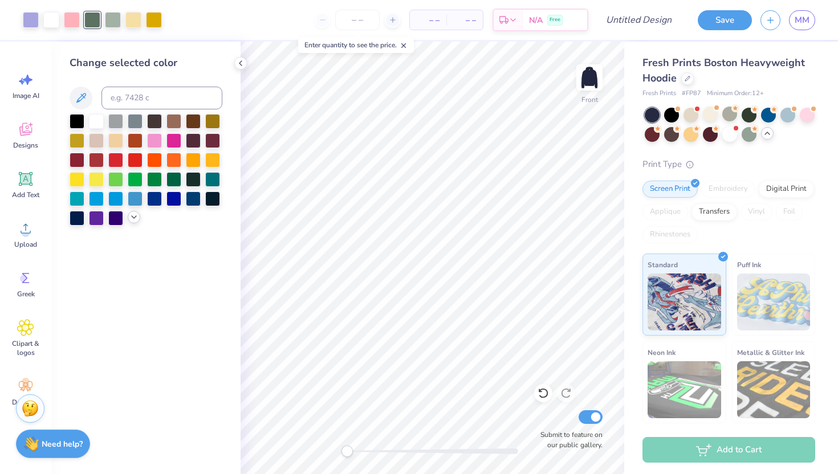
click at [134, 217] on icon at bounding box center [133, 217] width 9 height 9
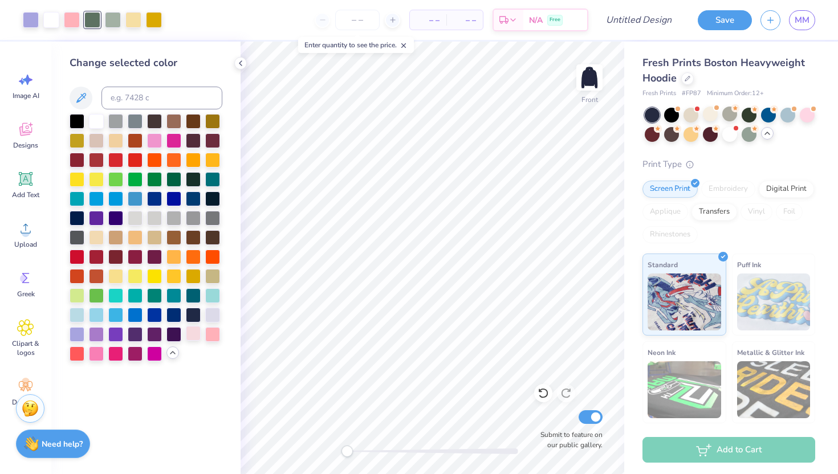
click at [190, 332] on div at bounding box center [193, 333] width 15 height 15
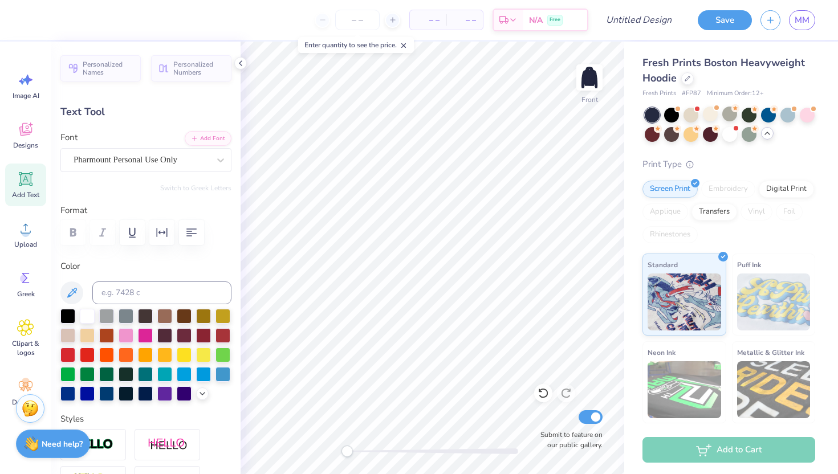
scroll to position [0, 0]
type textarea "l"
type textarea "Delta"
type input "6.53"
type input "2.49"
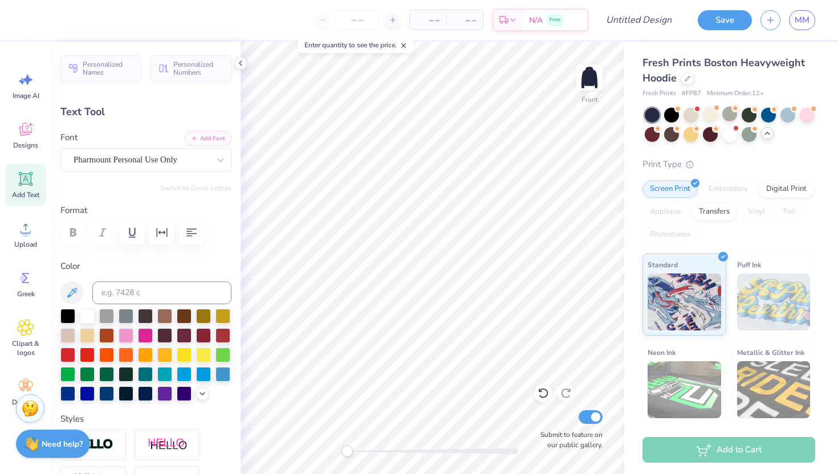
type input "11.02"
type input "6.61"
type input "2.58"
type input "9.22"
type input "5.43"
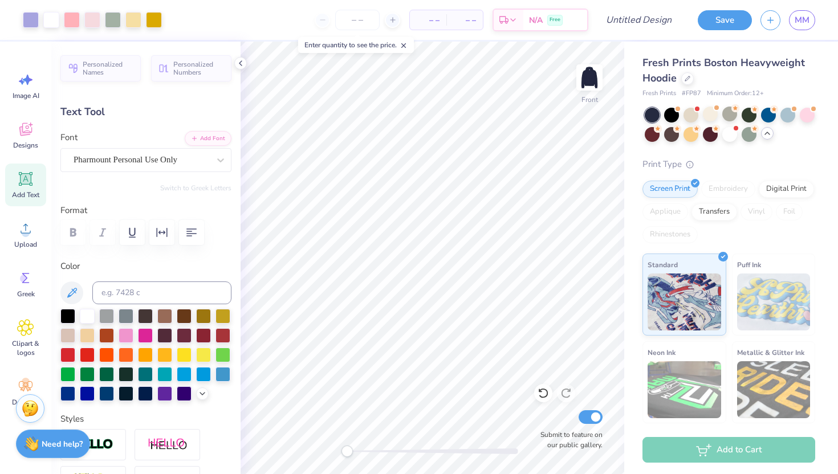
type input "2.13"
type input "7.23"
click at [542, 390] on icon at bounding box center [542, 392] width 11 height 11
click at [541, 390] on icon at bounding box center [543, 394] width 10 height 10
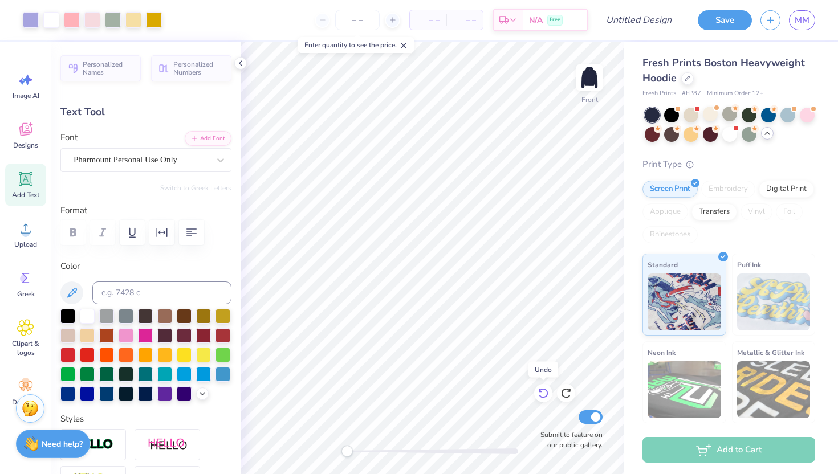
click at [541, 390] on icon at bounding box center [543, 394] width 10 height 10
type input "6.61"
type input "2.58"
type input "9.22"
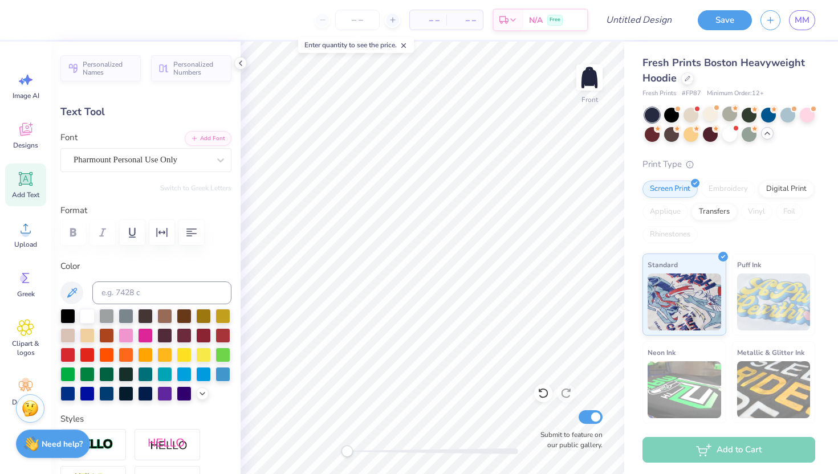
type input "6.53"
type input "2.49"
type input "11.04"
type textarea "Delta"
type input "6.61"
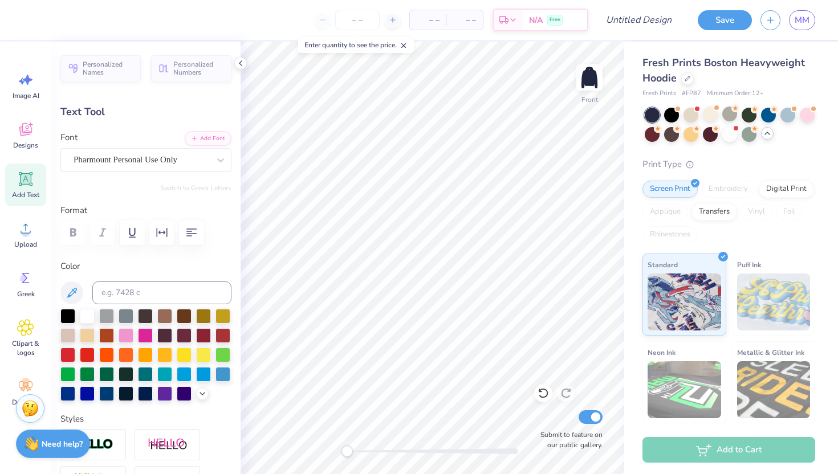
type input "2.58"
type input "9.41"
type textarea "Delta"
type input "5.36"
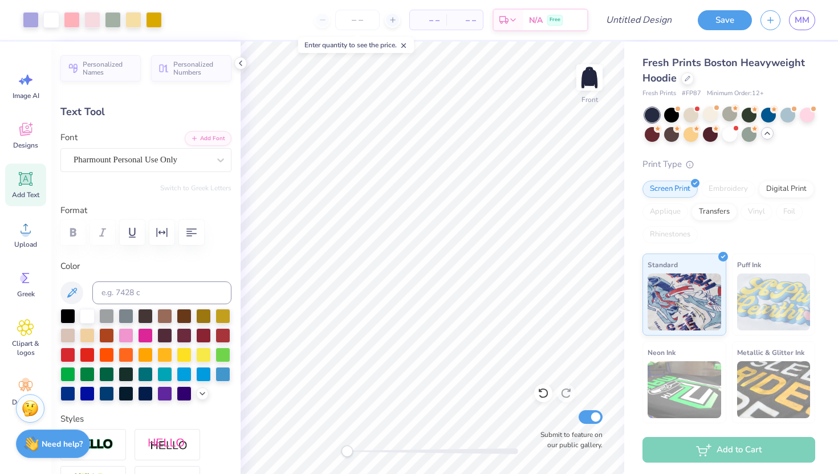
type input "2.10"
type input "9.65"
type input "5.43"
type input "2.13"
type input "7.28"
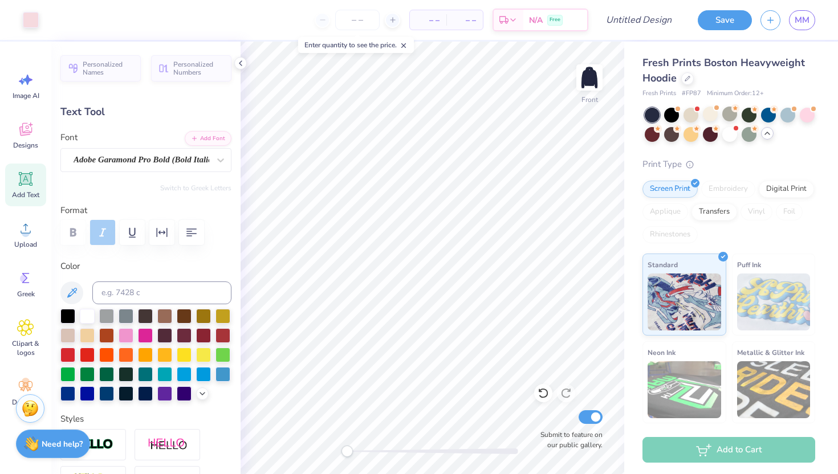
type input "4.23"
type input "0.43"
type input "13.31"
type input "5.36"
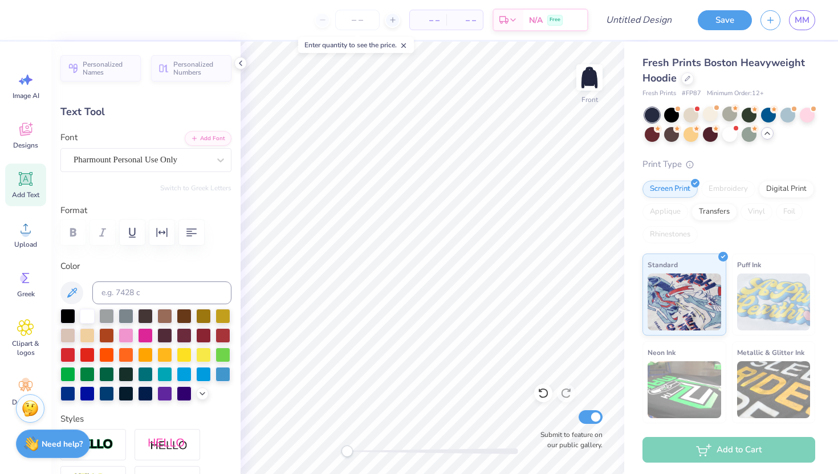
type input "2.10"
type input "9.14"
type input "5.43"
type input "2.13"
type input "7.01"
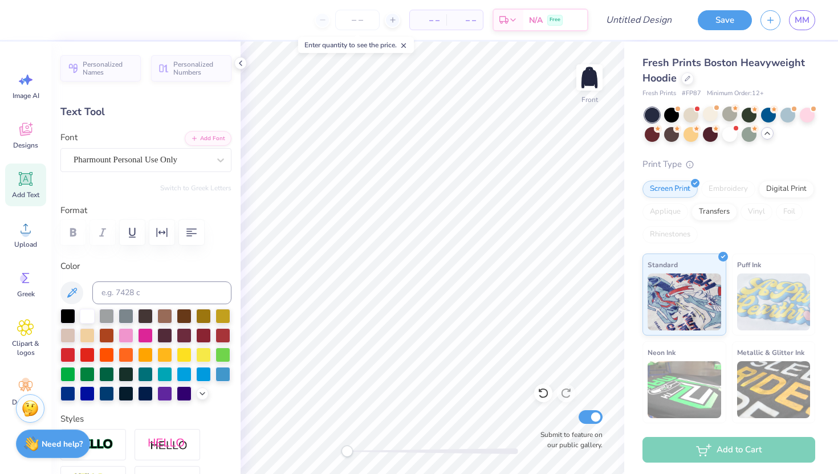
type input "5.36"
type input "2.10"
type input "9.14"
type input "5.43"
type input "2.13"
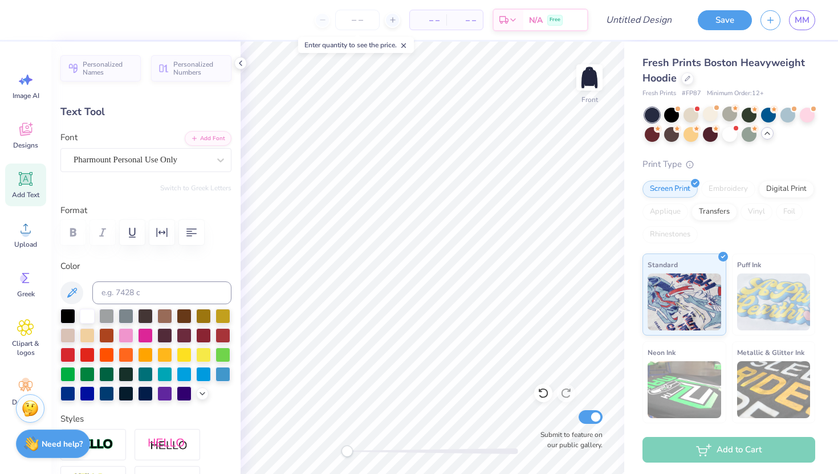
type input "7.01"
type textarea "Healthy"
type input "5.36"
type input "2.10"
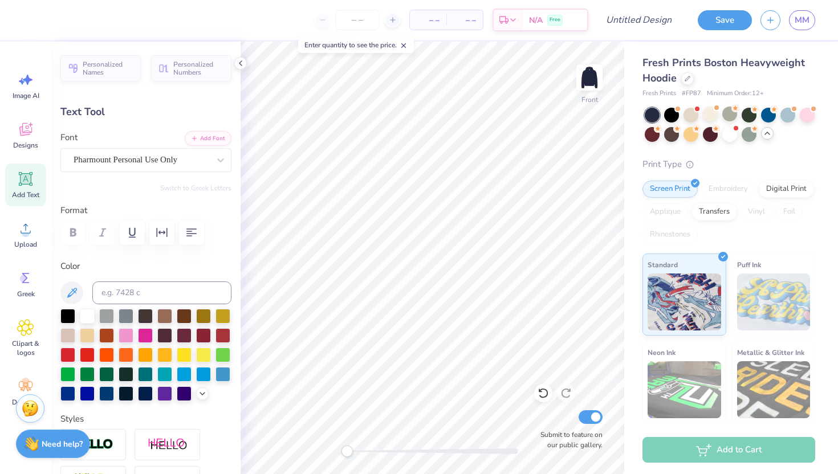
type input "9.14"
type textarea "Minddds"
type input "5.31"
type input "2.08"
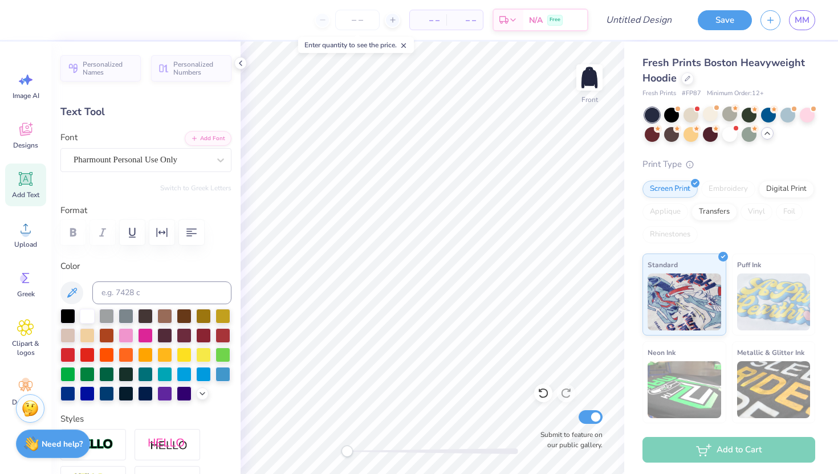
type input "11.24"
type input "4.23"
type input "0.43"
type input "13.31"
type input "5.31"
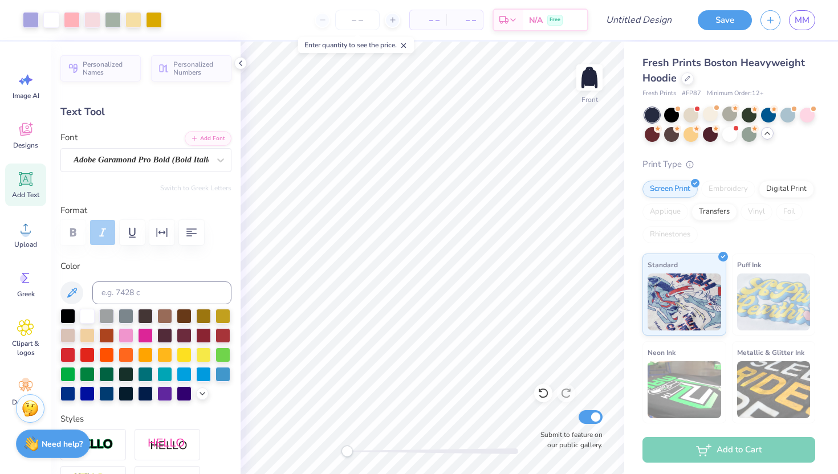
type input "2.08"
type input "11.24"
type input "7.92"
type input "9.15"
type input "7.11"
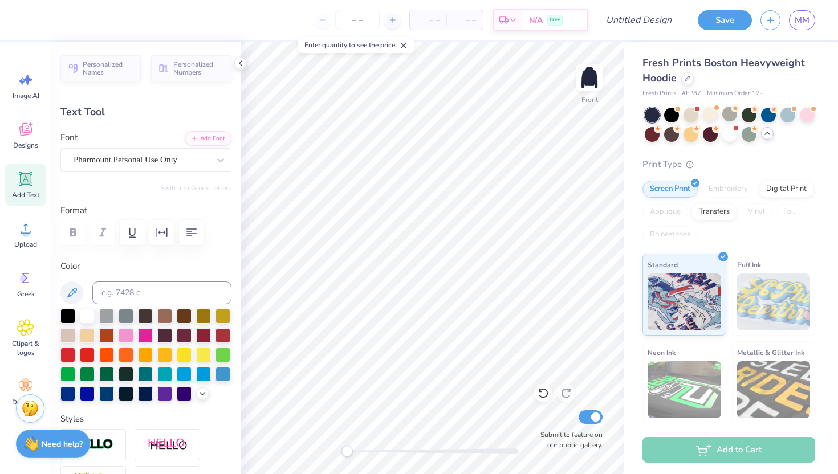
type input "2.69"
type input "6.73"
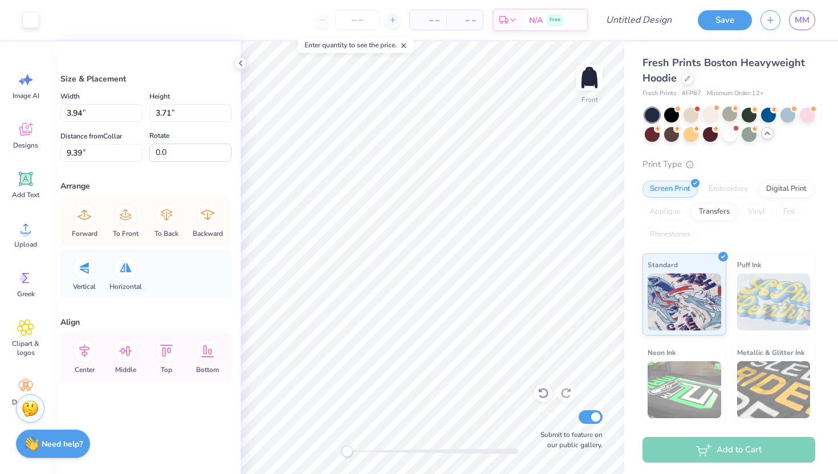
click at [538, 393] on icon at bounding box center [542, 392] width 11 height 11
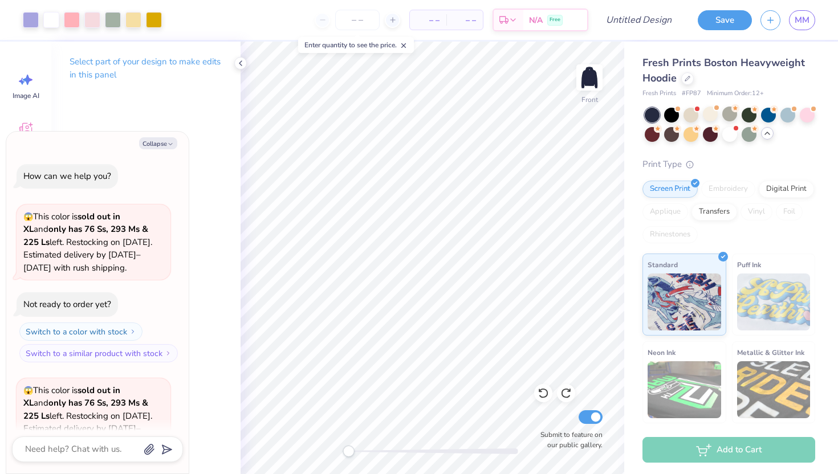
scroll to position [1149, 0]
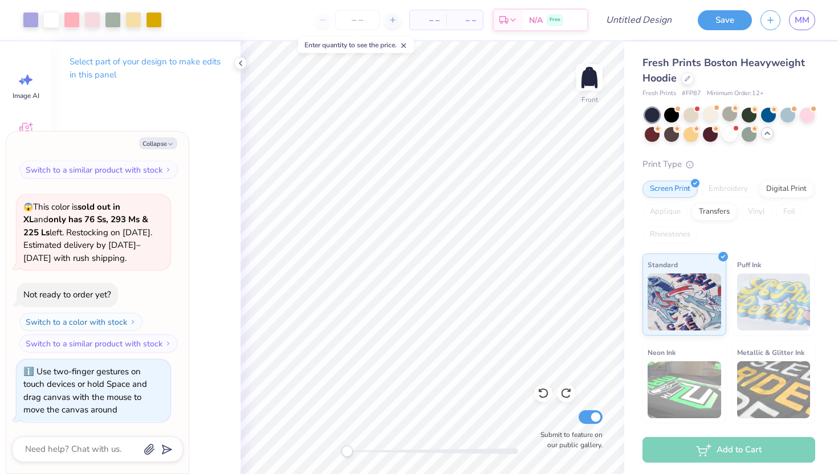
click at [333, 459] on div "Front Submit to feature on our public gallery." at bounding box center [431, 258] width 383 height 432
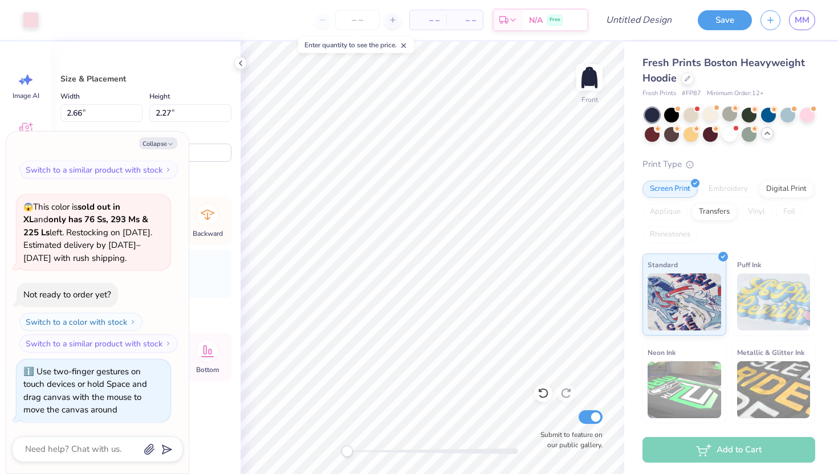
type textarea "x"
type input "0.78"
type input "0.73"
type input "6.49"
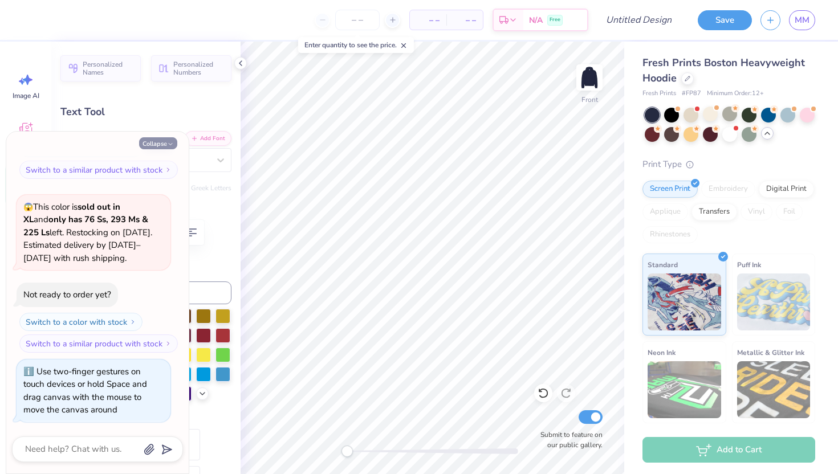
click at [162, 138] on button "Collapse" at bounding box center [158, 143] width 38 height 12
type textarea "x"
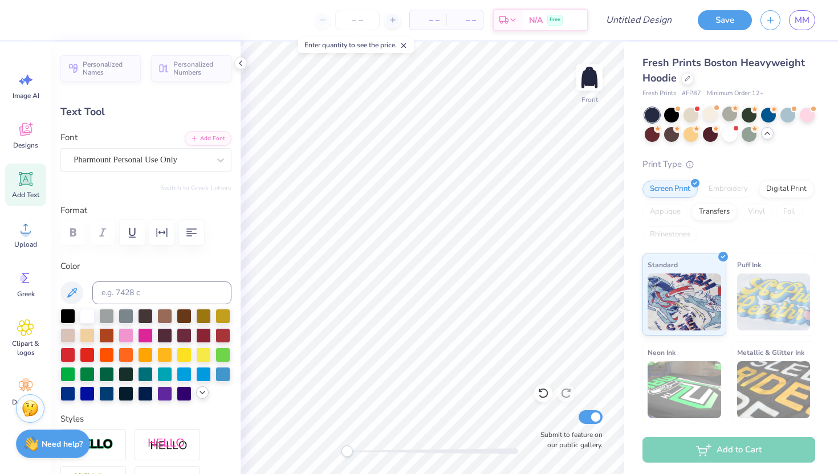
click at [199, 389] on icon at bounding box center [202, 392] width 9 height 9
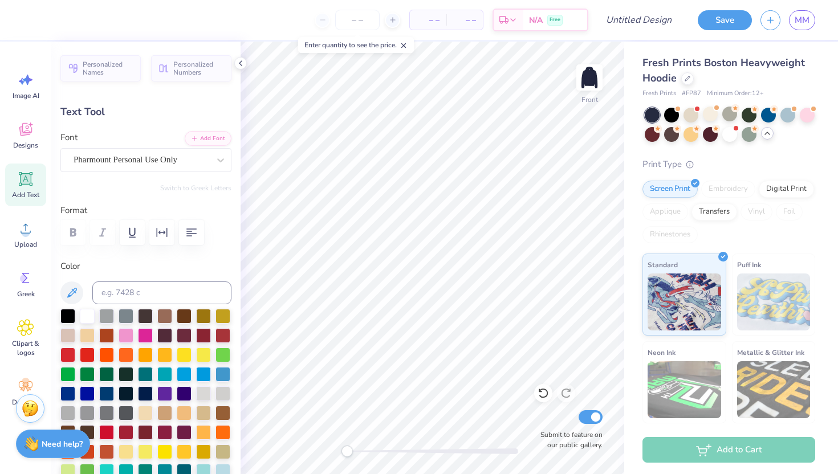
click at [116, 329] on div at bounding box center [145, 423] width 171 height 228
click at [124, 330] on div at bounding box center [126, 334] width 15 height 15
type input "7.92"
type input "2.08"
type input "10.47"
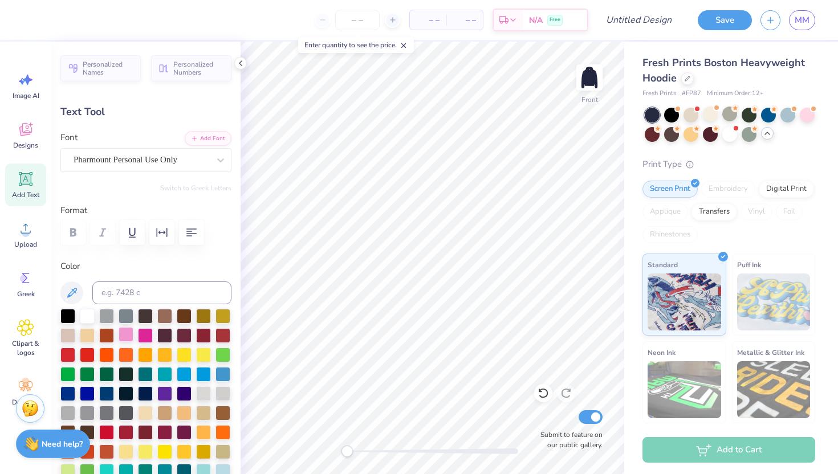
click at [127, 336] on div at bounding box center [126, 334] width 15 height 15
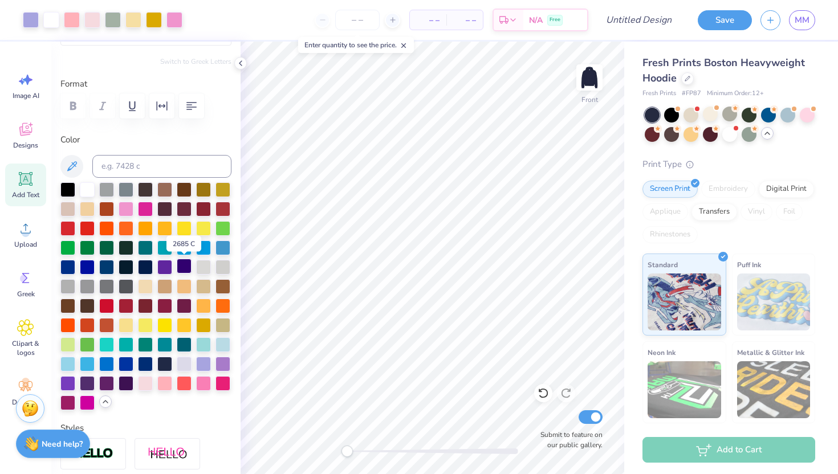
scroll to position [125, 0]
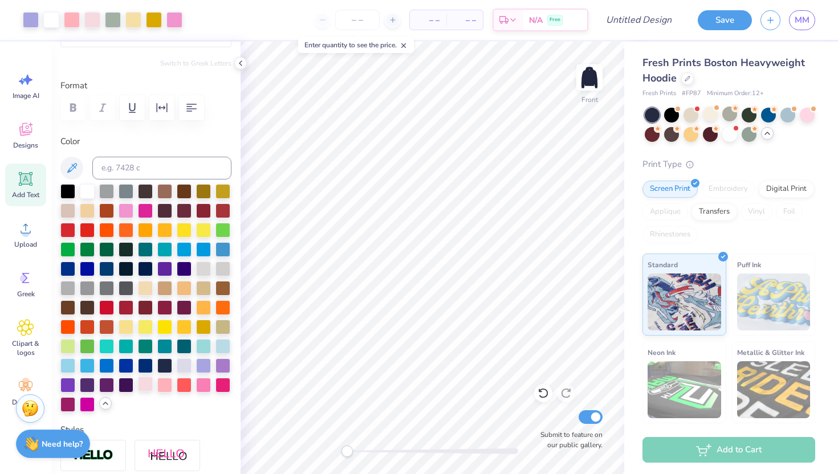
click at [147, 384] on div at bounding box center [145, 384] width 15 height 15
click at [84, 186] on div at bounding box center [87, 190] width 15 height 15
type input "7.11"
type input "2.69"
type input "7.78"
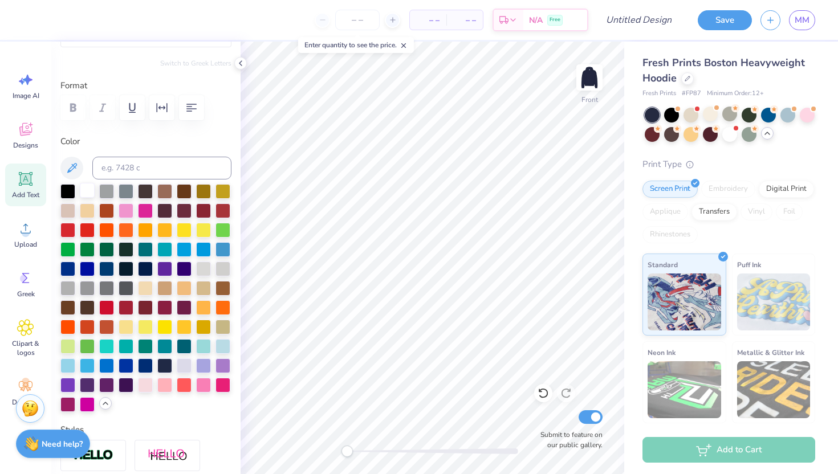
click at [89, 189] on div at bounding box center [87, 190] width 15 height 15
click at [631, 204] on div "Fresh Prints Boston Heavyweight Hoodie Fresh Prints # FP87 Minimum Order: 12 + …" at bounding box center [731, 277] width 214 height 470
type input "7.92"
type input "2.08"
type input "10.03"
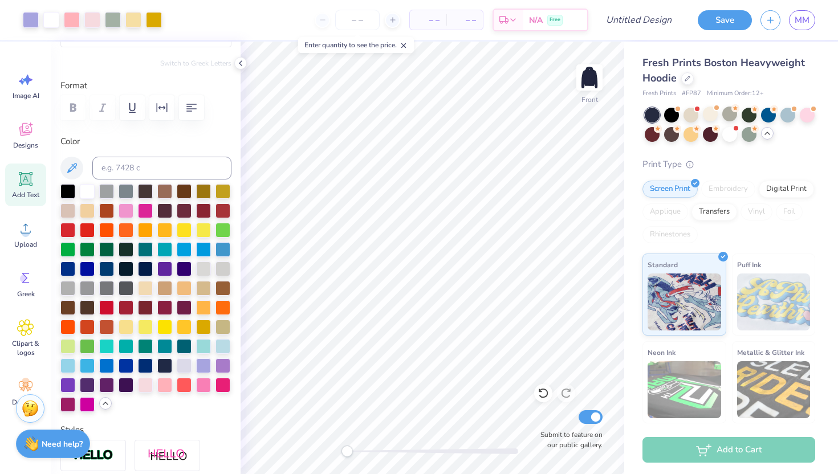
click at [27, 181] on icon at bounding box center [26, 179] width 14 height 14
type input "7.22"
type input "2.09"
type input "13.71"
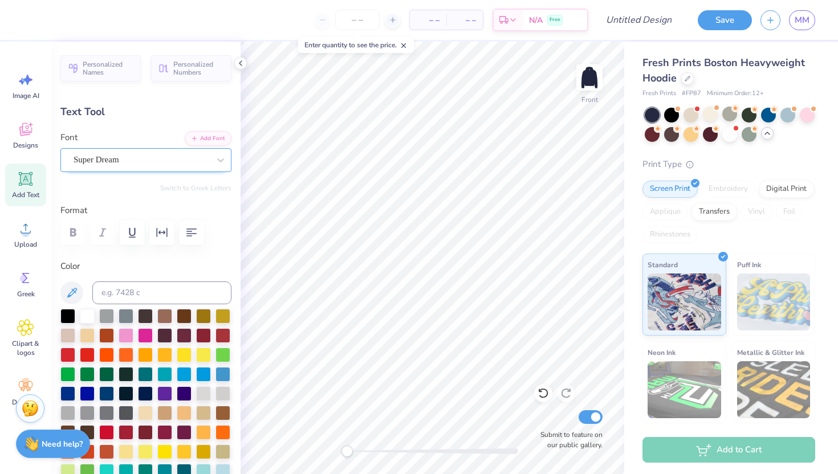
type textarea "Let us stead"
click at [141, 157] on div "Super Dream" at bounding box center [141, 160] width 138 height 18
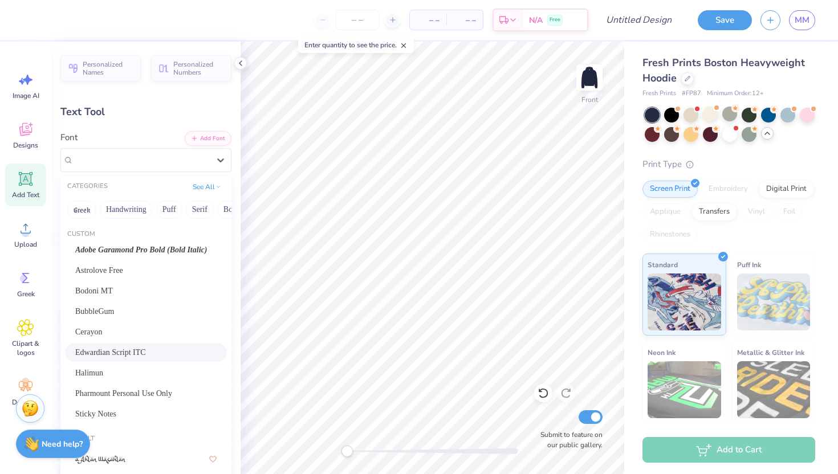
click at [115, 346] on span "Edwardian Script ITC" at bounding box center [110, 352] width 71 height 12
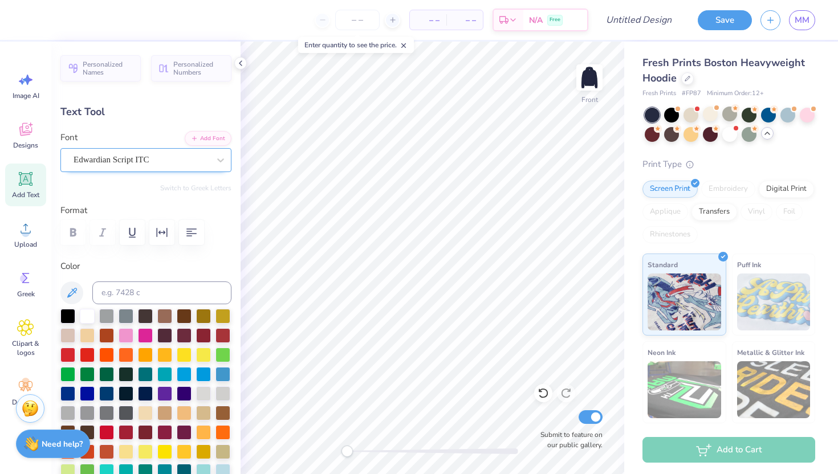
click at [98, 167] on div at bounding box center [142, 159] width 136 height 15
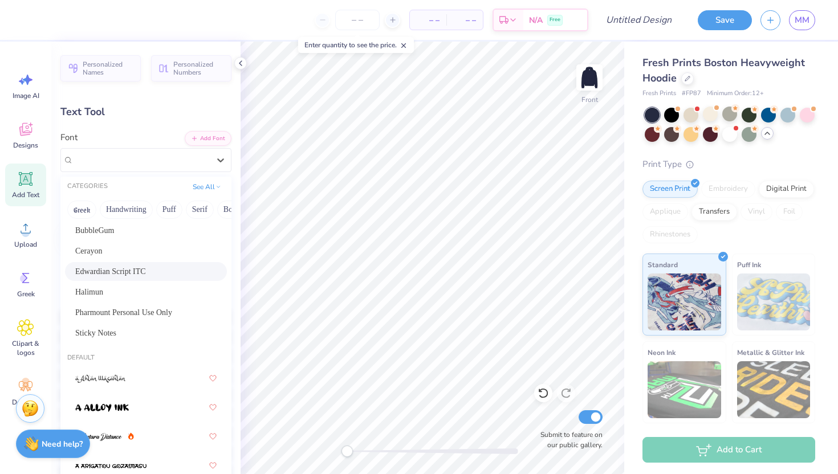
scroll to position [123, 0]
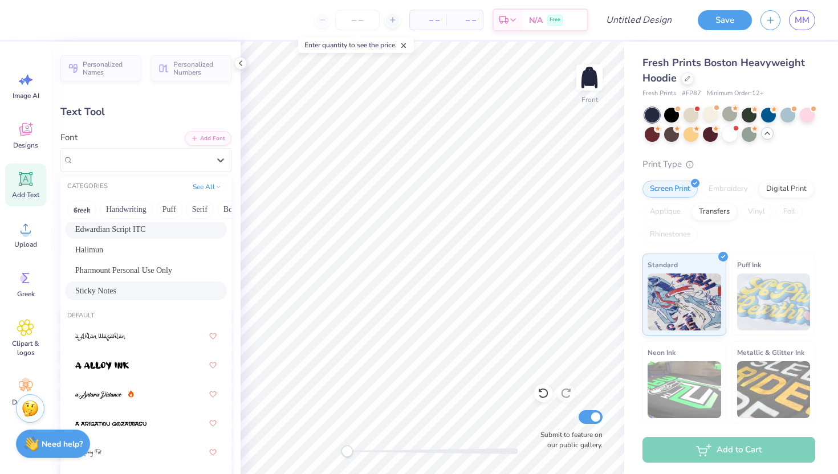
click at [108, 289] on div "Sticky Notes" at bounding box center [145, 291] width 141 height 12
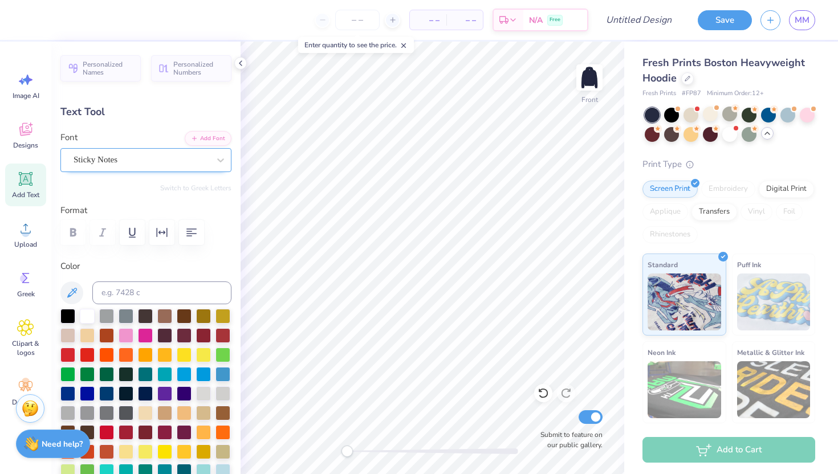
click at [92, 161] on div "Sticky Notes" at bounding box center [141, 160] width 138 height 18
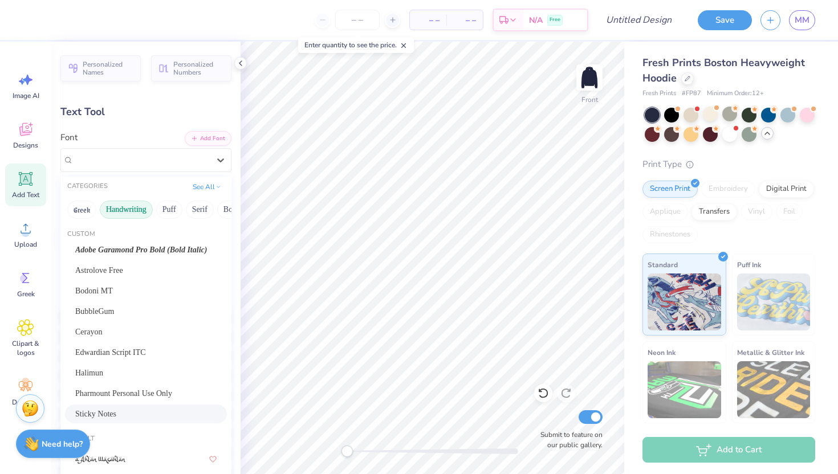
click at [120, 210] on button "Handwriting" at bounding box center [126, 210] width 53 height 18
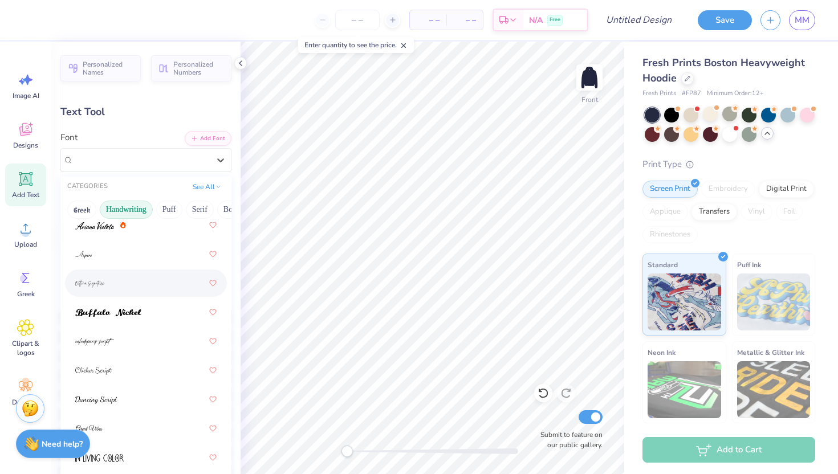
scroll to position [64, 0]
click at [122, 279] on div at bounding box center [145, 277] width 141 height 21
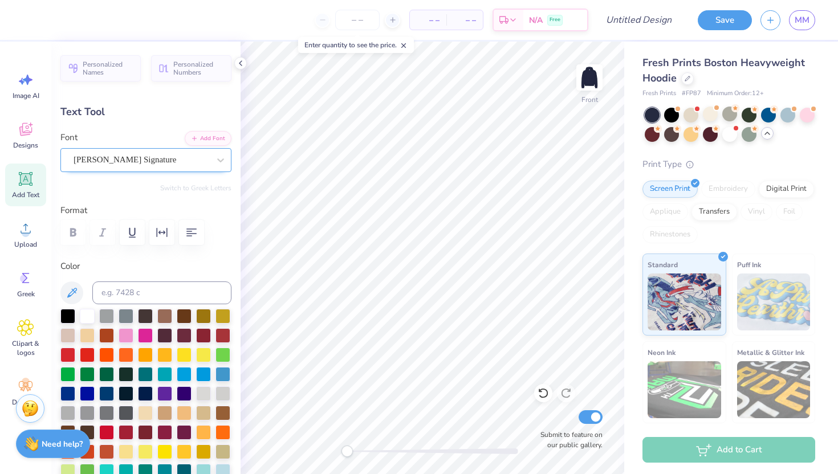
click at [146, 163] on div "[PERSON_NAME] Signature" at bounding box center [141, 160] width 138 height 18
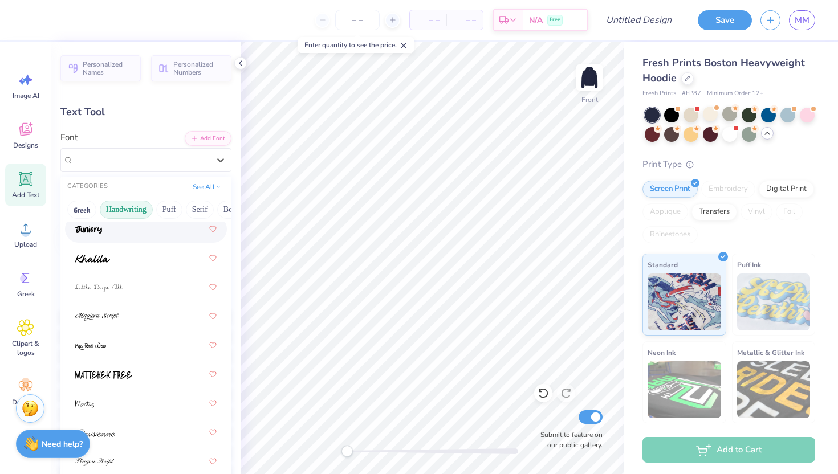
scroll to position [317, 0]
click at [121, 252] on div at bounding box center [145, 257] width 141 height 21
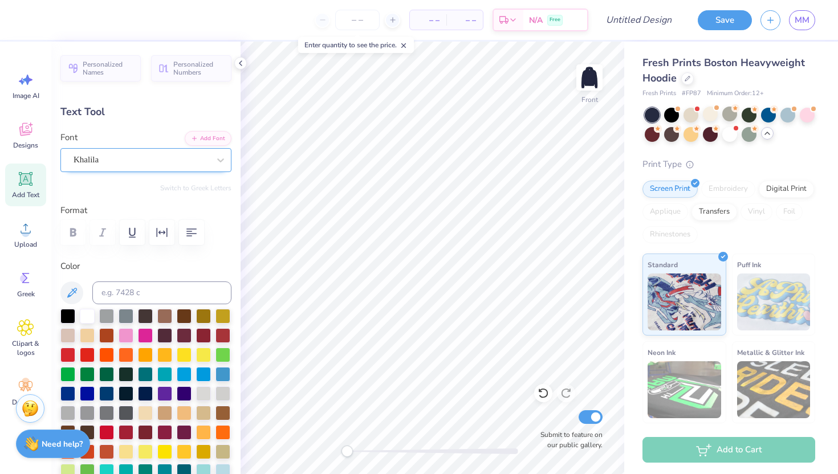
click at [148, 160] on div "Khalila" at bounding box center [141, 160] width 138 height 18
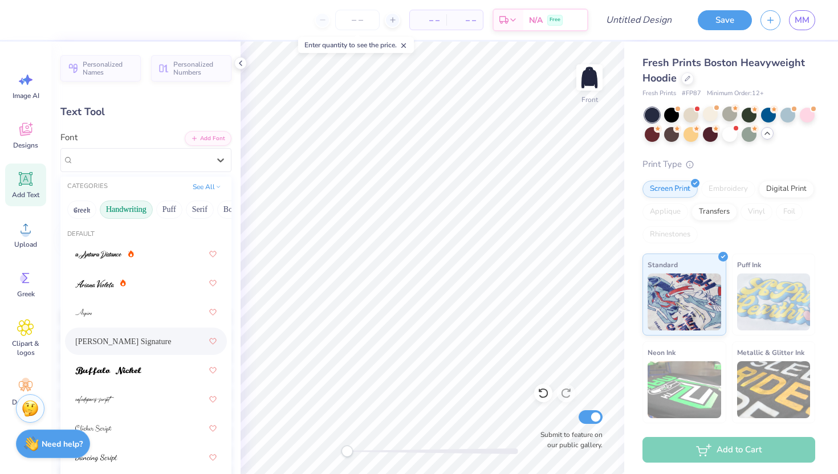
scroll to position [113, 0]
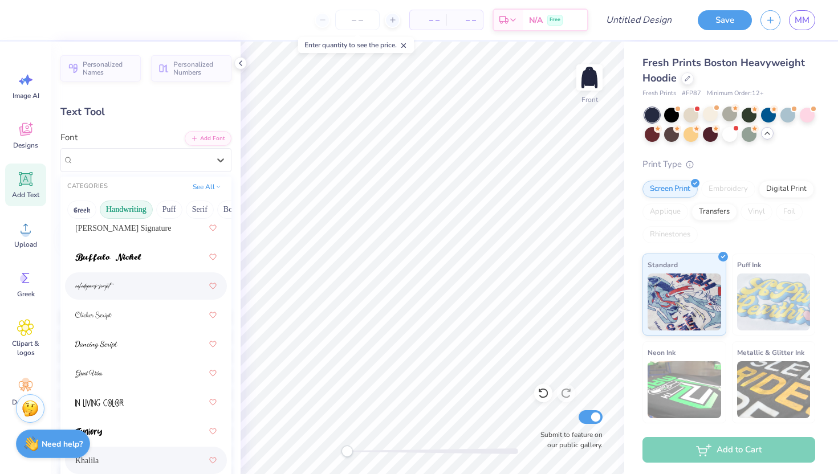
click at [105, 281] on span at bounding box center [94, 286] width 39 height 12
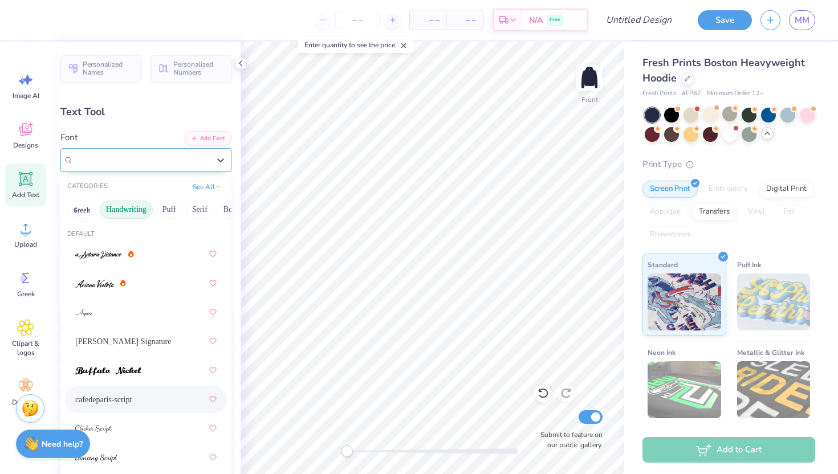
click at [127, 161] on div "cafedeparis-script" at bounding box center [141, 160] width 138 height 18
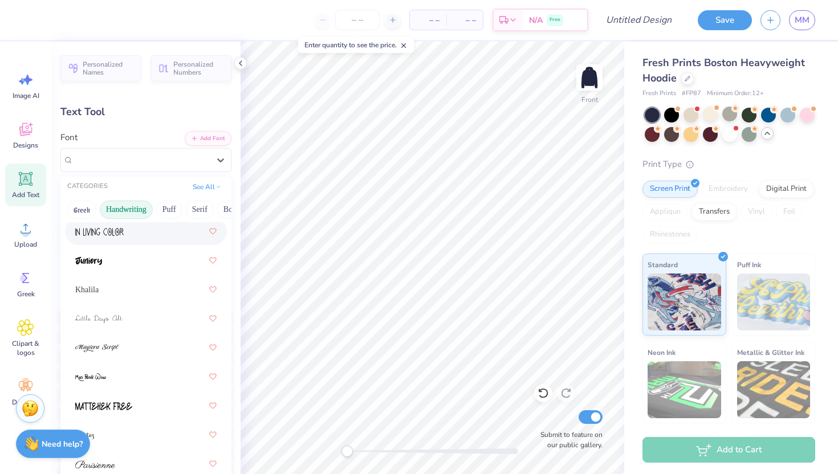
scroll to position [285, 0]
click at [126, 315] on div at bounding box center [145, 317] width 141 height 21
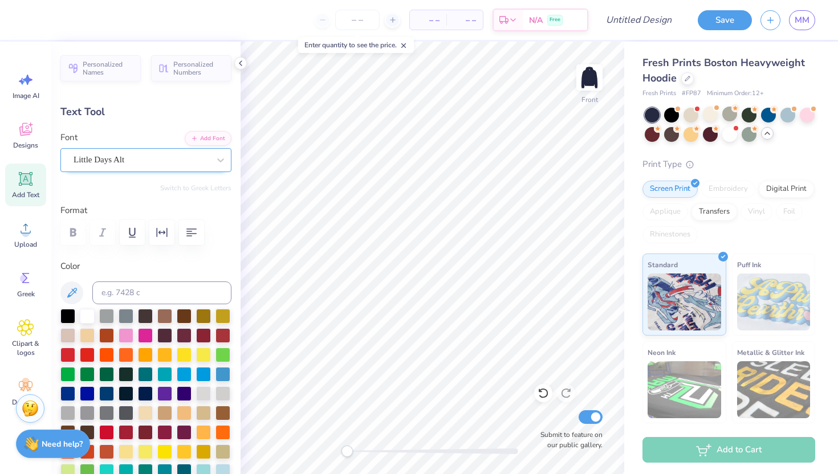
click at [104, 162] on div "Little Days Alt" at bounding box center [141, 160] width 138 height 18
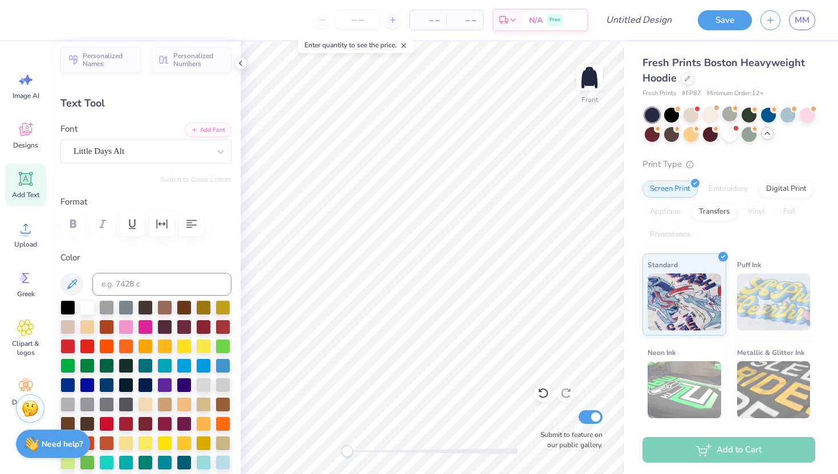
scroll to position [0, 0]
type input "7.11"
type input "2.69"
type input "8.01"
click at [190, 158] on div at bounding box center [142, 151] width 136 height 15
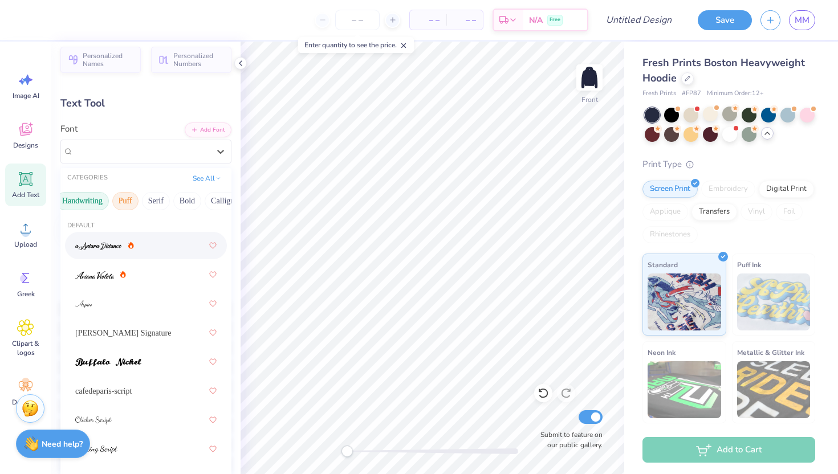
scroll to position [0, 47]
click at [181, 198] on button "Bold" at bounding box center [184, 201] width 28 height 18
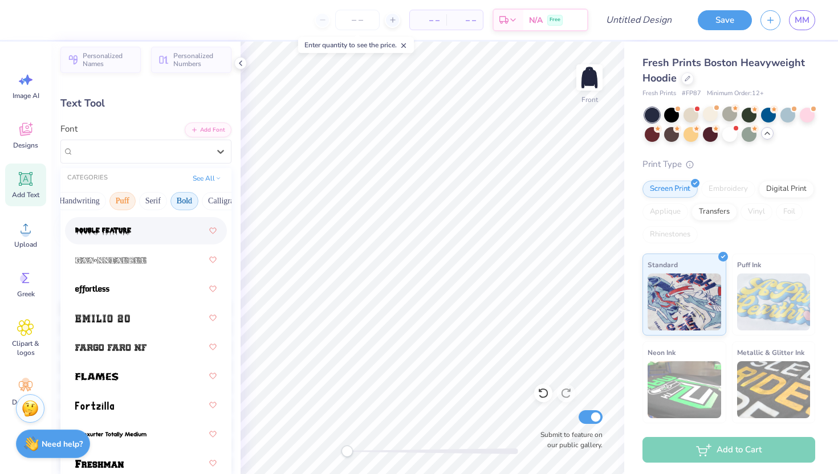
scroll to position [0, 0]
click at [75, 199] on button "Greek" at bounding box center [81, 201] width 29 height 18
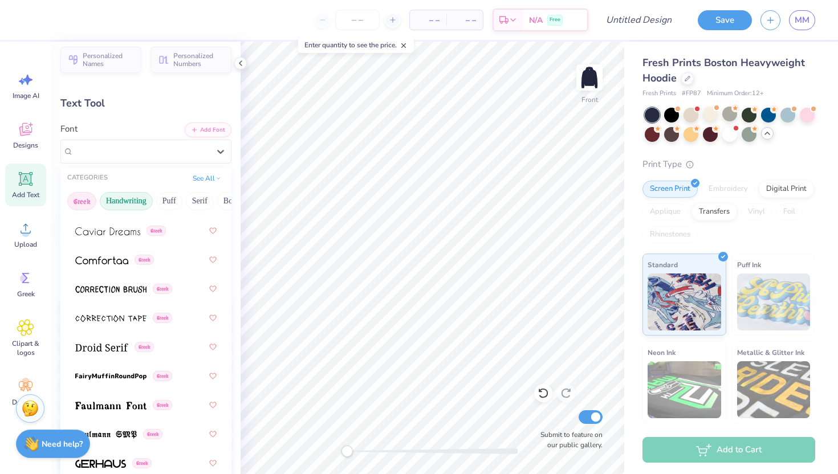
click at [118, 197] on button "Handwriting" at bounding box center [126, 201] width 53 height 18
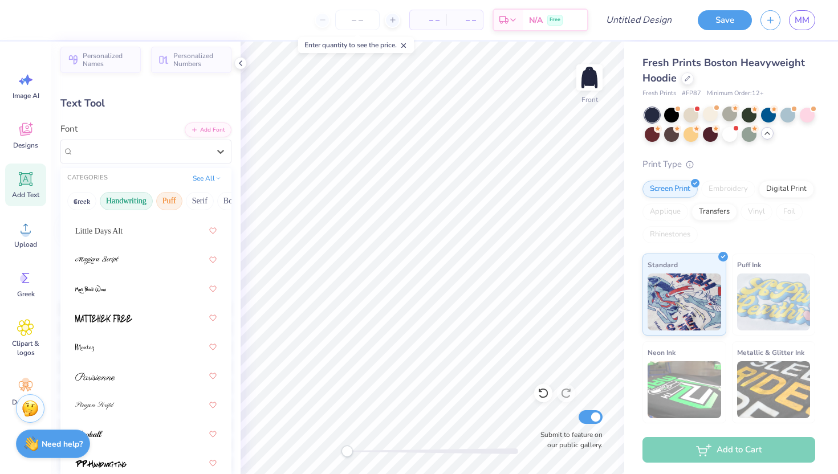
click at [169, 199] on button "Puff" at bounding box center [169, 201] width 26 height 18
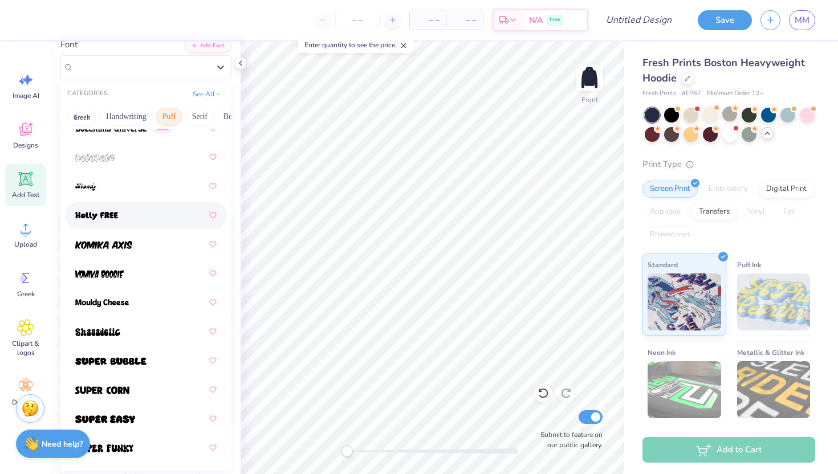
scroll to position [93, 0]
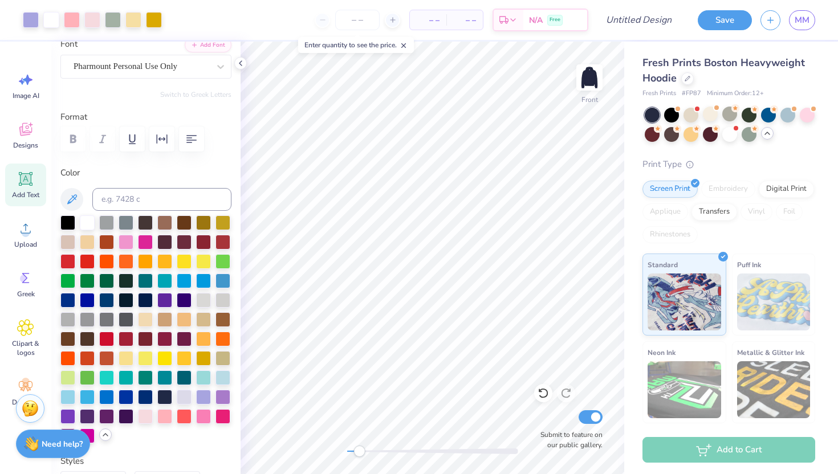
drag, startPoint x: 349, startPoint y: 451, endPoint x: 359, endPoint y: 452, distance: 9.8
click at [359, 452] on div "Accessibility label" at bounding box center [358, 451] width 11 height 11
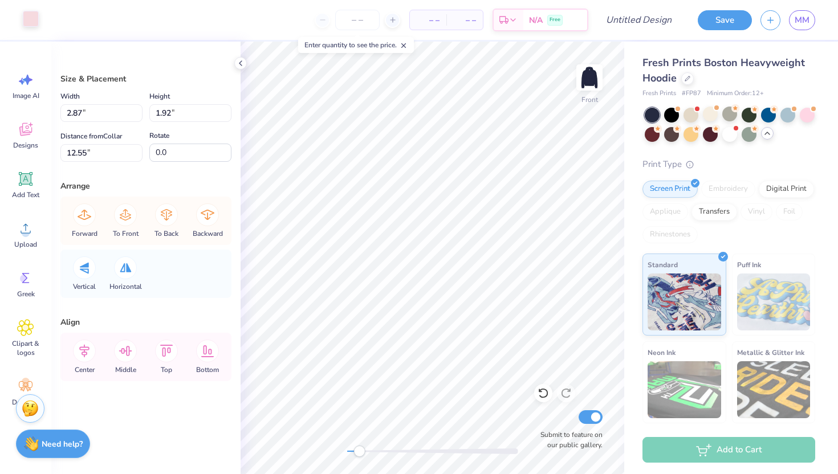
click at [39, 18] on div at bounding box center [31, 19] width 16 height 16
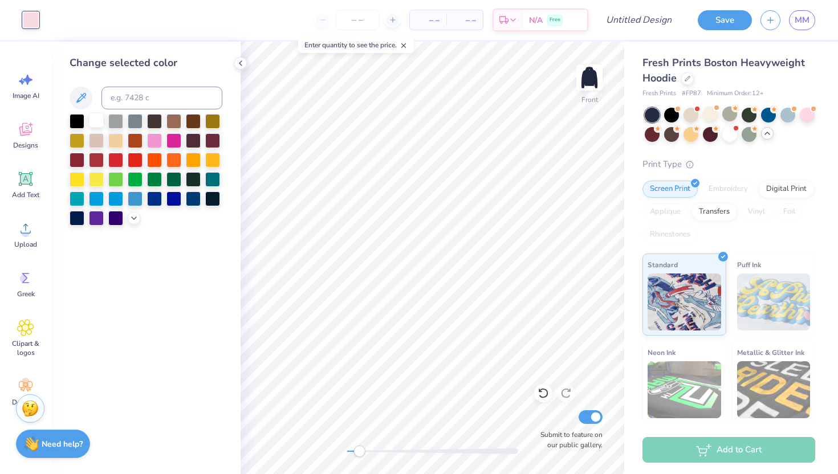
click at [98, 124] on div at bounding box center [96, 120] width 15 height 15
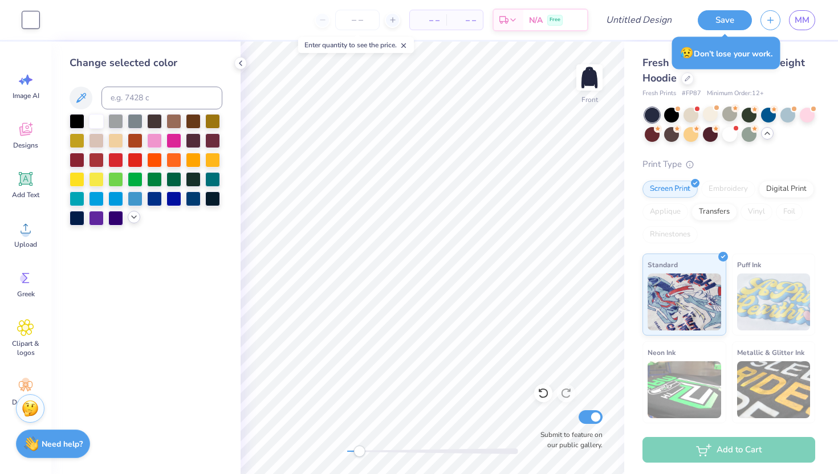
click at [137, 219] on icon at bounding box center [133, 217] width 9 height 9
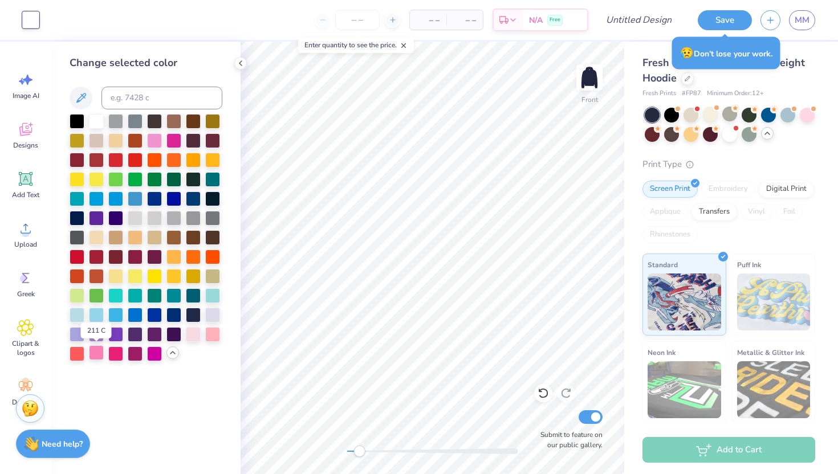
click at [93, 351] on div at bounding box center [96, 352] width 15 height 15
click at [78, 337] on div at bounding box center [77, 333] width 15 height 15
click at [96, 317] on div at bounding box center [96, 314] width 15 height 15
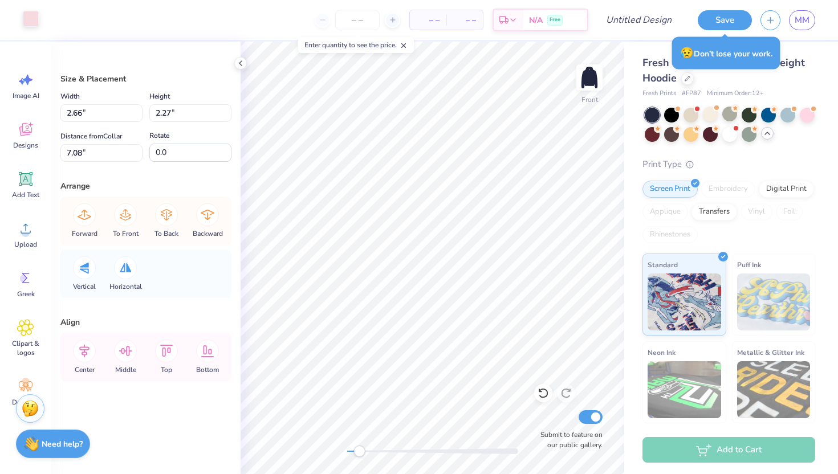
click at [34, 19] on div at bounding box center [31, 19] width 16 height 16
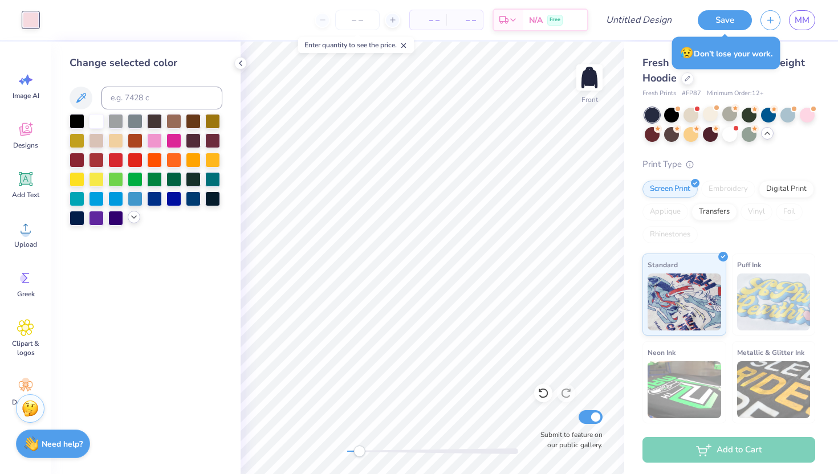
click at [134, 220] on icon at bounding box center [133, 217] width 9 height 9
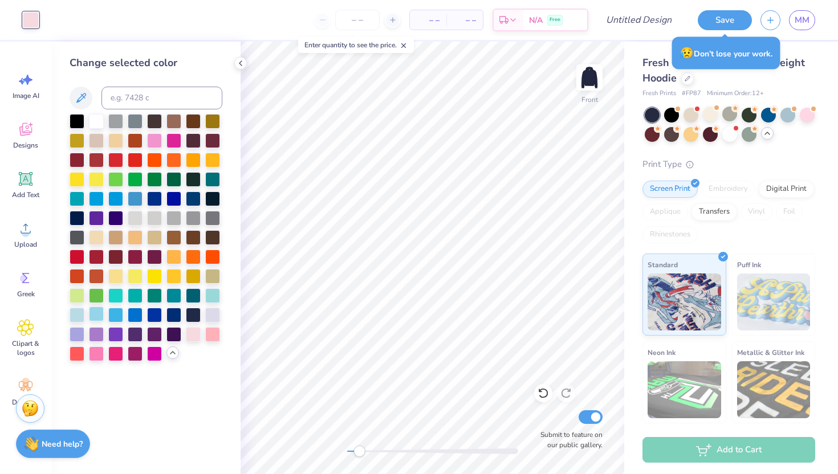
click at [99, 313] on div at bounding box center [96, 314] width 15 height 15
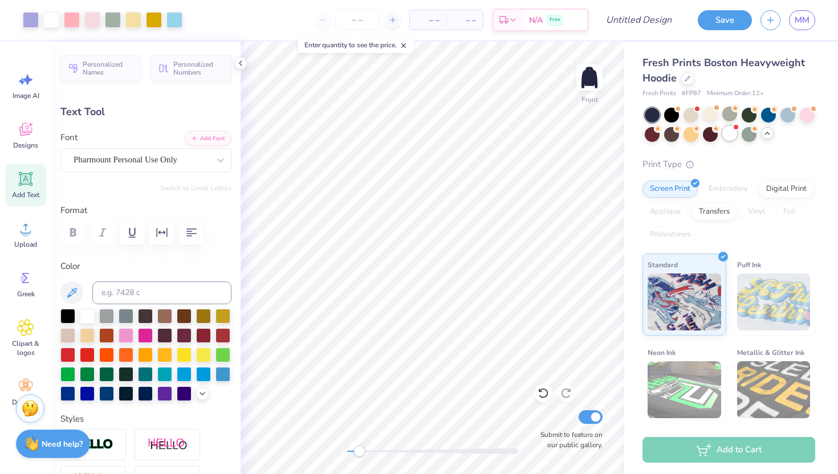
click at [734, 135] on div at bounding box center [729, 133] width 15 height 15
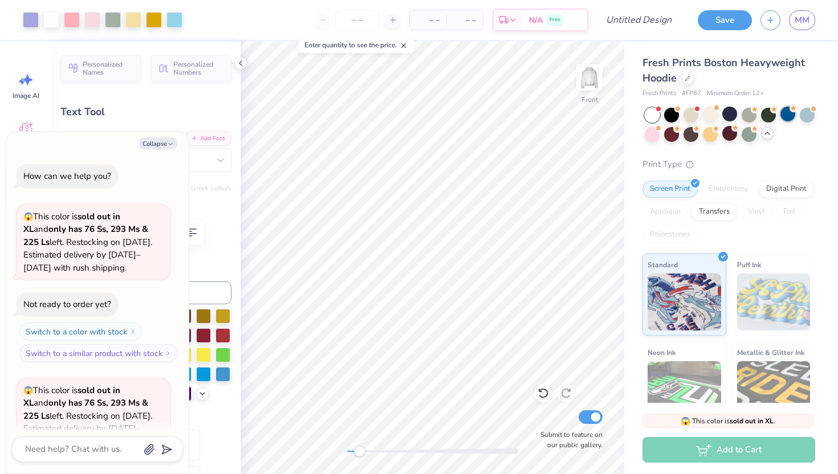
scroll to position [1323, 0]
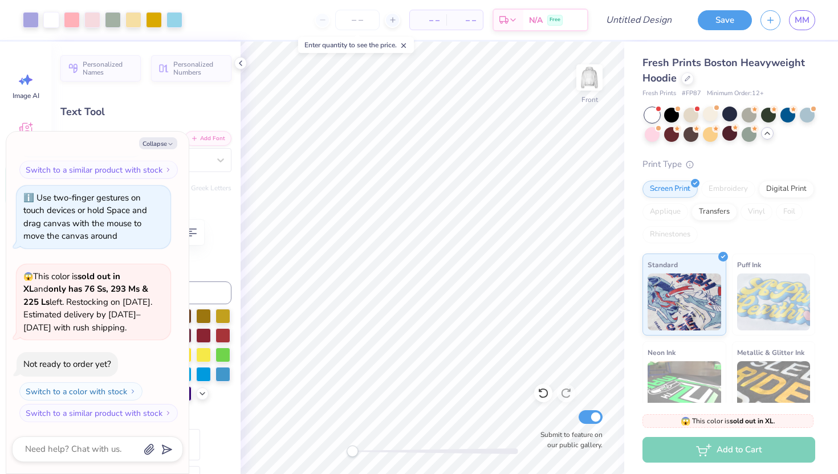
drag, startPoint x: 360, startPoint y: 447, endPoint x: 352, endPoint y: 447, distance: 8.0
click at [352, 447] on div "Accessibility label" at bounding box center [351, 451] width 11 height 11
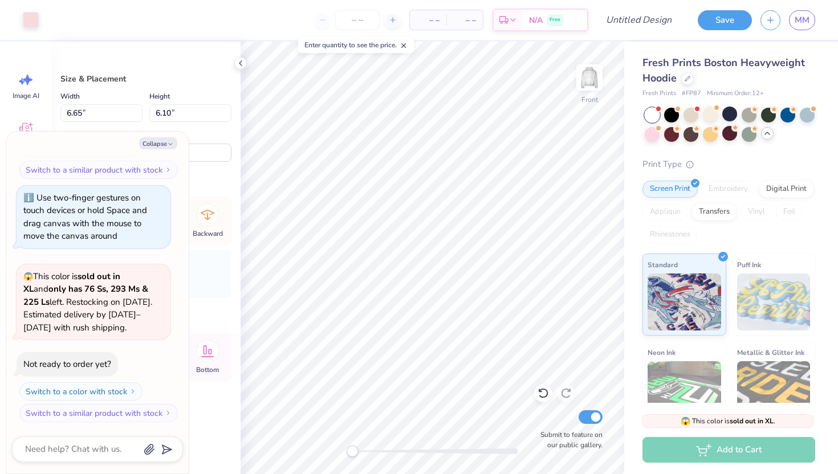
type textarea "x"
type input "5.98"
type input "5.57"
type input "7.60"
click at [544, 395] on icon at bounding box center [542, 392] width 11 height 11
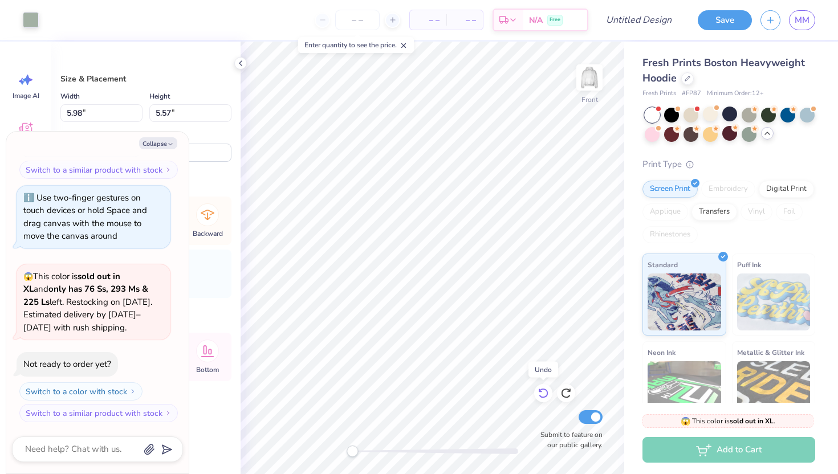
click at [542, 389] on icon at bounding box center [542, 392] width 11 height 11
click at [565, 393] on icon at bounding box center [565, 392] width 11 height 11
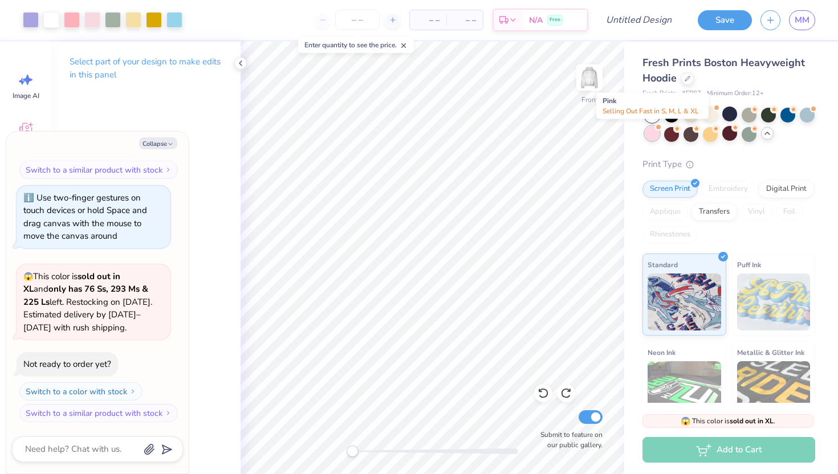
click at [654, 132] on div at bounding box center [651, 133] width 15 height 15
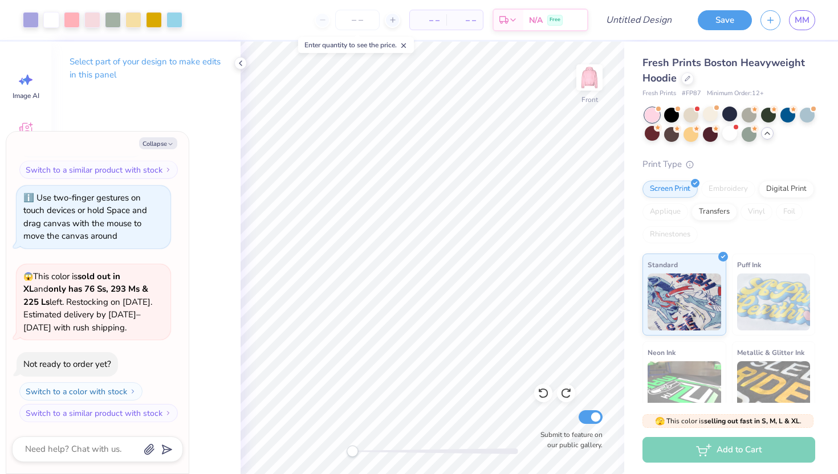
scroll to position [1471, 0]
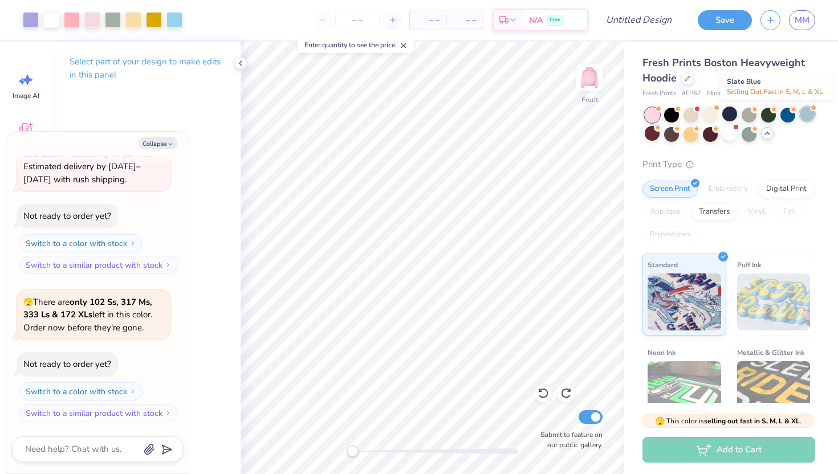
click at [804, 114] on div at bounding box center [806, 114] width 15 height 15
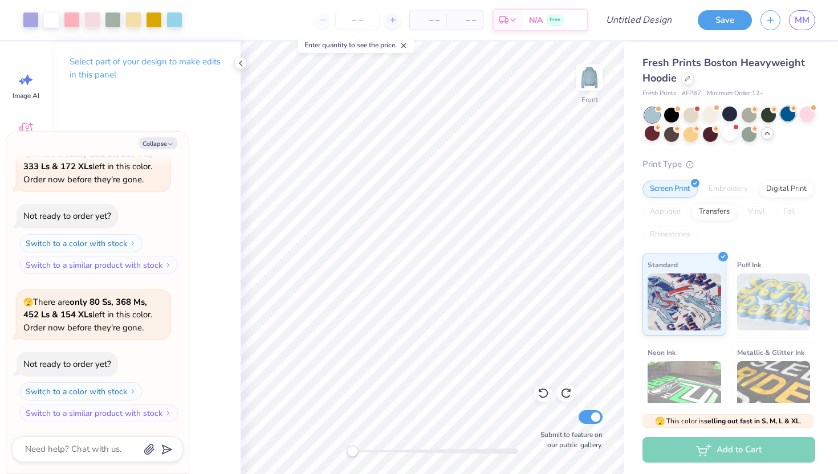
click at [787, 114] on div at bounding box center [787, 114] width 15 height 15
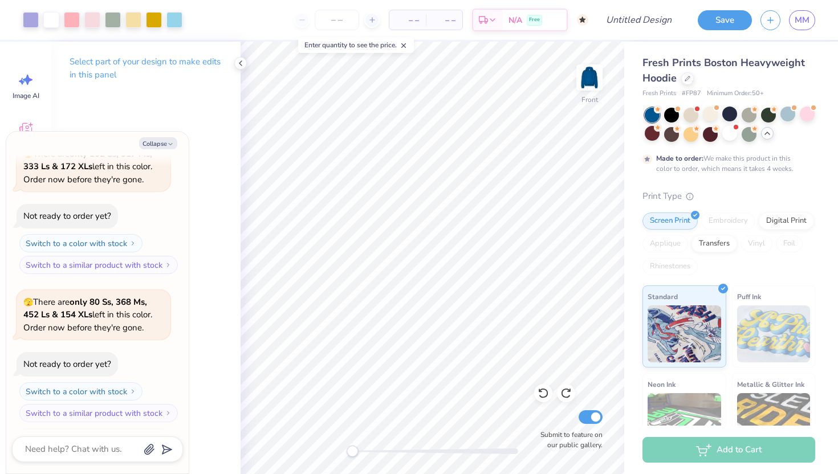
scroll to position [1783, 0]
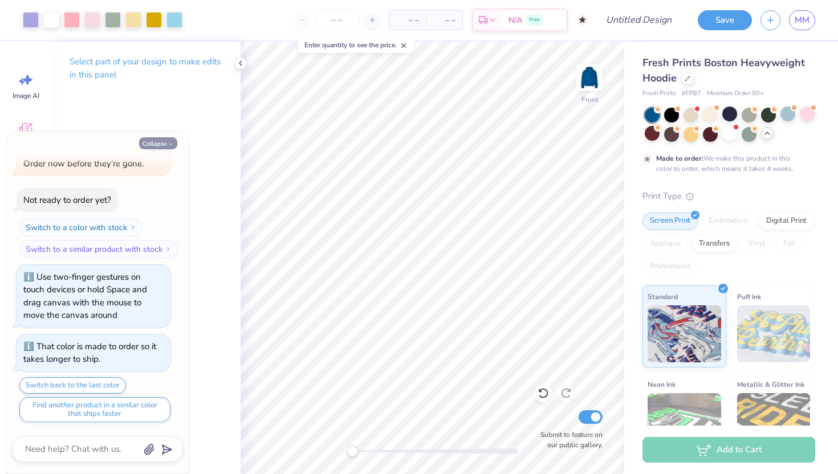
click at [170, 139] on button "Collapse" at bounding box center [158, 143] width 38 height 12
type textarea "x"
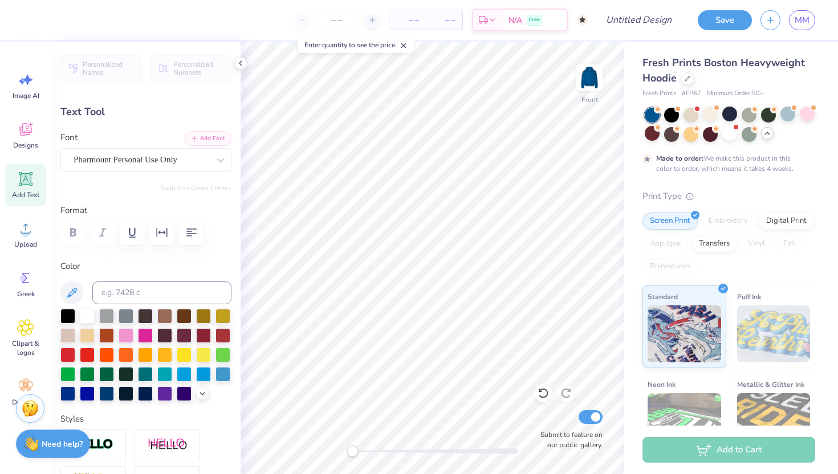
scroll to position [0, 1]
type textarea "Let us"
type input "6.19"
type input "1.92"
type input "8.87"
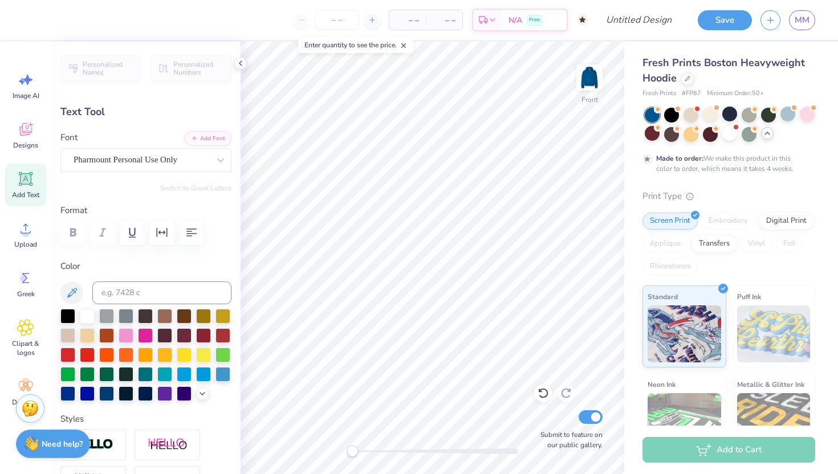
type input "3.88"
type input "1.20"
type input "8.94"
type input "7.92"
type input "2.08"
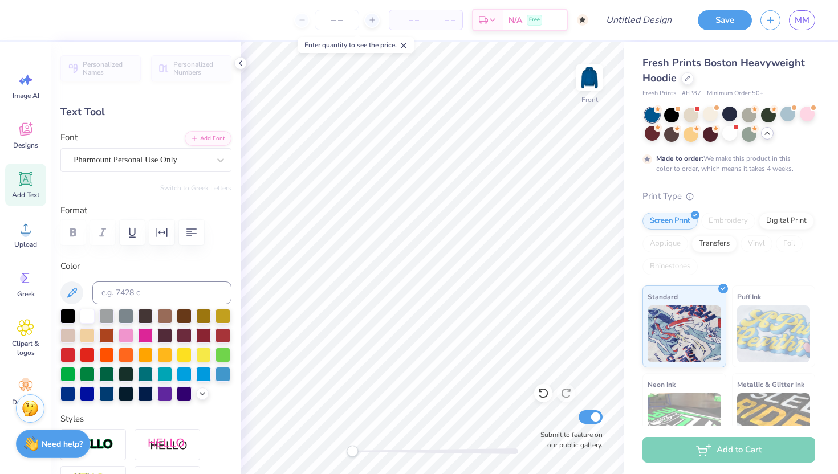
type input "10.25"
type input "3.88"
type input "1.20"
type input "8.76"
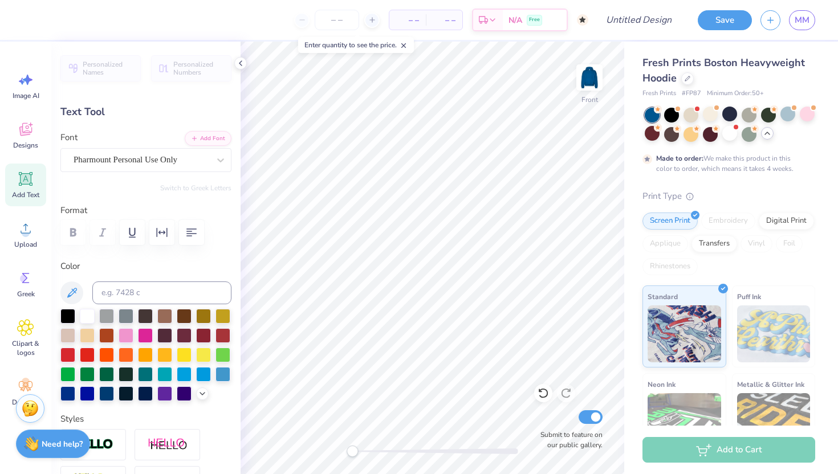
type textarea "Let us"
click at [627, 247] on div "Fresh Prints Boston Heavyweight Hoodie Fresh Prints # FP87 Minimum Order: 50 + …" at bounding box center [731, 292] width 214 height 501
click at [634, 227] on div "Fresh Prints Boston Heavyweight Hoodie Fresh Prints # FP87 Minimum Order: 50 + …" at bounding box center [731, 292] width 214 height 501
click at [27, 175] on icon at bounding box center [26, 179] width 11 height 11
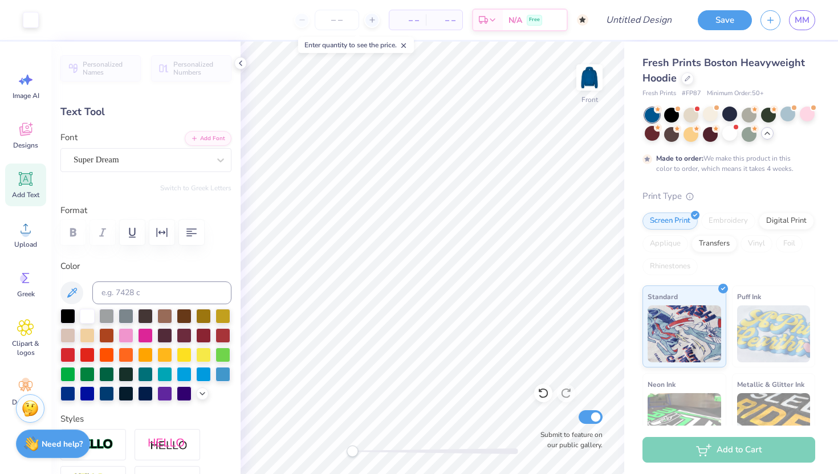
type input "7.22"
type input "2.09"
type input "13.71"
type textarea "S"
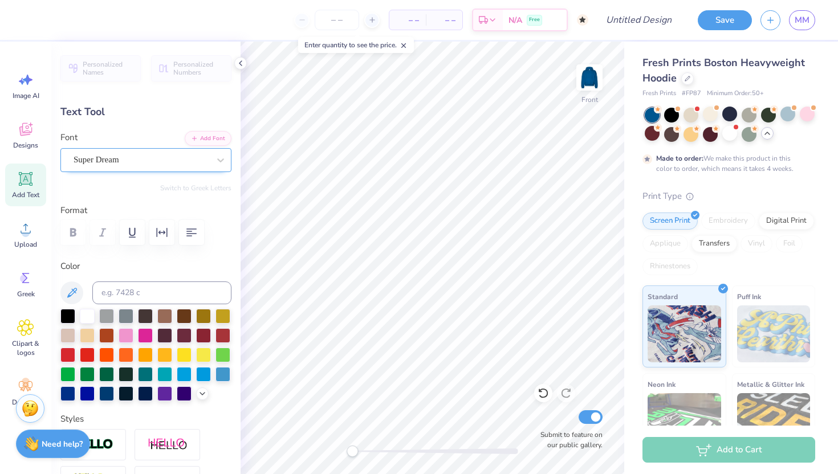
type textarea "steadfastly"
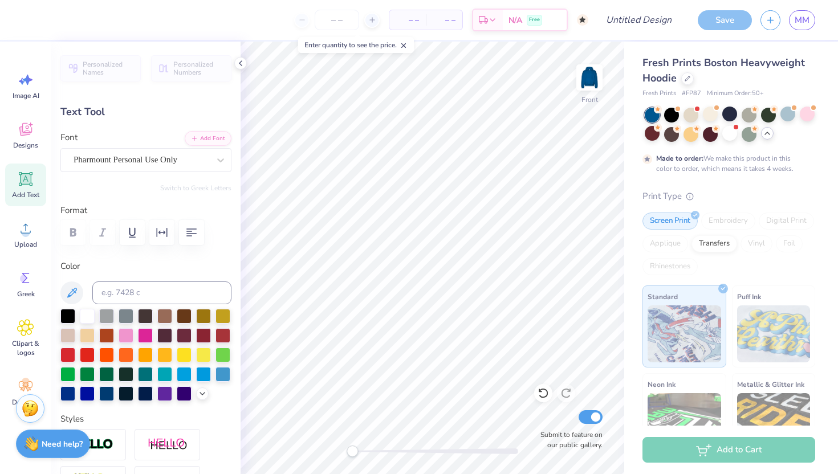
type input "3.88"
type input "1.20"
type input "8.76"
type input "15.93"
type input "2.53"
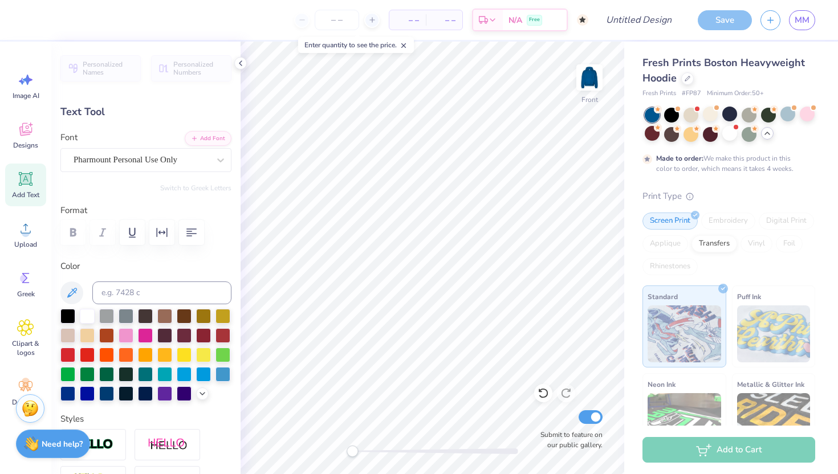
type input "13.48"
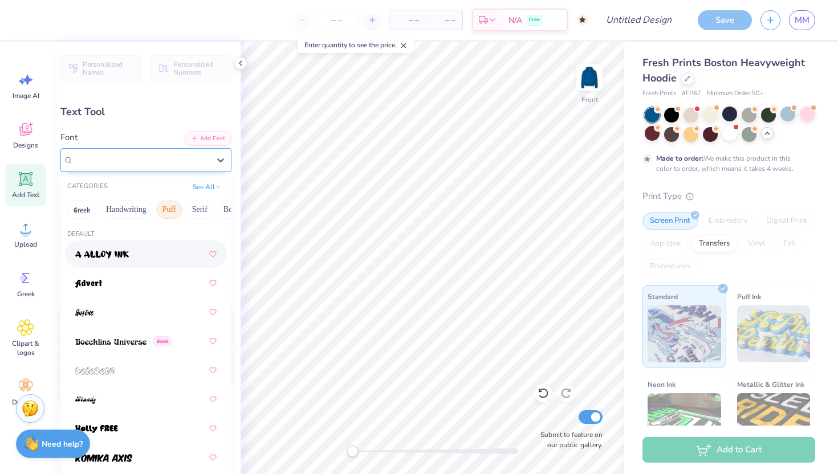
click at [136, 158] on div "Super Dream" at bounding box center [141, 160] width 138 height 18
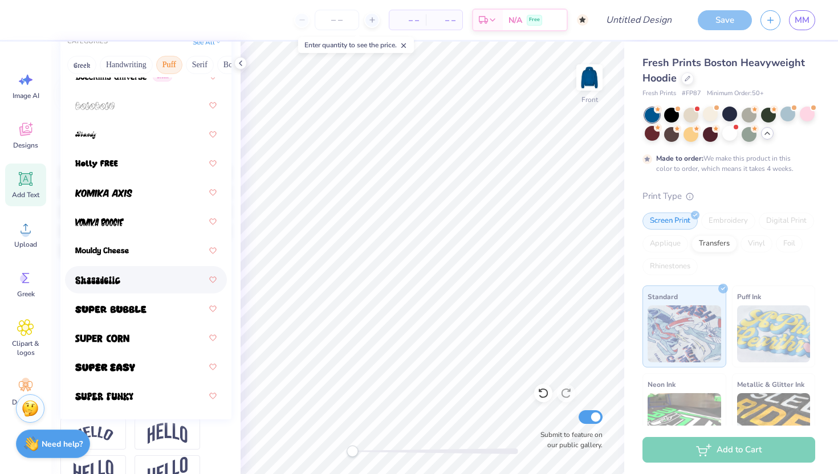
scroll to position [0, 0]
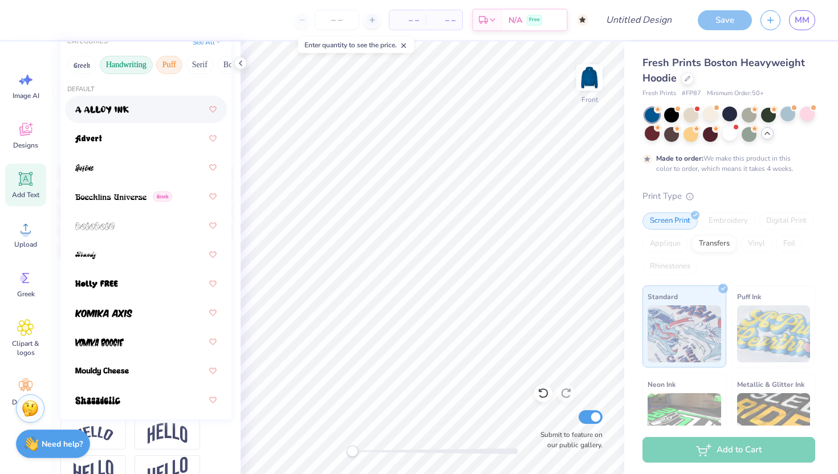
click at [114, 62] on button "Handwriting" at bounding box center [126, 65] width 53 height 18
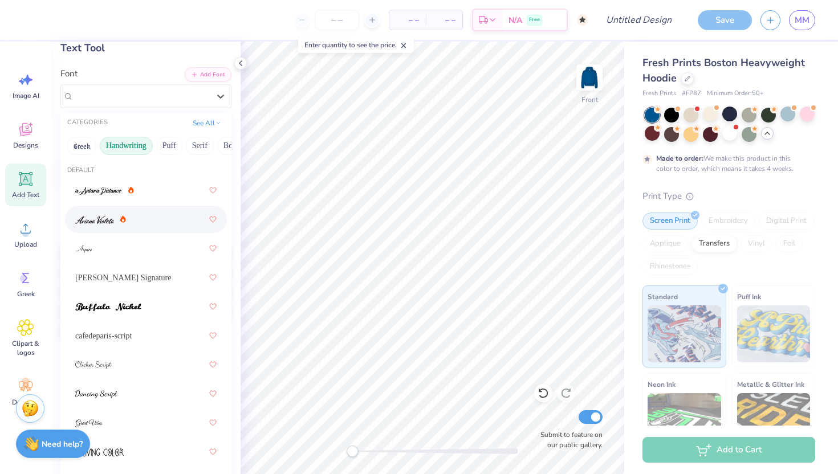
scroll to position [61, 0]
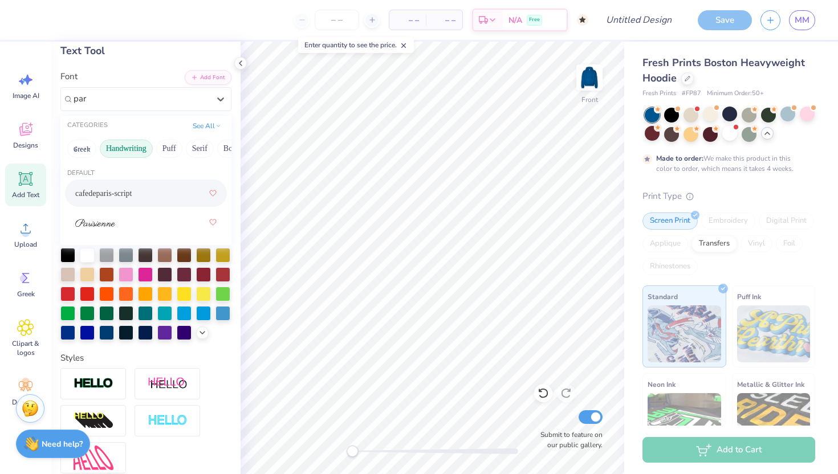
click at [121, 197] on div "cafedeparis-script" at bounding box center [145, 193] width 141 height 21
type input "par"
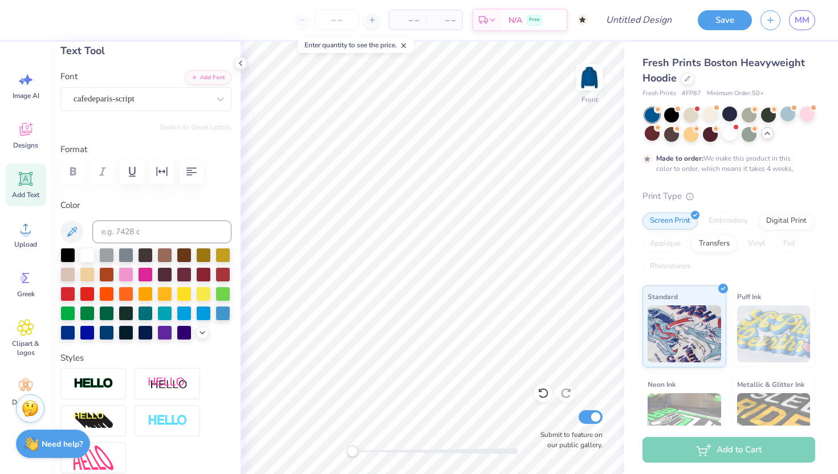
type input "3.88"
type input "1.20"
type input "8.76"
type input "5.33"
type input "2.88"
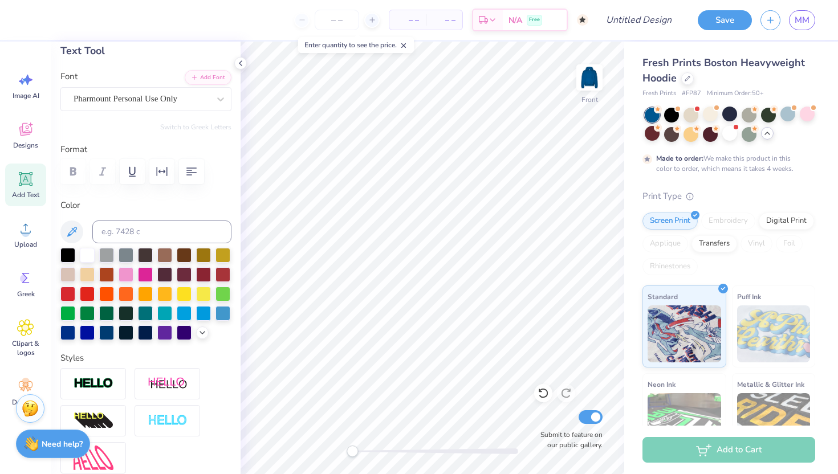
type input "13.31"
click at [177, 97] on div "cafedeparis-script" at bounding box center [141, 99] width 138 height 18
type input "p"
type input "3.88"
type input "1.20"
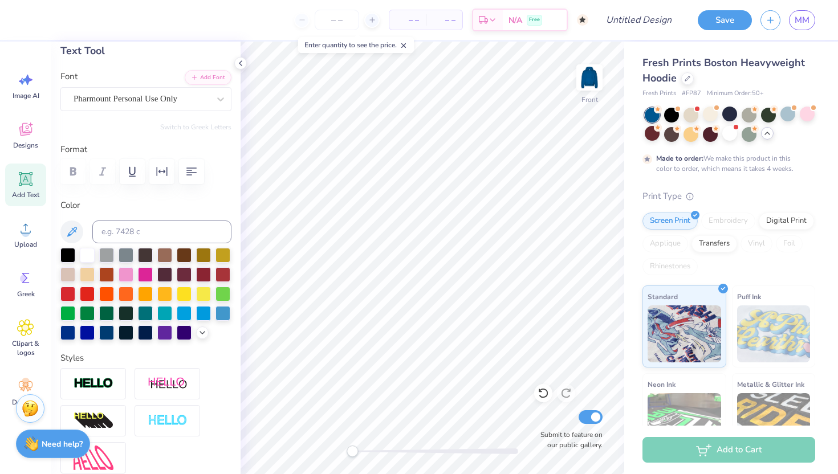
type input "8.76"
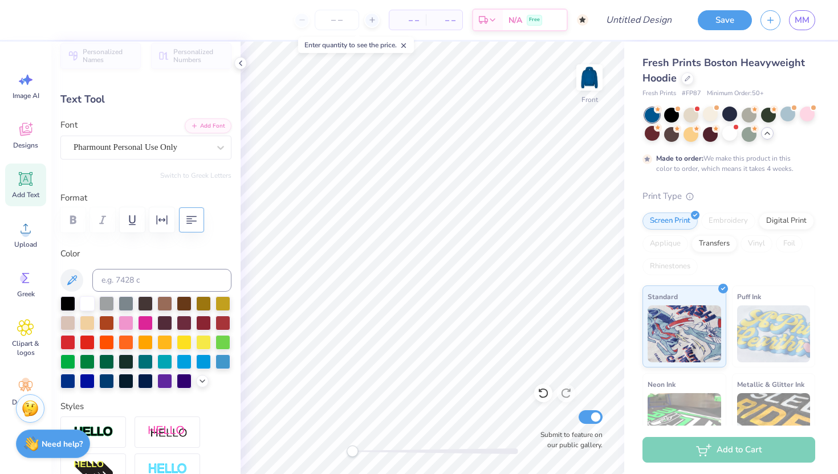
scroll to position [0, 0]
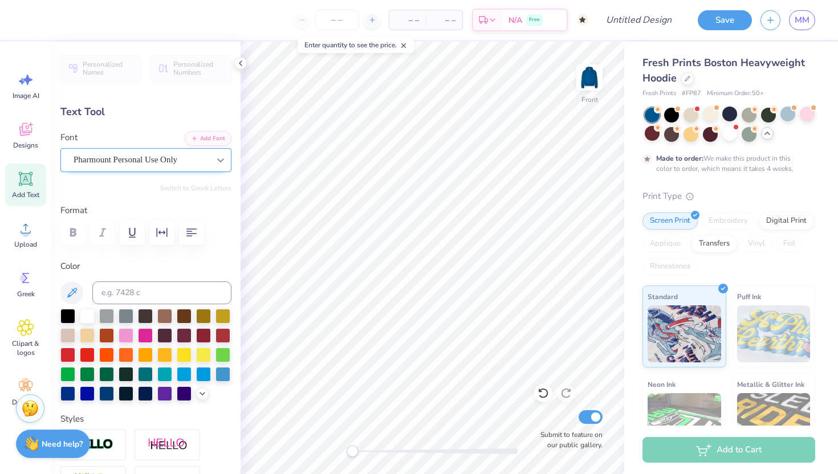
type input "5.33"
type input "2.88"
type input "13.31"
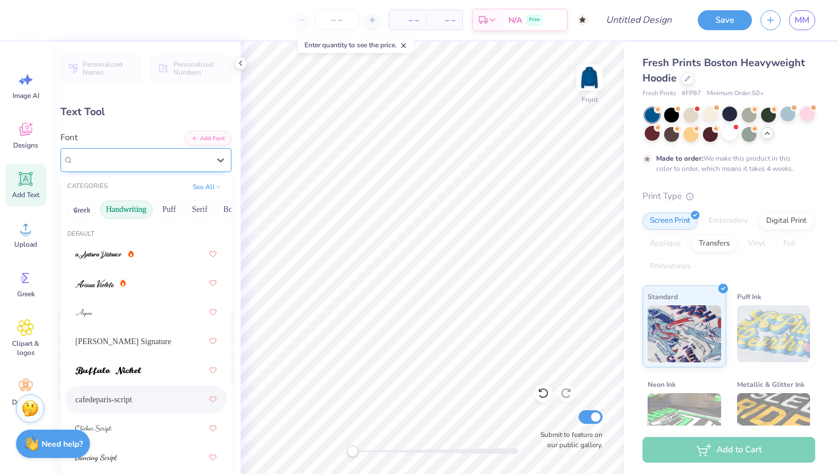
click at [206, 155] on div "cafedeparis-script" at bounding box center [141, 160] width 138 height 18
click at [84, 211] on button "Greek" at bounding box center [81, 210] width 29 height 18
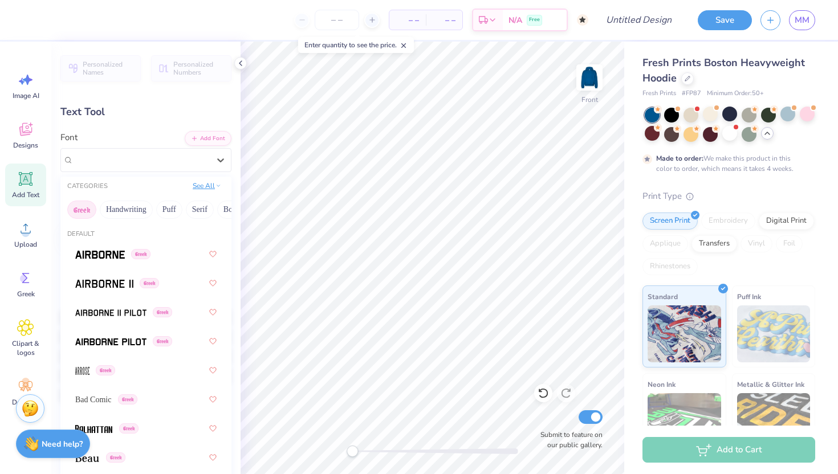
click at [208, 188] on button "See All" at bounding box center [206, 185] width 35 height 11
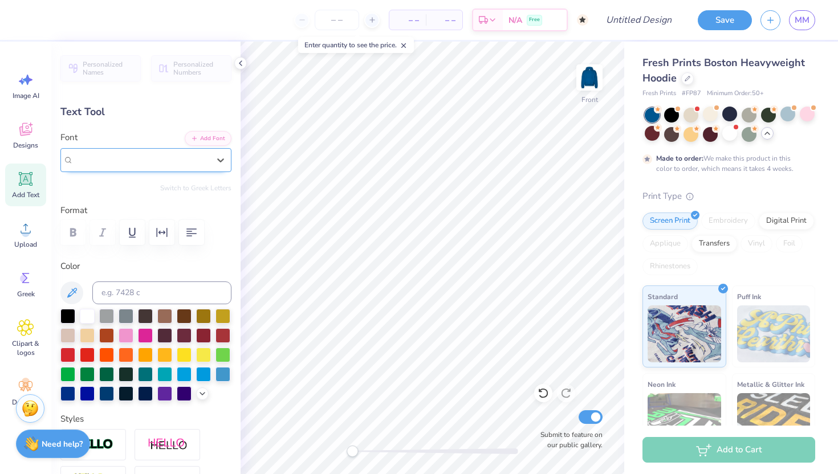
click at [129, 157] on div "cafedeparis-script" at bounding box center [142, 159] width 136 height 13
type input "p"
type input "3.88"
type input "1.20"
type input "8.76"
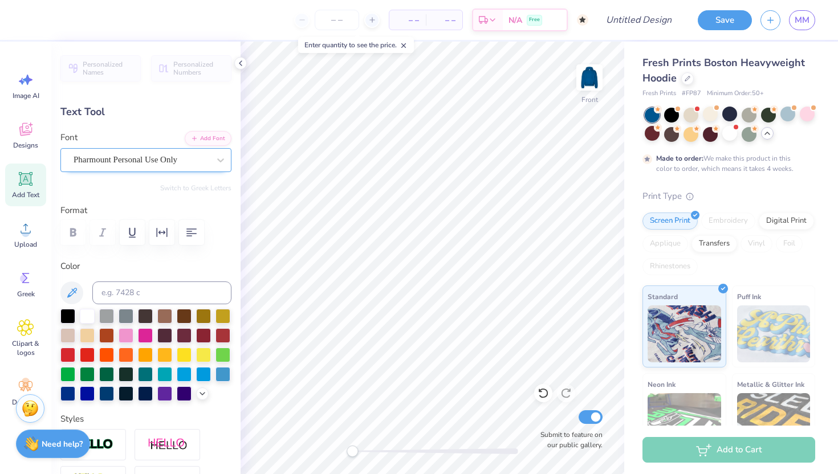
type input "5.33"
type input "2.88"
type input "9.96"
type input "3.88"
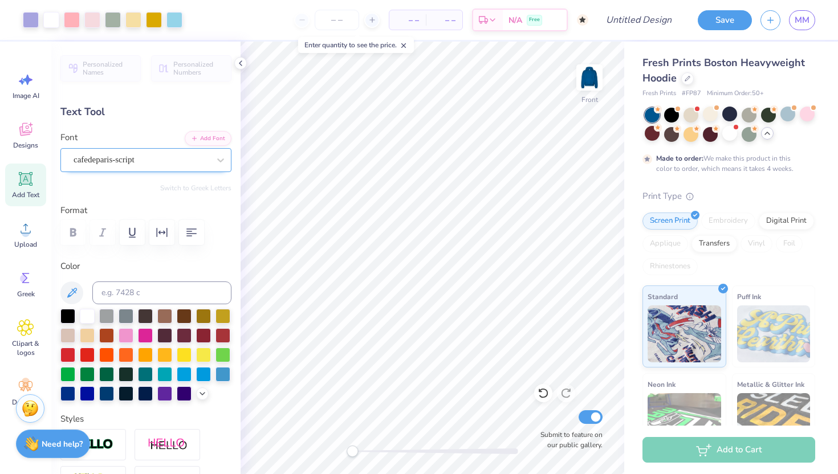
type input "1.20"
type input "8.76"
type textarea "Let us steadfastly love one another"
type input "7.44"
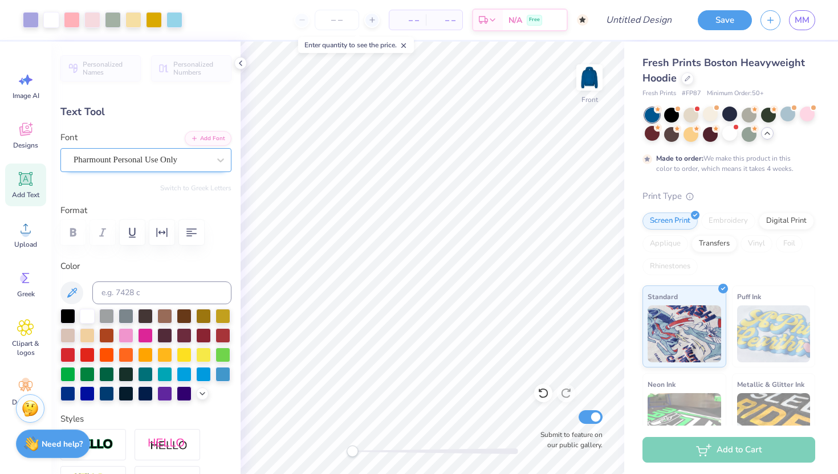
type input "5.45"
type input "6.63"
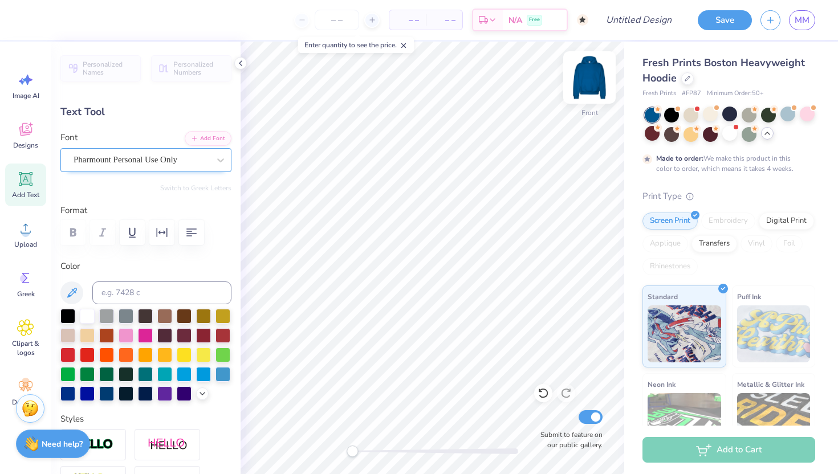
click at [598, 88] on img at bounding box center [589, 78] width 46 height 46
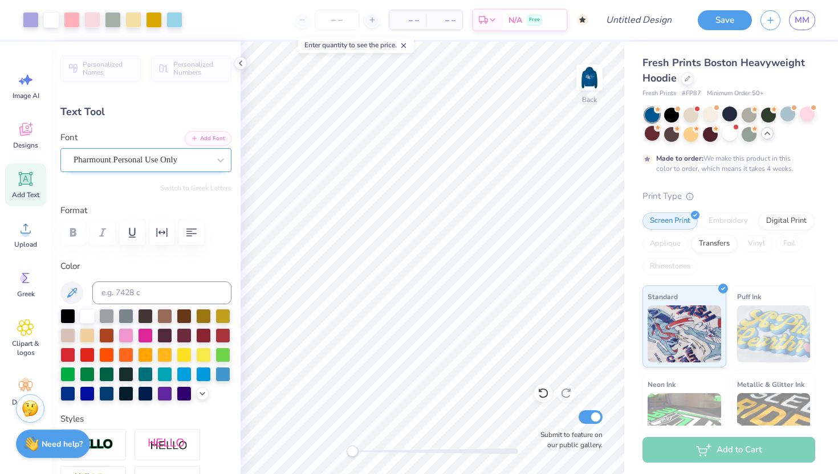
type input "7.27"
type input "5.32"
type input "7.19"
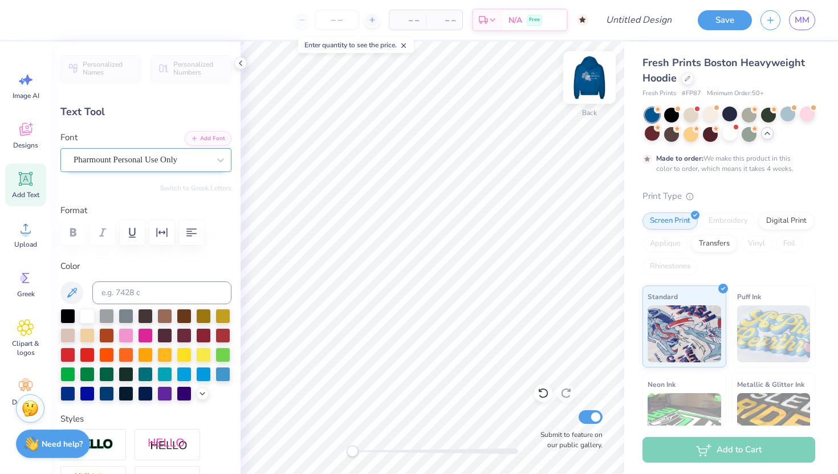
click at [583, 75] on img at bounding box center [589, 78] width 46 height 46
type input "7.44"
type input "5.45"
type input "7.49"
click at [719, 15] on button "Save" at bounding box center [724, 19] width 54 height 20
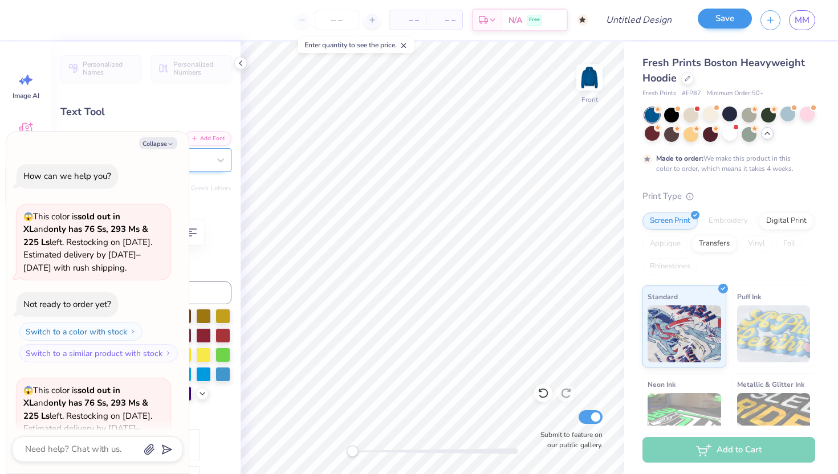
scroll to position [1815, 0]
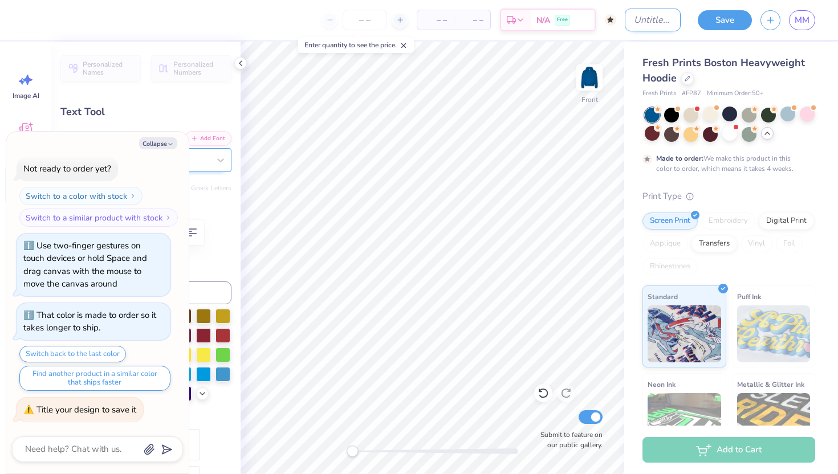
type textarea "x"
click at [647, 18] on input "Design Title" at bounding box center [653, 20] width 56 height 23
type input "M"
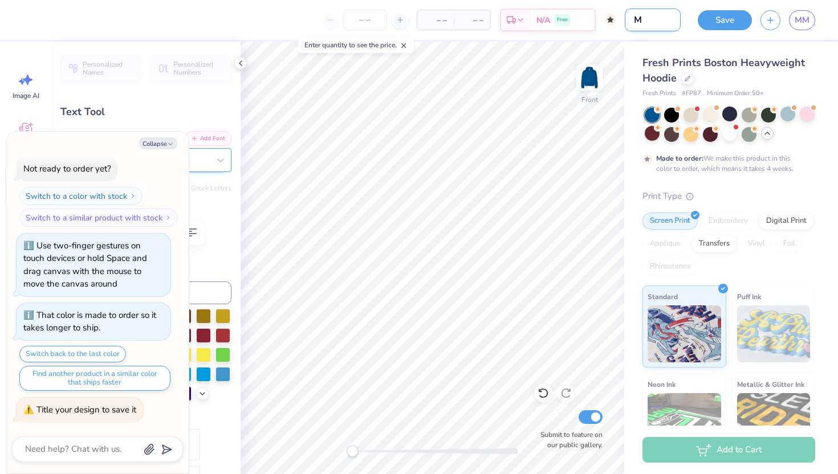
type textarea "x"
type input "Mo"
type textarea "x"
type input "Moc"
type textarea "x"
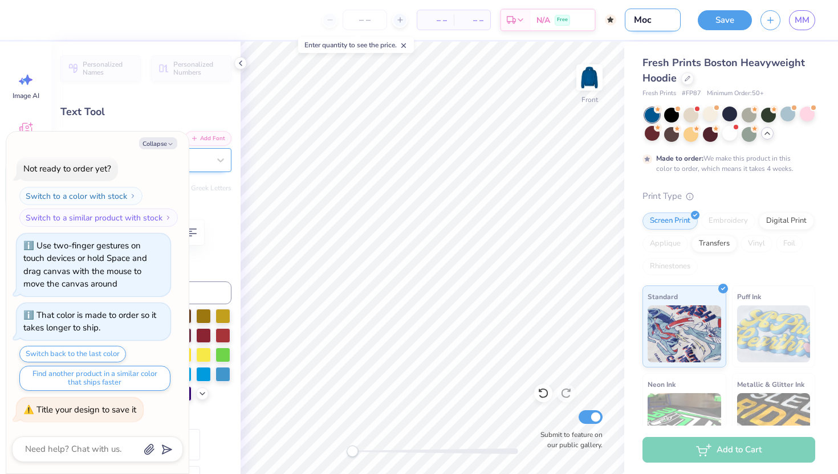
type input "Mock"
type textarea "x"
type input "Mock"
type textarea "x"
type input "Mock 2"
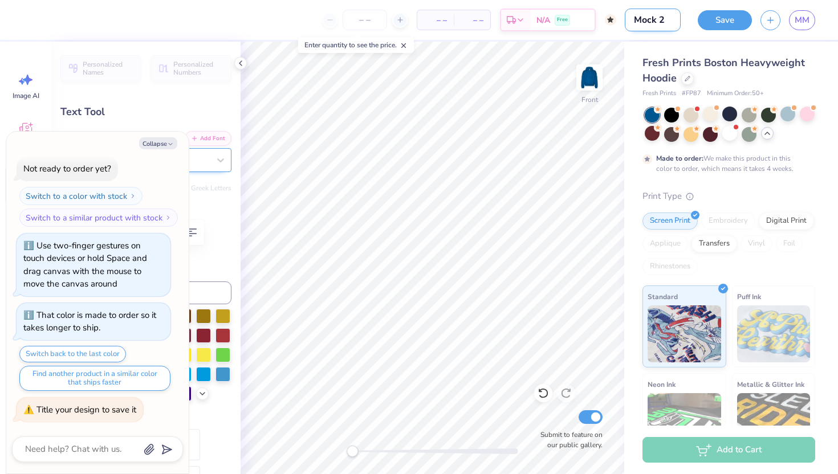
type textarea "x"
type input "Mock 2"
click at [723, 21] on button "Save" at bounding box center [724, 19] width 54 height 20
type textarea "x"
click at [803, 23] on span "MM" at bounding box center [801, 20] width 15 height 13
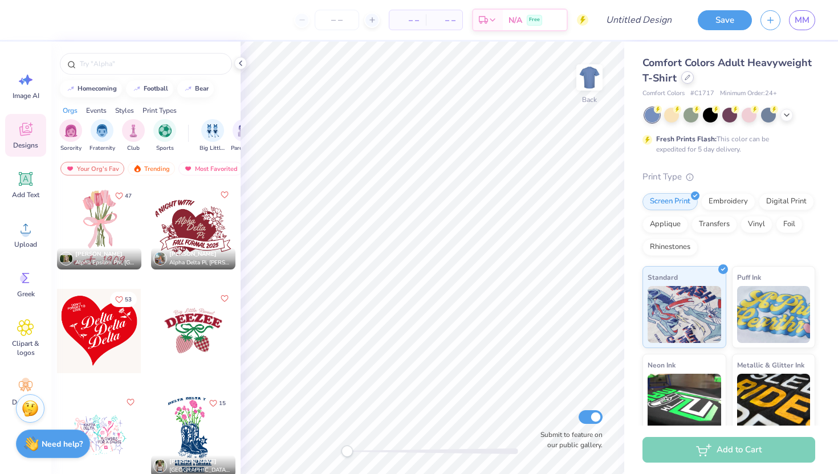
click at [684, 82] on div at bounding box center [687, 77] width 13 height 13
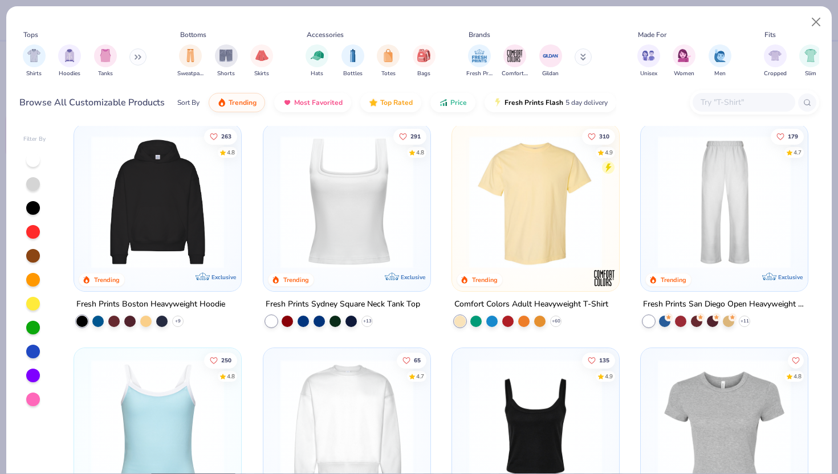
scroll to position [232, 0]
click at [166, 214] on img at bounding box center [157, 201] width 144 height 133
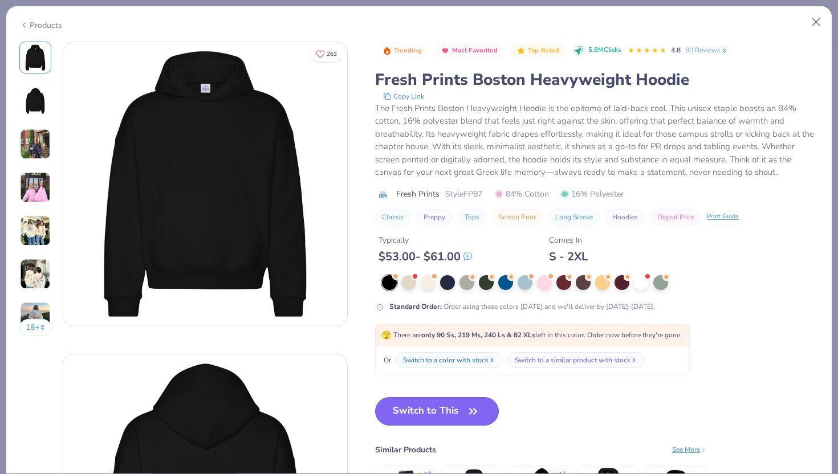
click at [436, 399] on button "Switch to This" at bounding box center [437, 411] width 124 height 28
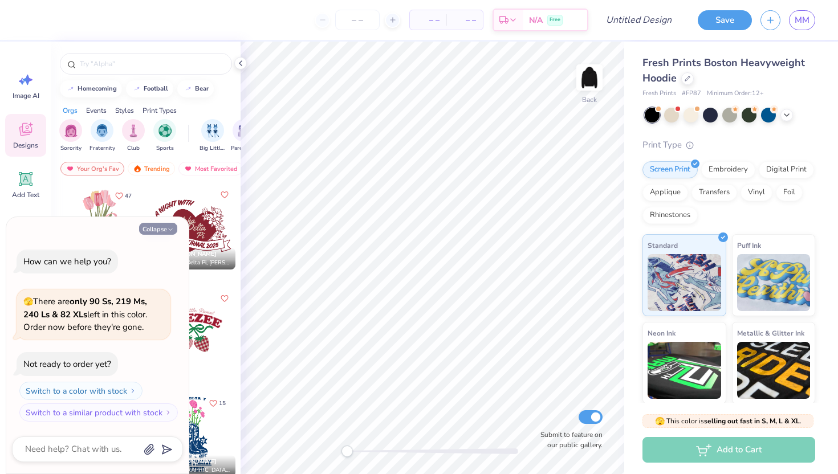
click at [162, 225] on button "Collapse" at bounding box center [158, 229] width 38 height 12
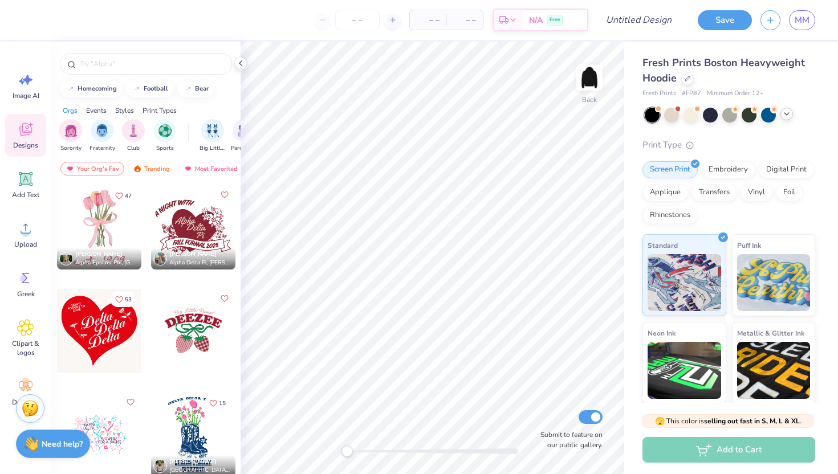
click at [790, 114] on icon at bounding box center [786, 113] width 9 height 9
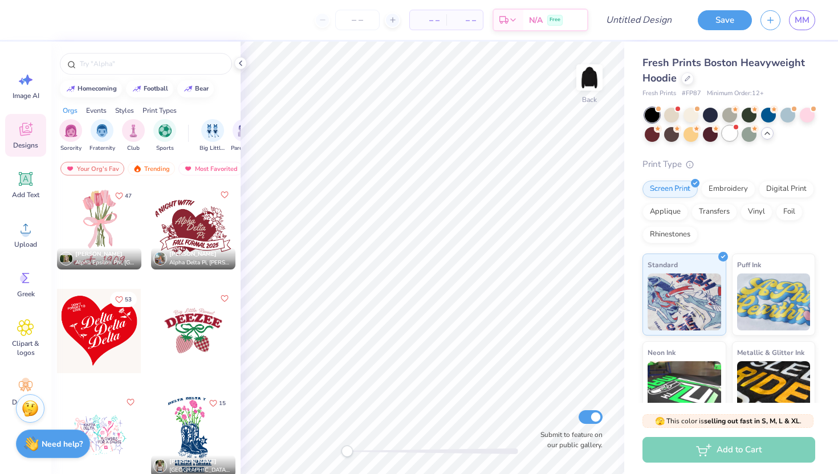
click at [733, 133] on div at bounding box center [729, 133] width 15 height 15
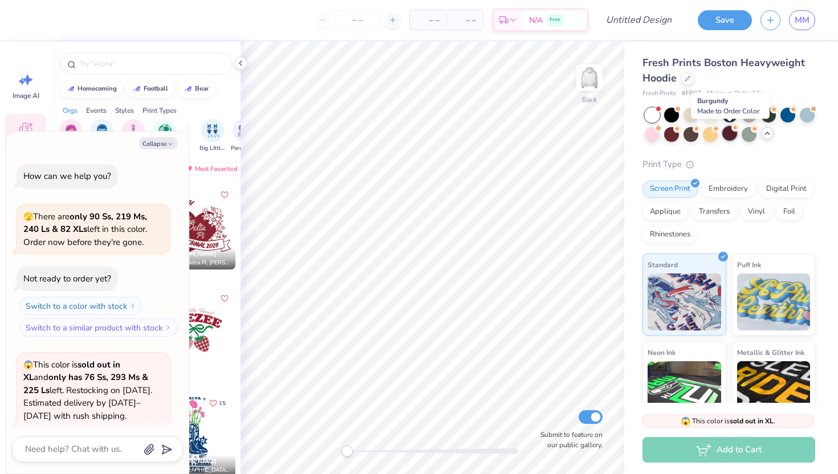
scroll to position [88, 0]
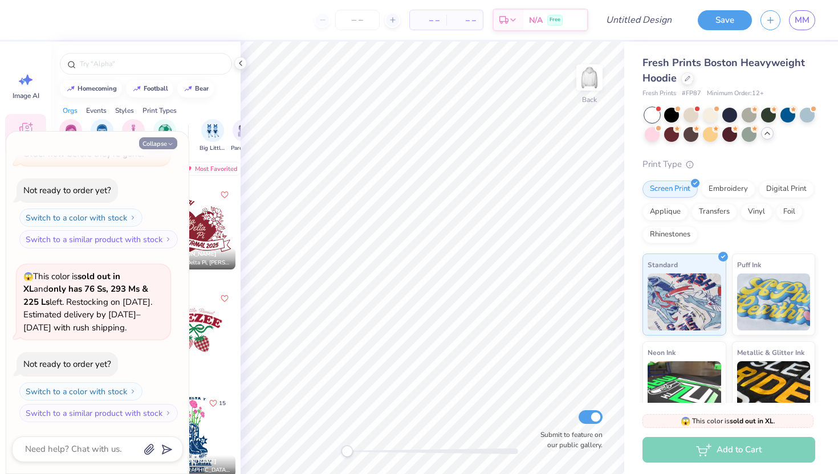
click at [159, 143] on button "Collapse" at bounding box center [158, 143] width 38 height 12
type textarea "x"
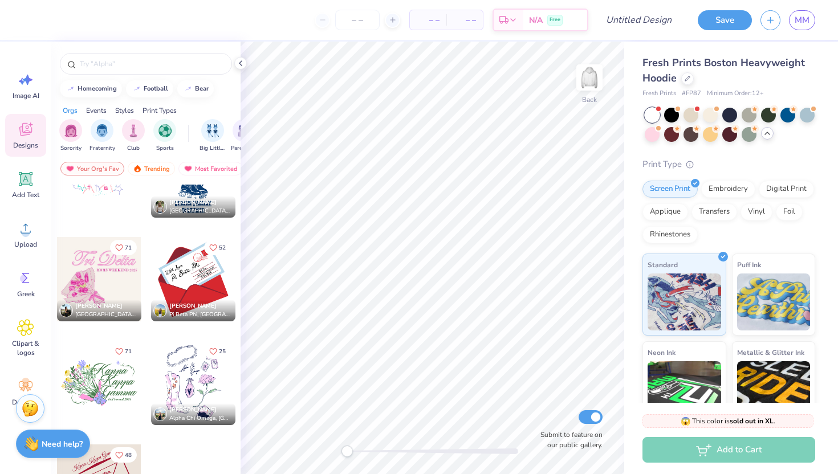
scroll to position [262, 0]
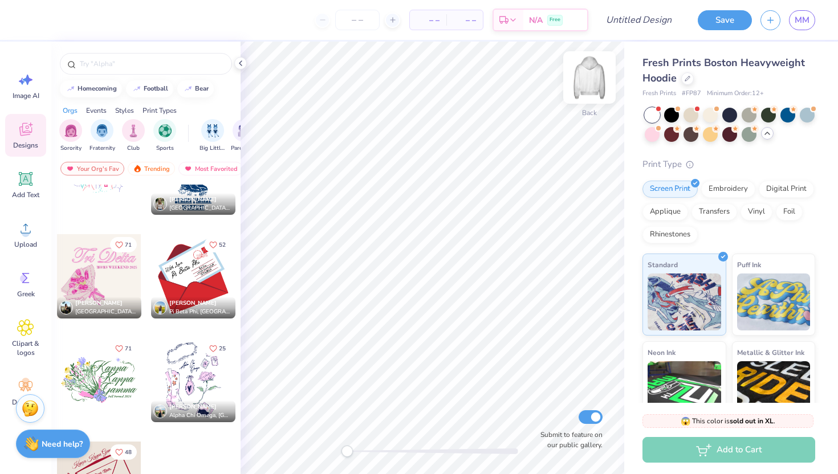
click at [590, 78] on img at bounding box center [589, 78] width 46 height 46
click at [121, 275] on div at bounding box center [98, 276] width 84 height 84
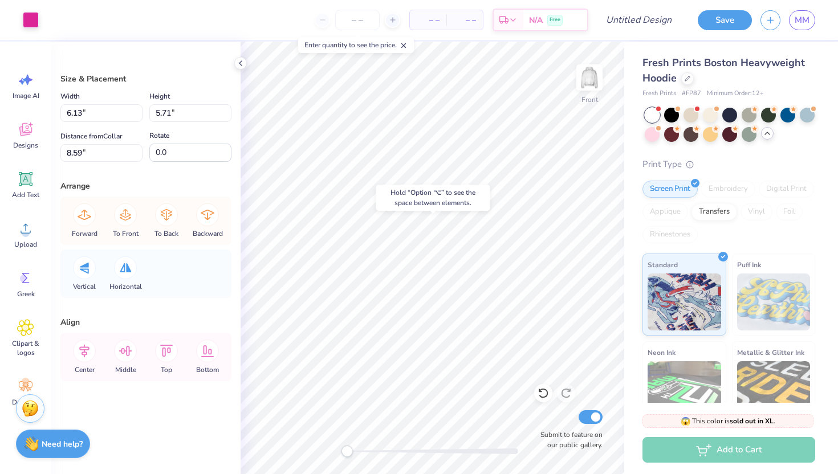
type input "6.09"
type input "5.45"
type input "8.81"
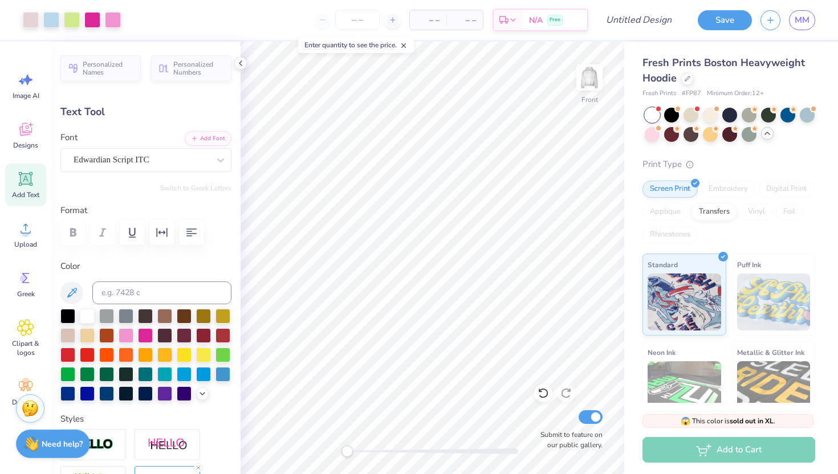
type input "5.60"
type input "0.36"
type input "9.03"
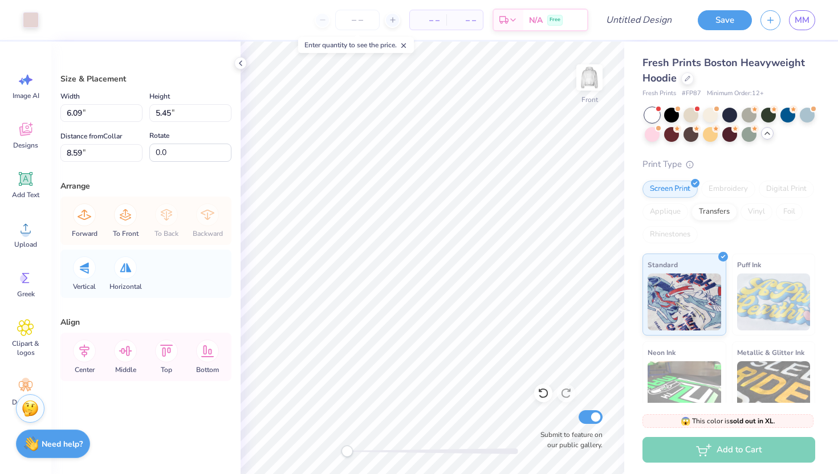
type input "7.83"
type input "7.00"
type input "7.04"
type input "9.31"
type input "8.33"
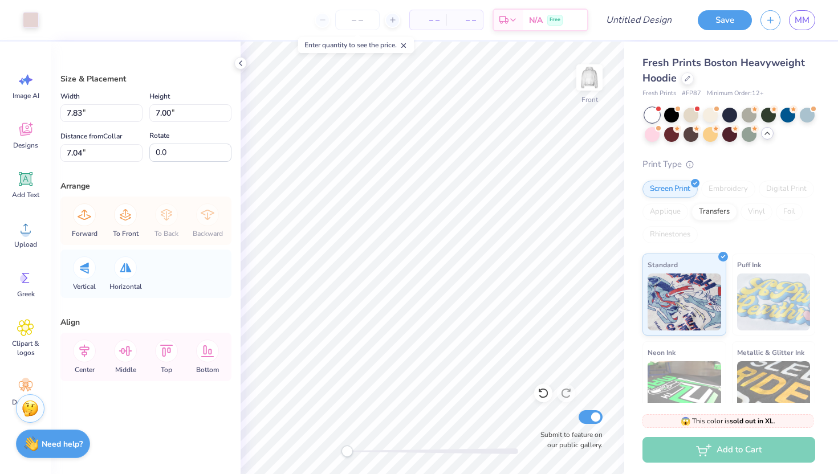
type input "5.71"
type input "2.71"
type input "3.44"
type input "9.45"
type input "4.91"
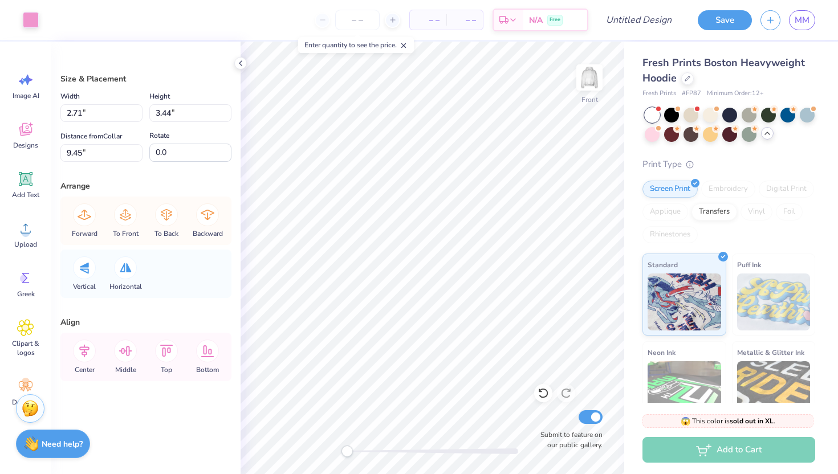
type input "6.23"
type input "6.65"
click at [545, 394] on icon at bounding box center [542, 392] width 11 height 11
type input "2.71"
type input "3.44"
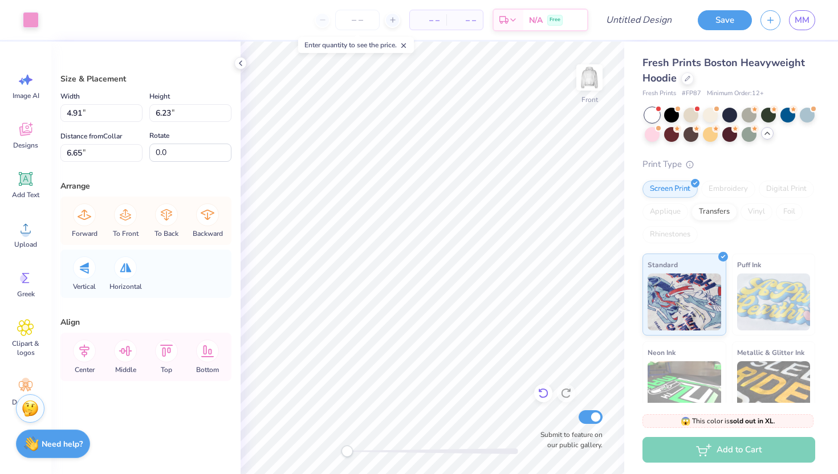
type input "9.45"
click at [545, 394] on icon at bounding box center [542, 392] width 11 height 11
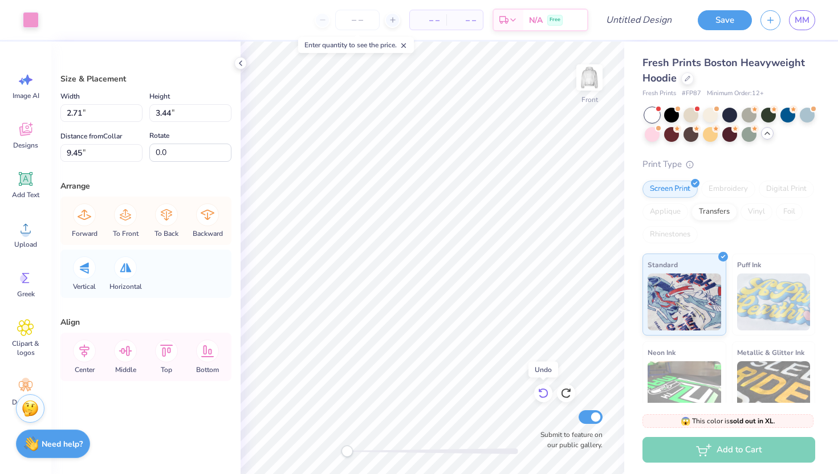
click at [545, 394] on icon at bounding box center [542, 392] width 11 height 11
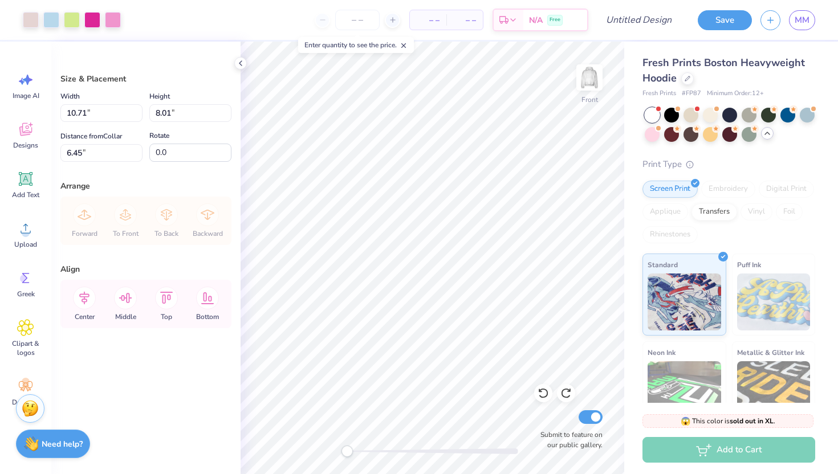
type input "7.52"
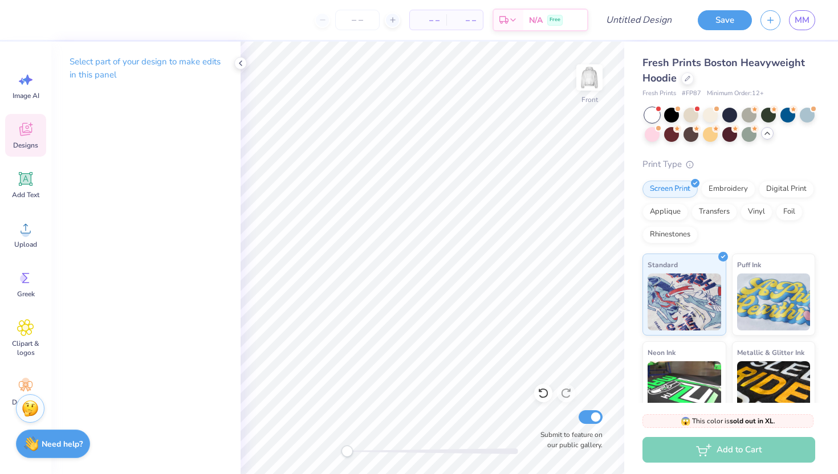
click at [23, 126] on icon at bounding box center [25, 129] width 17 height 17
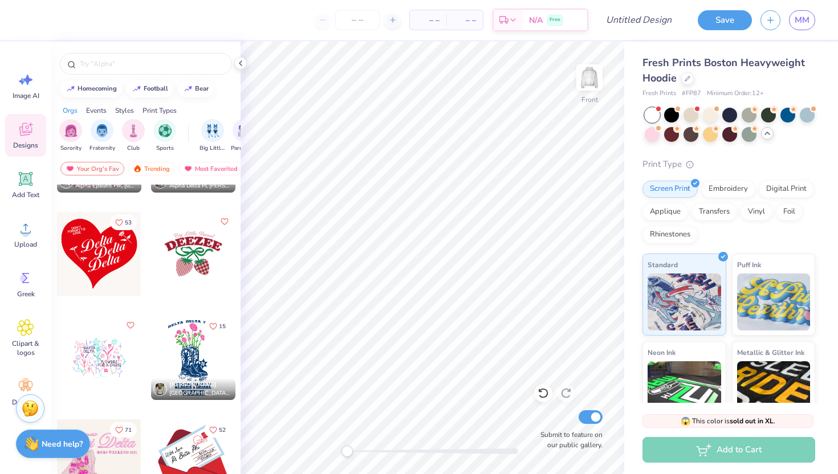
scroll to position [76, 0]
click at [112, 249] on div at bounding box center [98, 255] width 84 height 84
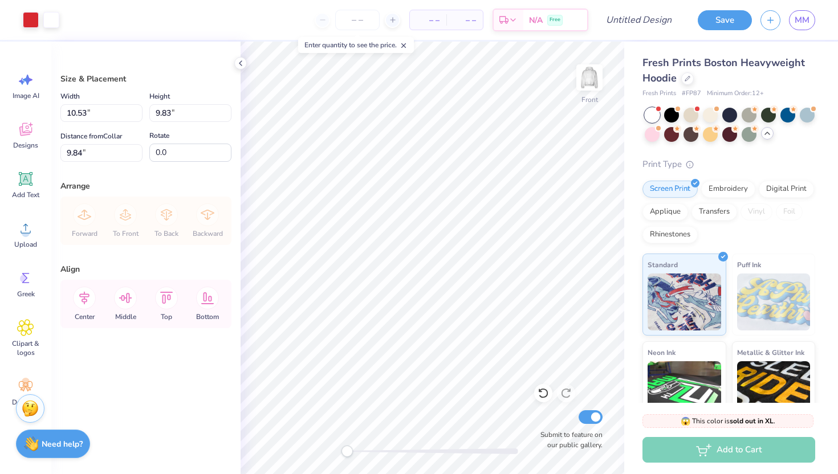
click at [769, 136] on icon at bounding box center [766, 133] width 9 height 9
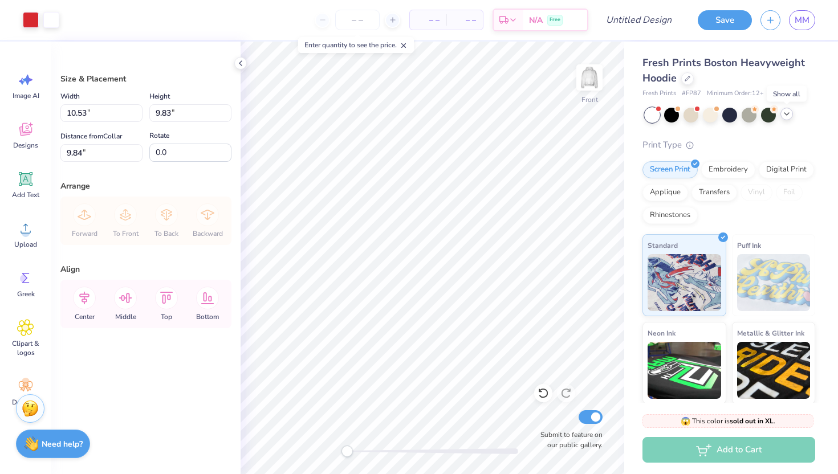
click at [791, 111] on div at bounding box center [786, 114] width 13 height 13
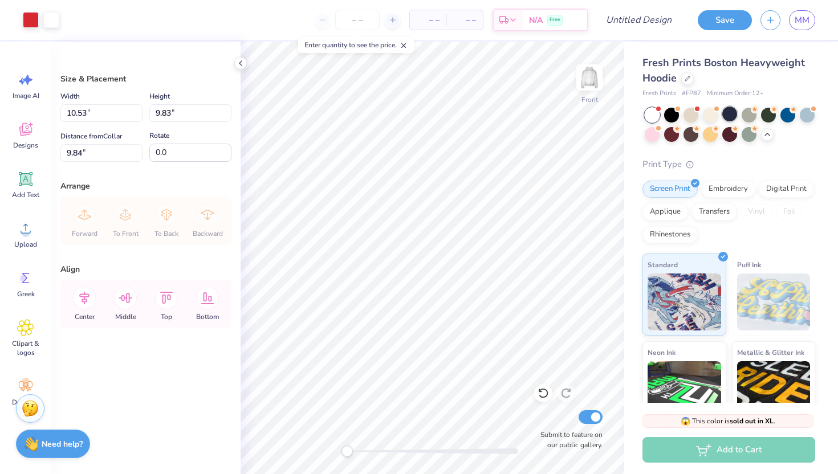
click at [731, 111] on div at bounding box center [729, 114] width 15 height 15
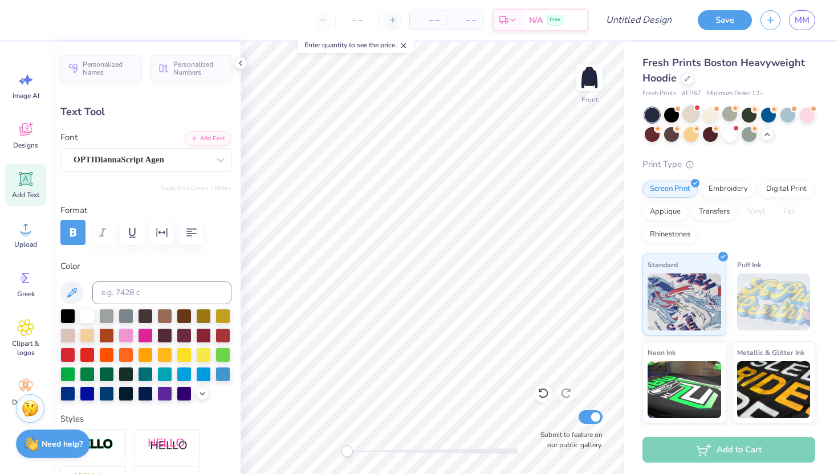
type input "2.43"
type input "0.68"
type input "7.94"
type input "-9.1"
type input "1.30"
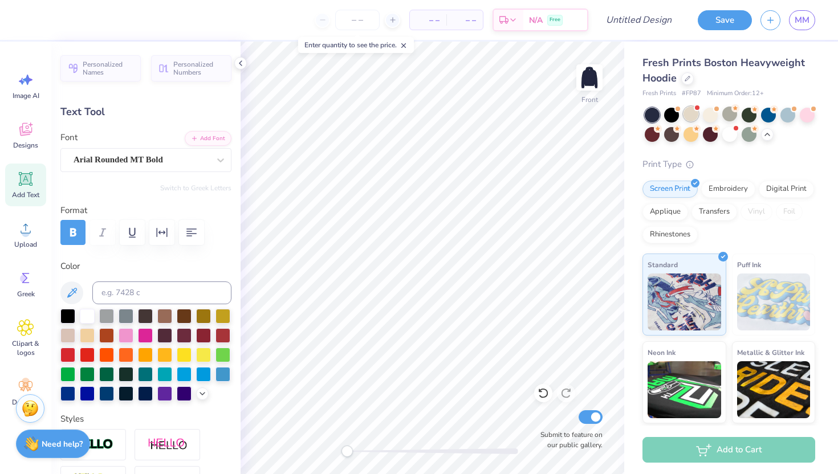
type input "0.51"
type input "7.63"
type input "4.59"
type input "2.47"
type input "11.64"
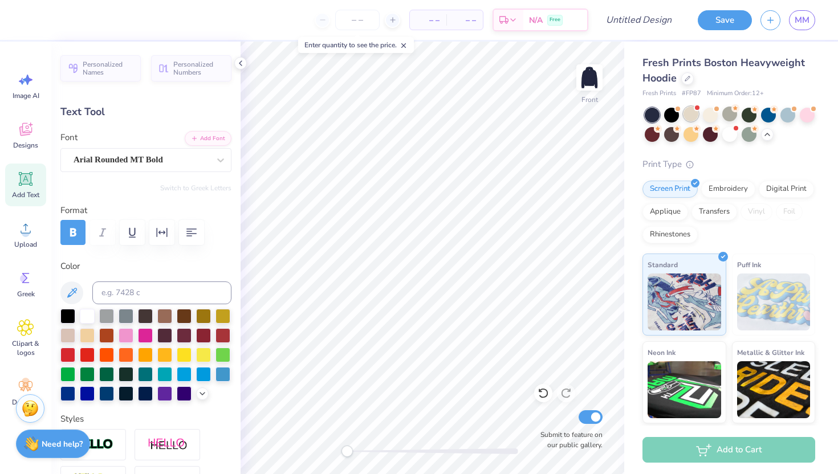
type input "-18.4"
type textarea "Let us"
type input "14.11"
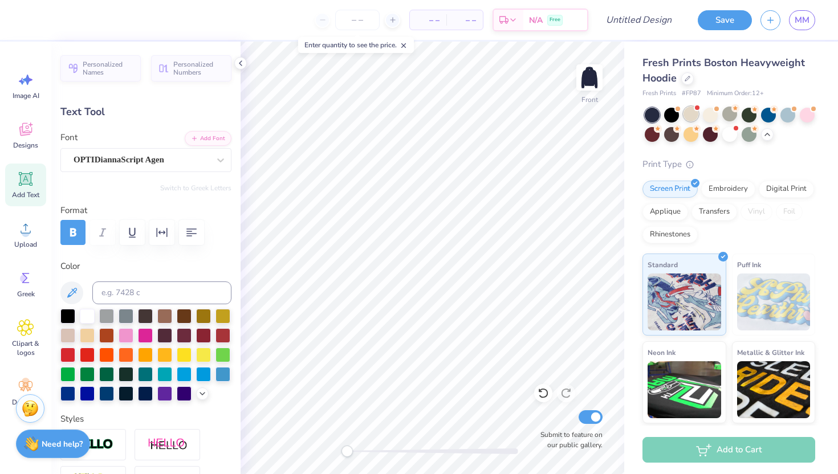
type textarea "steadfastly love"
type input "18.06"
type textarea "one another"
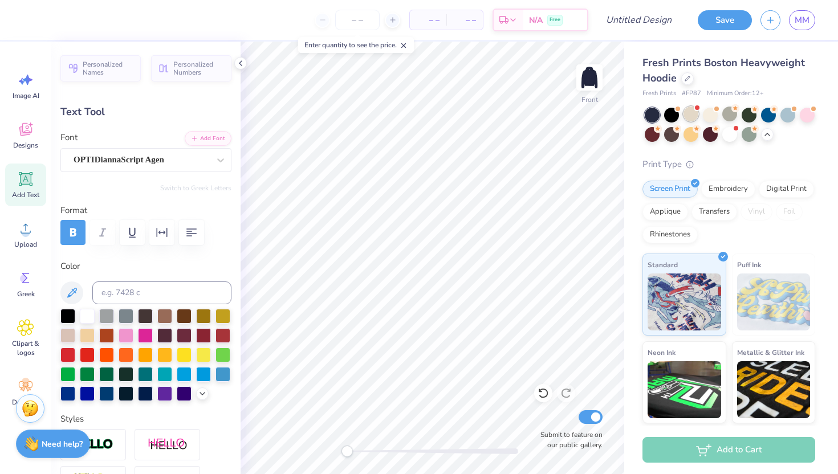
type input "4.42"
type input "2.19"
type input "12.05"
type input "2.43"
type input "1.20"
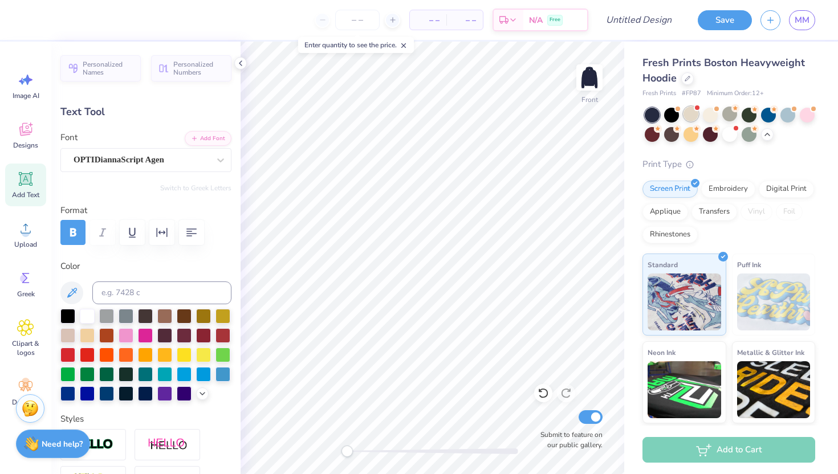
type input "12.38"
type input "3.18"
type input "1.58"
type input "9.48"
type input "10.60"
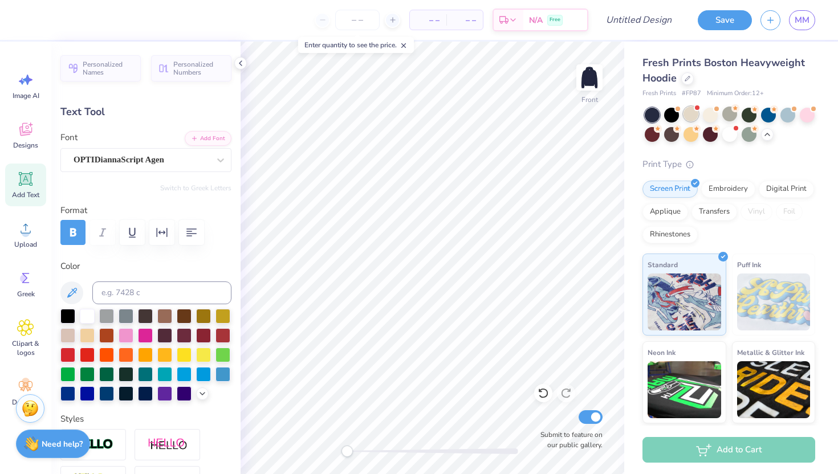
type input "4.26"
type input "13.13"
type input "6.15"
type input "2.47"
type input "9.96"
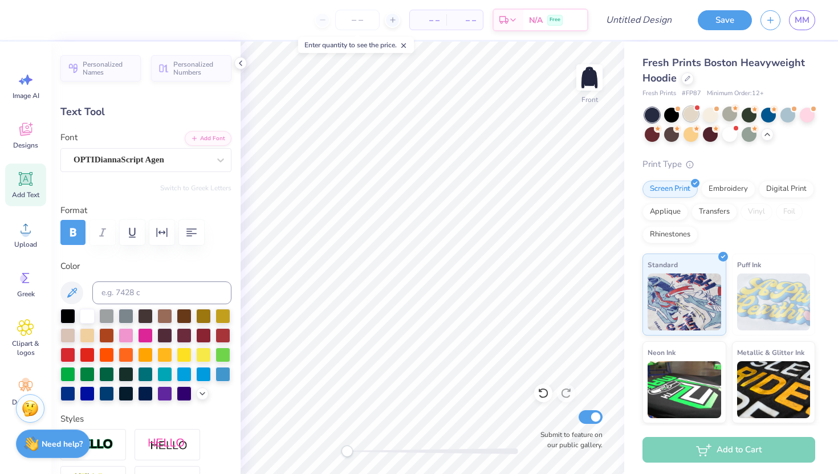
type input "3.18"
type input "1.58"
type input "9.48"
type textarea "h"
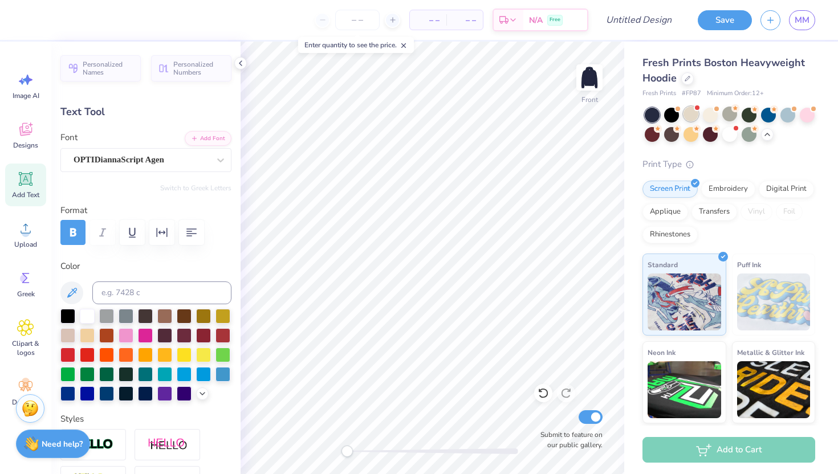
type textarea "Healthy"
type input "7.96"
type input "3.44"
type input "17.63"
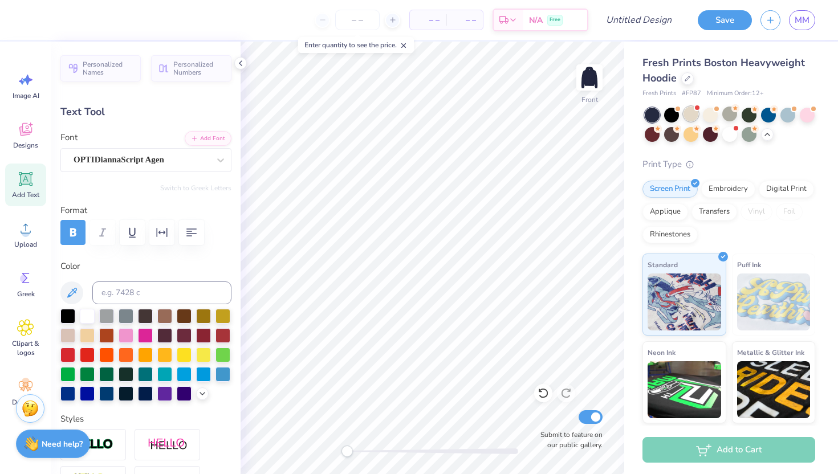
scroll to position [0, 0]
type textarea "Minddds"
type input "0.0"
type input "6.71"
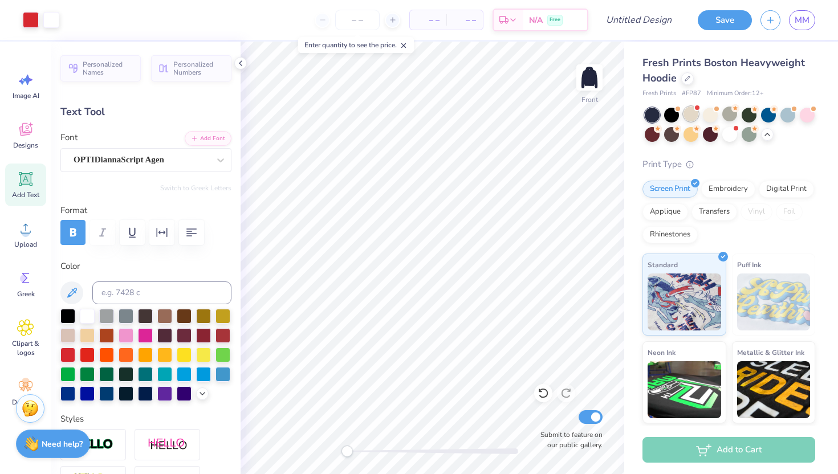
type input "3.47"
type input "17.41"
type input "-18.4"
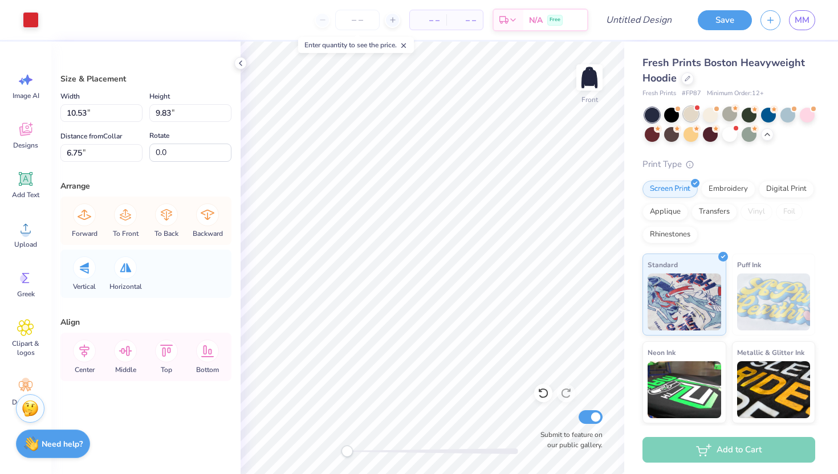
type input "11.66"
type input "10.88"
type input "5.70"
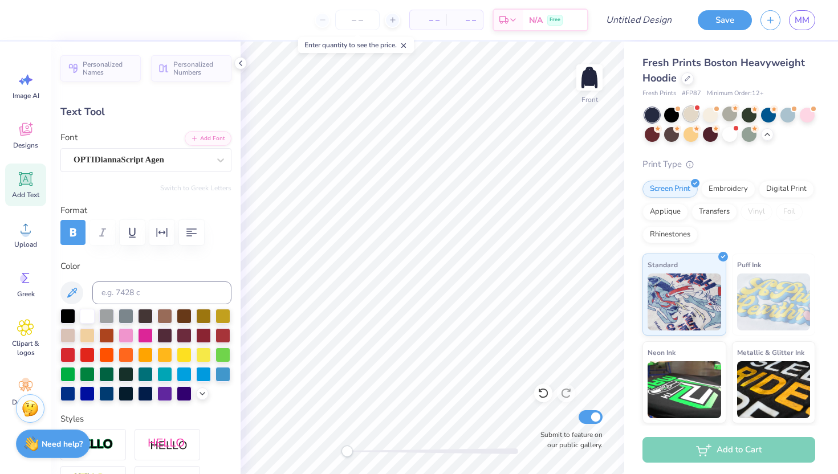
type input "0.0"
type input "9.65"
type input "-18.4"
type input "5.33"
type input "2.75"
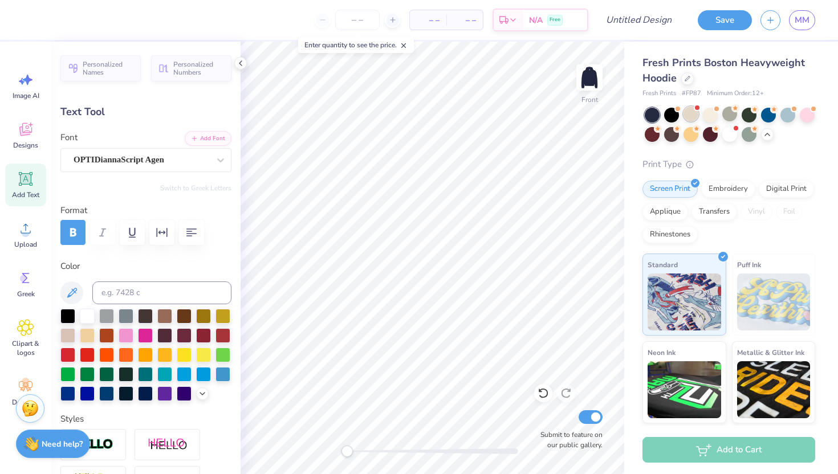
type input "10.31"
type input "0.0"
type input "4.32"
type input "2.14"
type input "9.25"
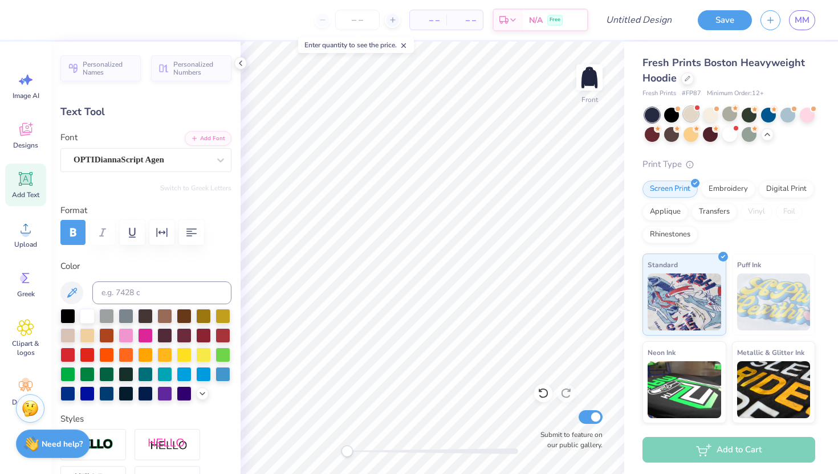
type input "0.0"
type input "5.33"
type input "2.75"
type input "10.31"
type input "0.0"
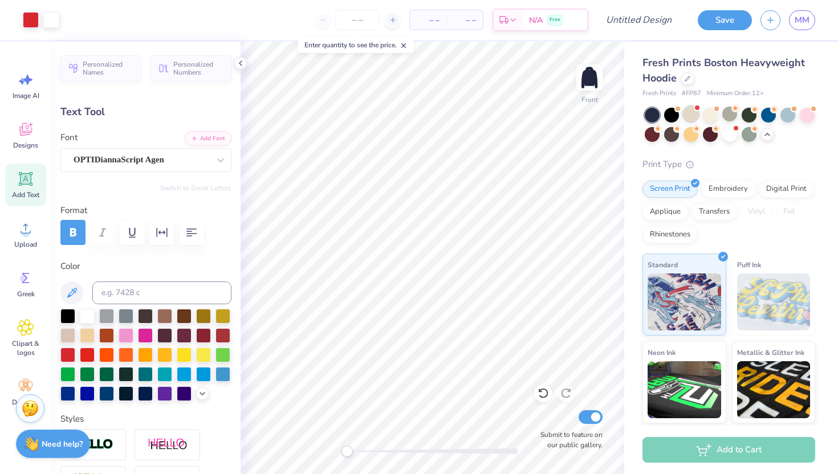
type input "9.73"
type input "0.0"
type input "4.32"
type input "2.14"
type input "8.97"
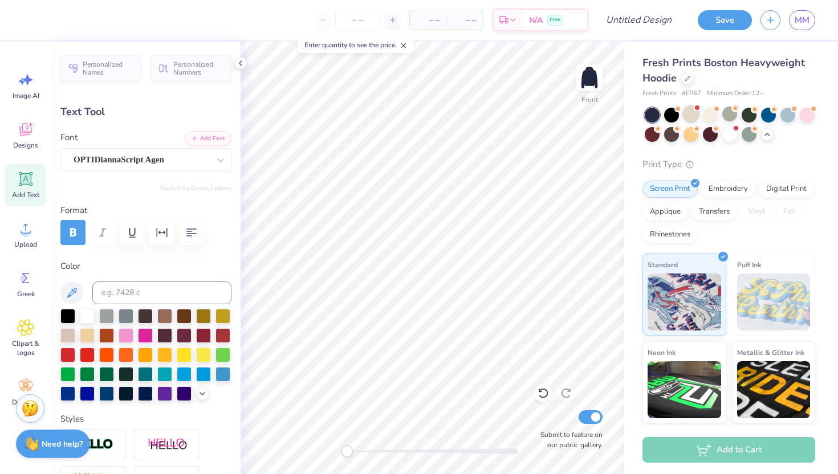
type input "0.0"
type input "1.30"
type input "0.51"
type input "14.24"
type input "-9.1"
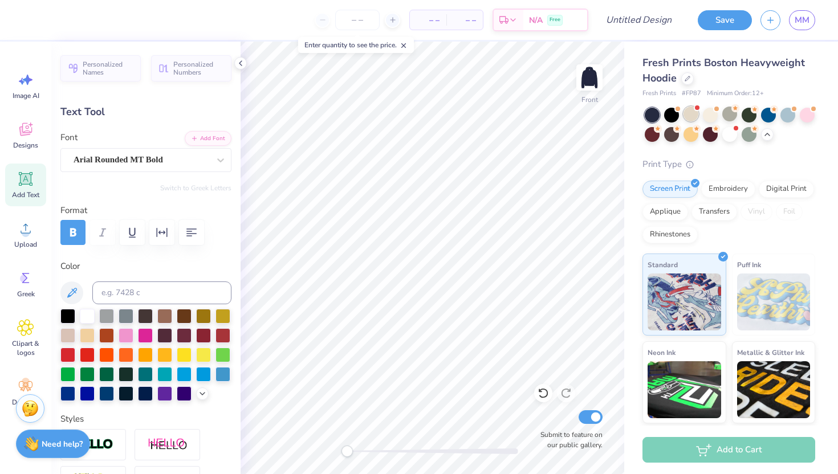
scroll to position [0, 0]
type textarea "DELTA"
type input "0.0"
type input "1.32"
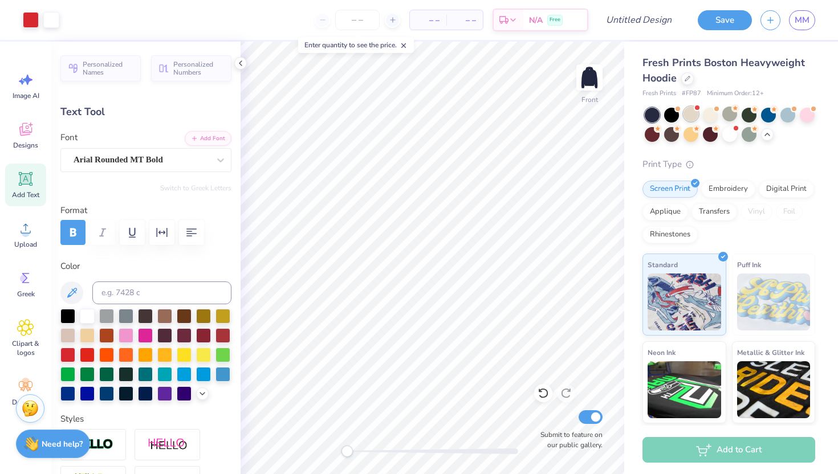
type input "0.48"
type input "14.29"
type input "-9.1"
type input "2.43"
type input "0.68"
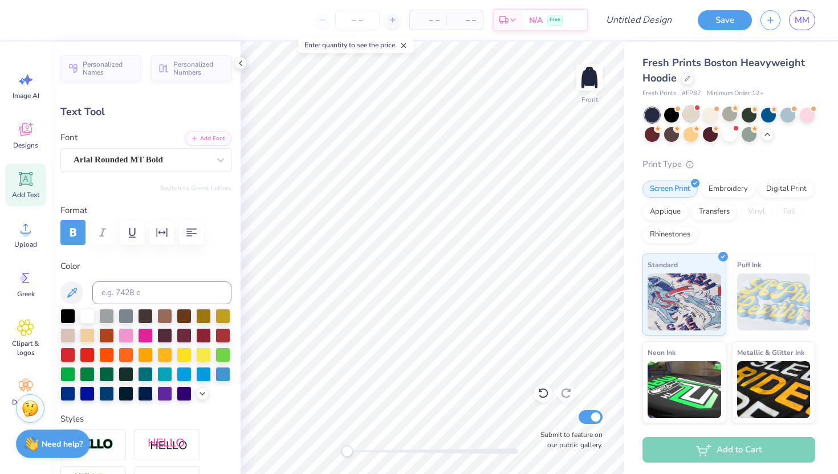
type input "15.34"
type textarea "F"
type textarea "DELTA"
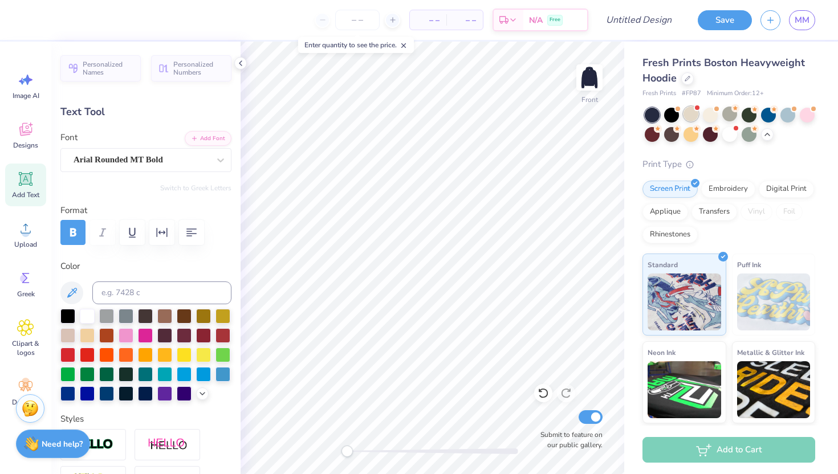
scroll to position [0, 1]
type input "0.0"
type input "1.32"
type input "0.48"
type input "15.47"
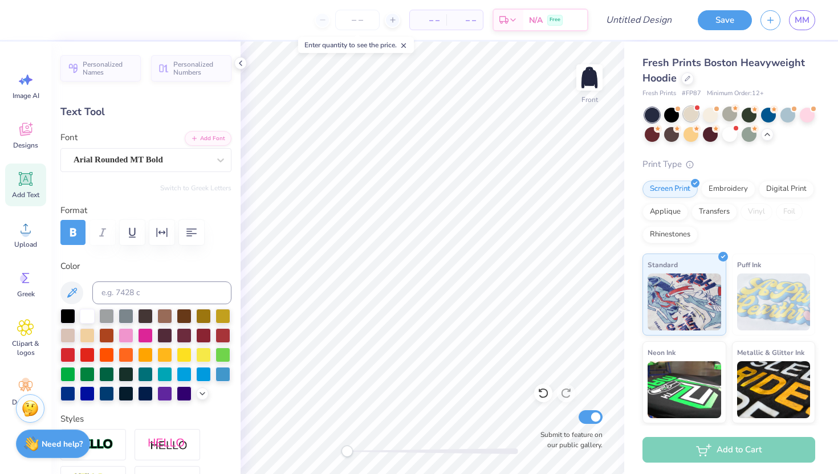
type input "0.0"
type input "1.13"
type input "16.34"
type input "-9.1"
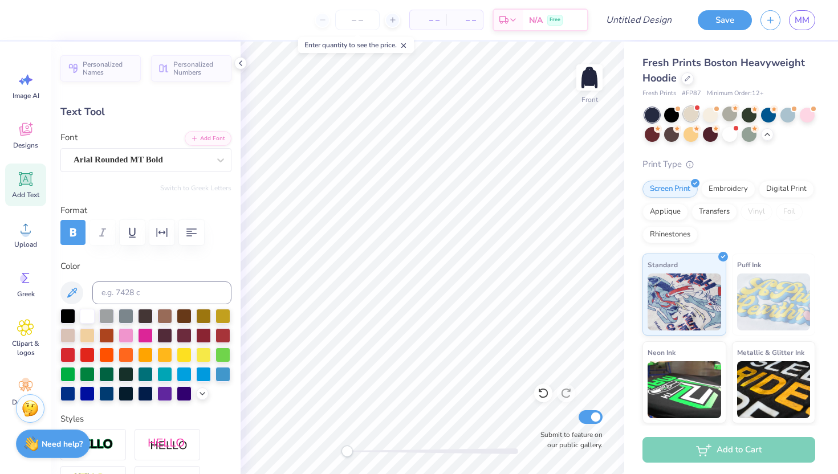
type textarea "DELTA"
type input "0.0"
type input "1.32"
type input "16.38"
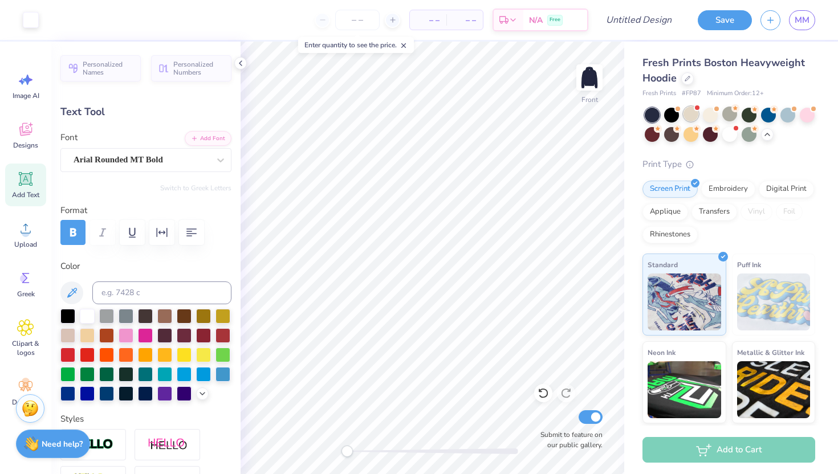
type input "-9.1"
type input "6.78"
type input "0.0"
type input "4.32"
type input "2.14"
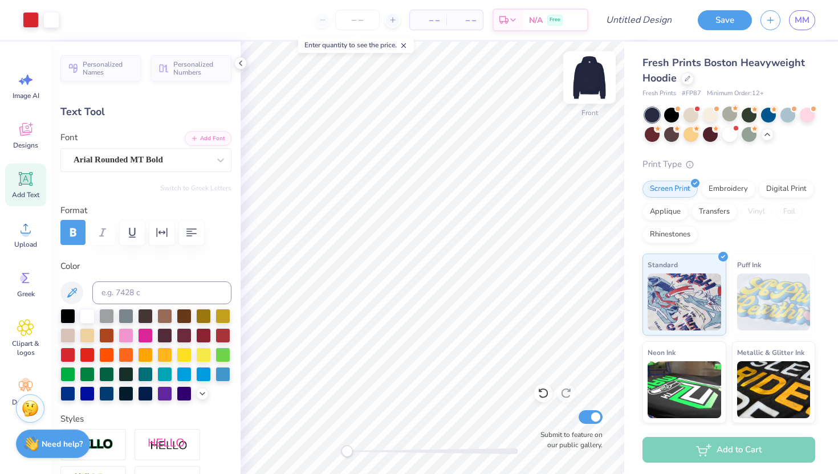
type input "9.31"
type input "0.0"
type input "9.53"
type input "0.0"
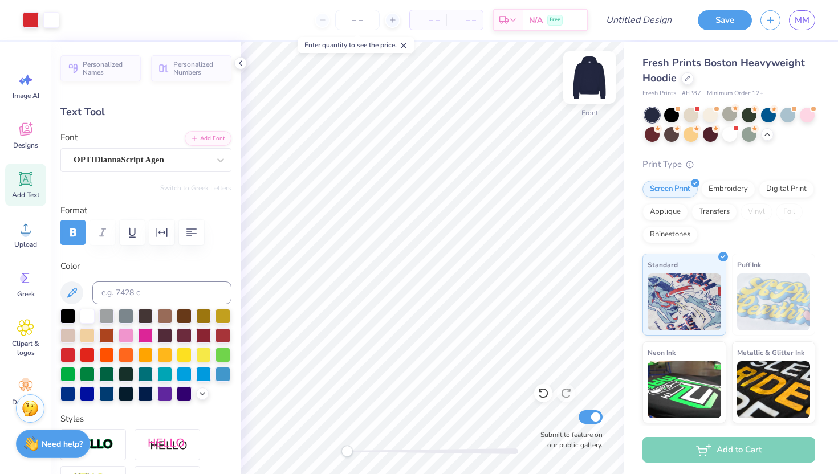
type input "1.32"
type input "0.48"
type input "7.74"
type input "-9.1"
type input "6.89"
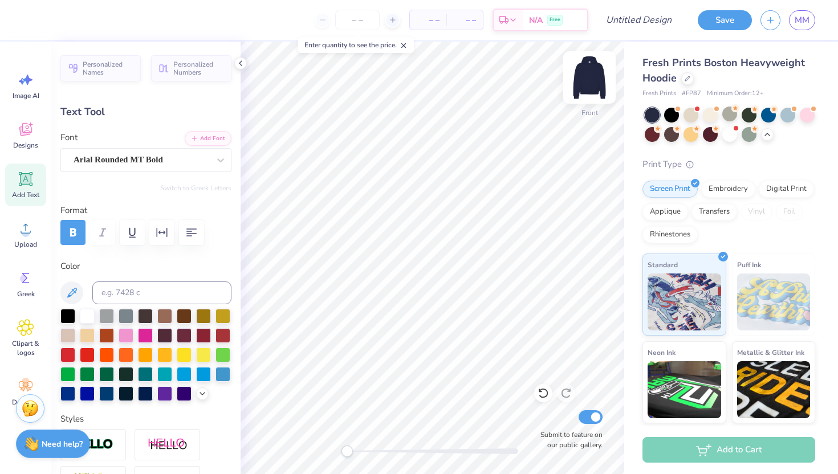
type input "0.0"
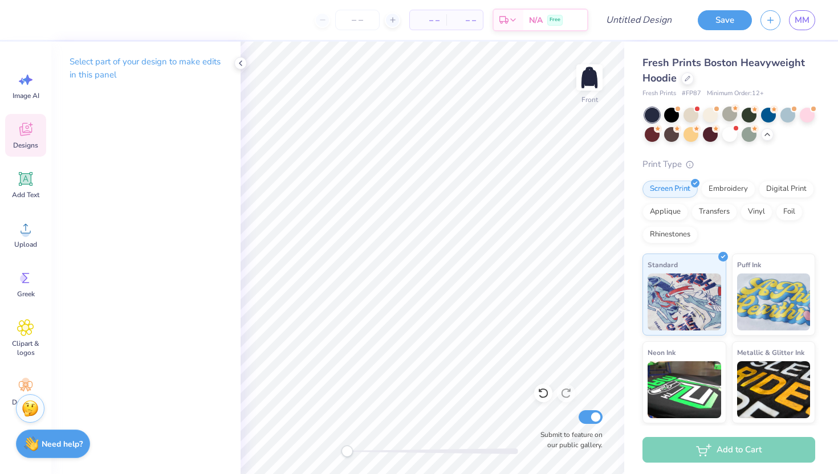
click at [22, 144] on span "Designs" at bounding box center [25, 145] width 25 height 9
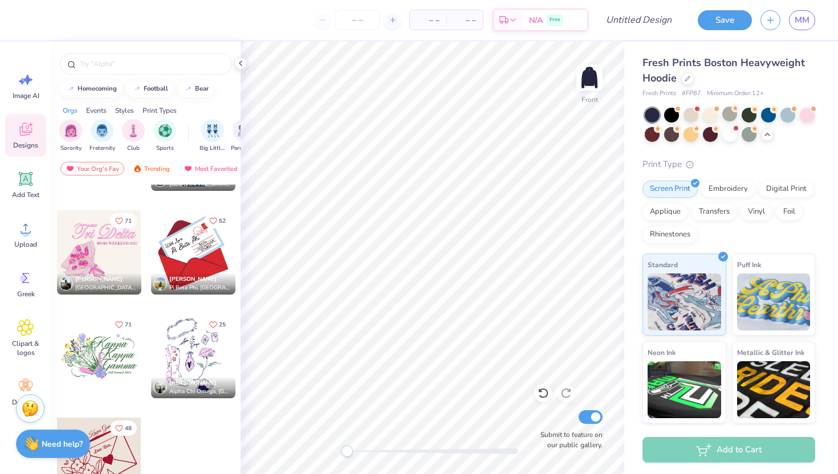
scroll to position [290, 0]
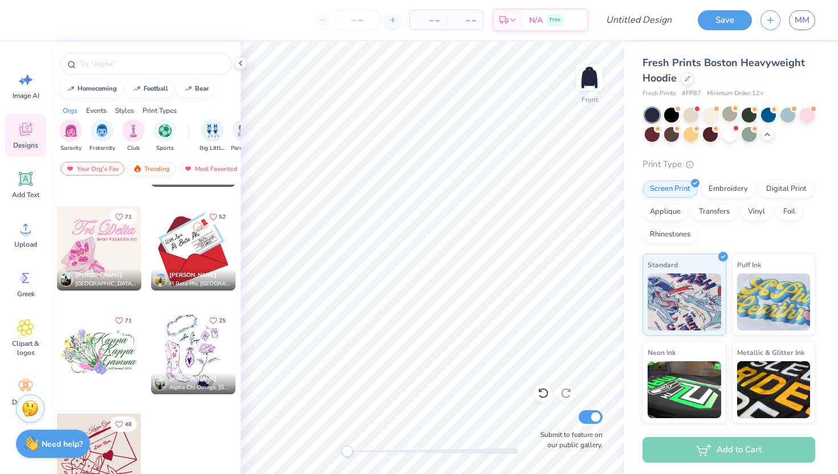
click at [158, 167] on div "Trending" at bounding box center [151, 169] width 47 height 14
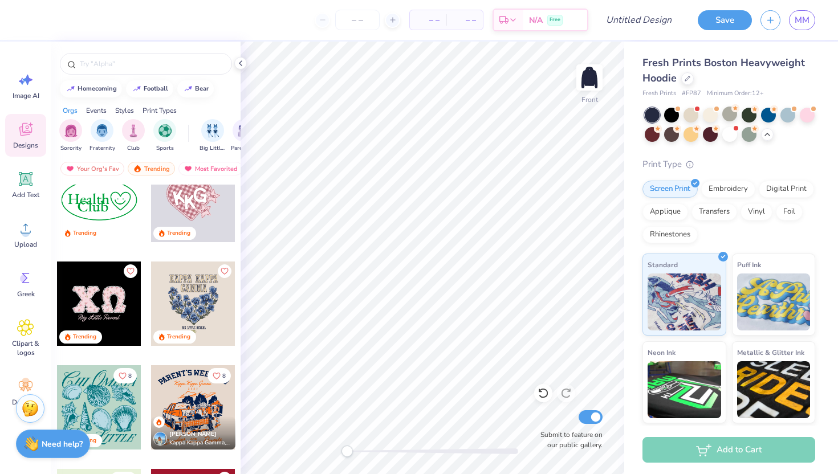
scroll to position [2496, 0]
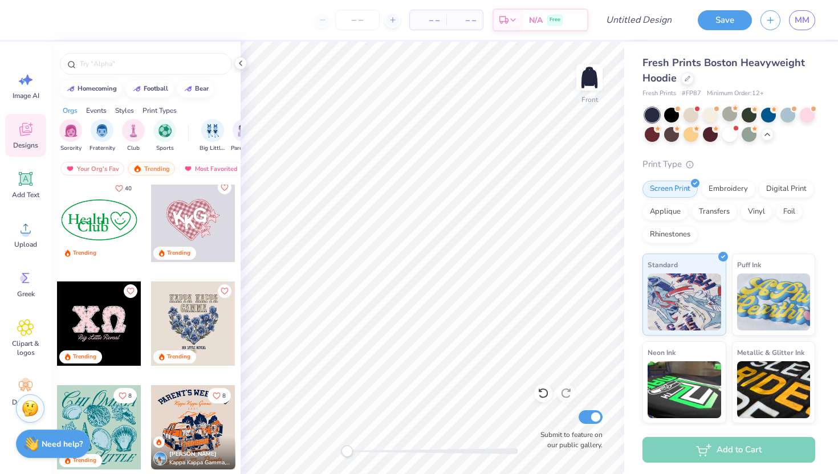
click at [206, 227] on div at bounding box center [193, 220] width 84 height 84
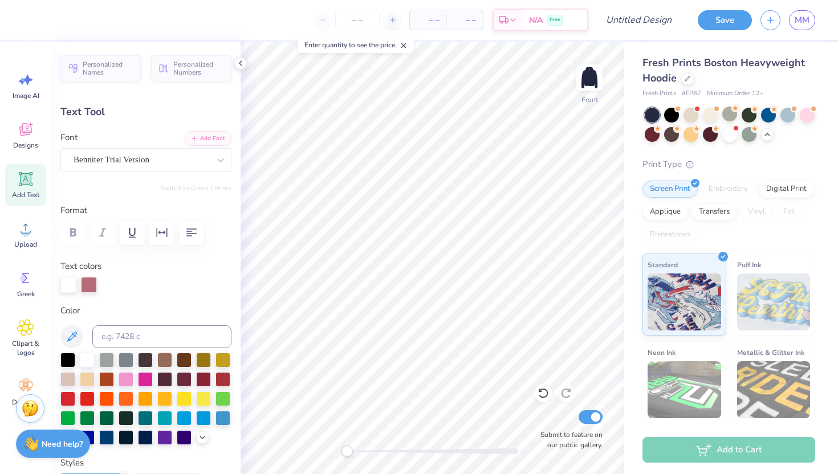
type input "2.77"
type input "3.18"
type input "8.65"
type input "0.0"
type input "2.66"
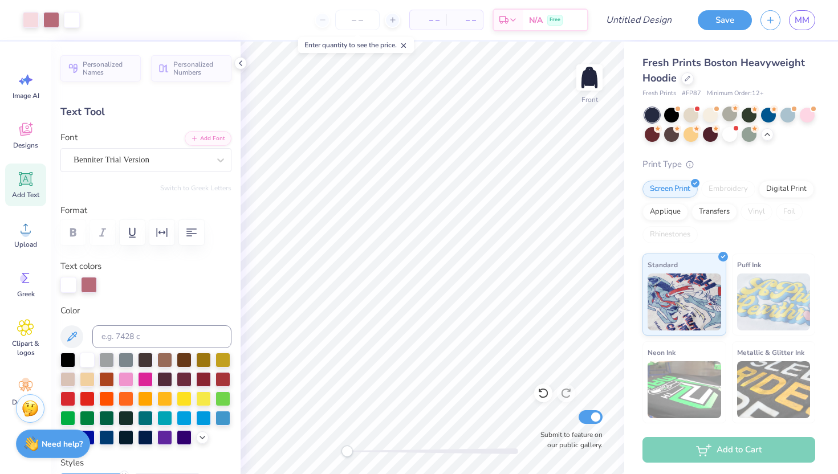
type input "3.00"
type input "8.32"
type input "0.0"
type input "2.36"
type input "2.91"
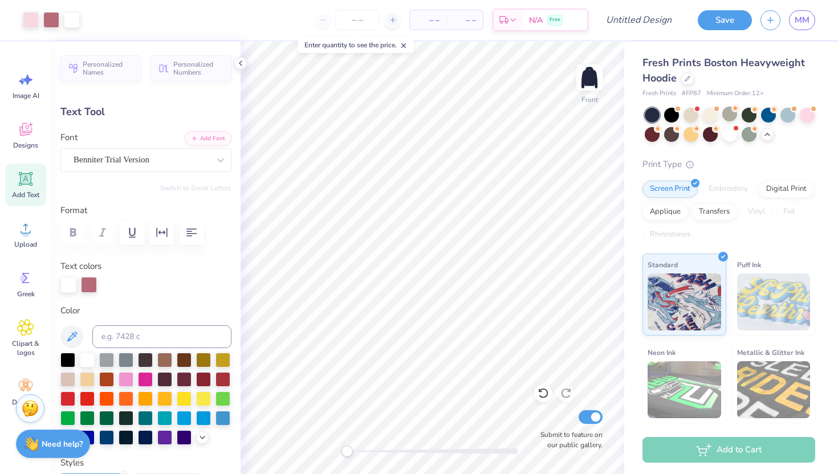
type input "9.83"
type input "0.0"
click at [34, 183] on icon at bounding box center [25, 178] width 17 height 17
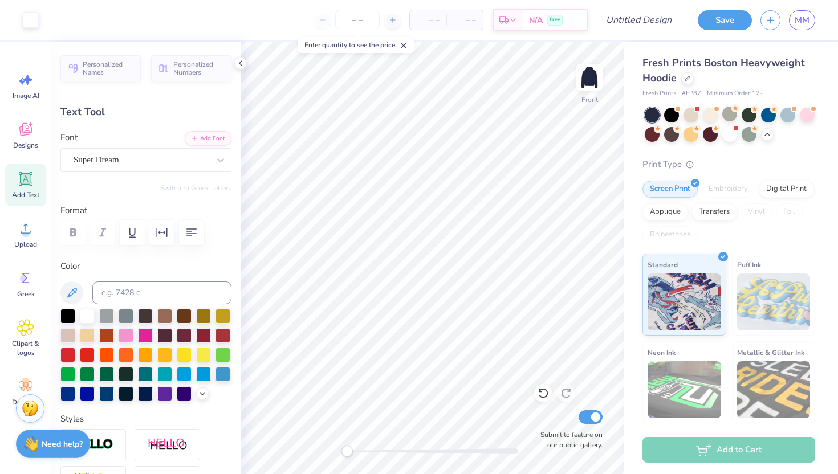
type input "7.22"
type input "2.09"
type input "13.71"
type textarea "T"
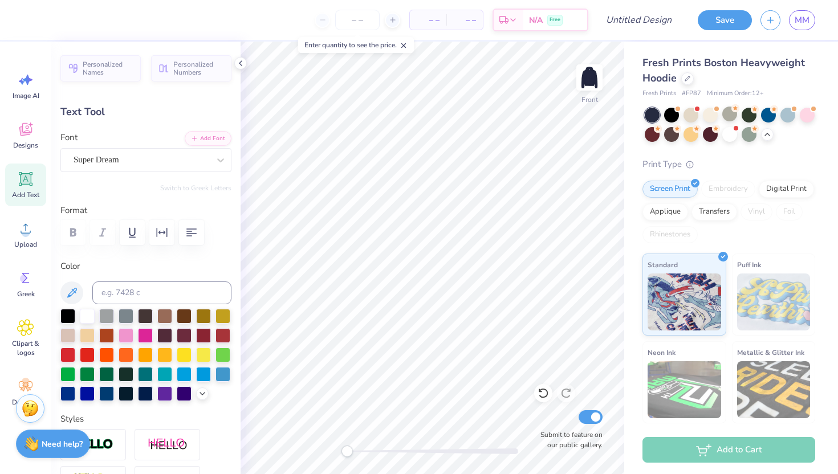
scroll to position [1, 1]
type textarea "Healthy Minddds"
